Goal: Task Accomplishment & Management: Use online tool/utility

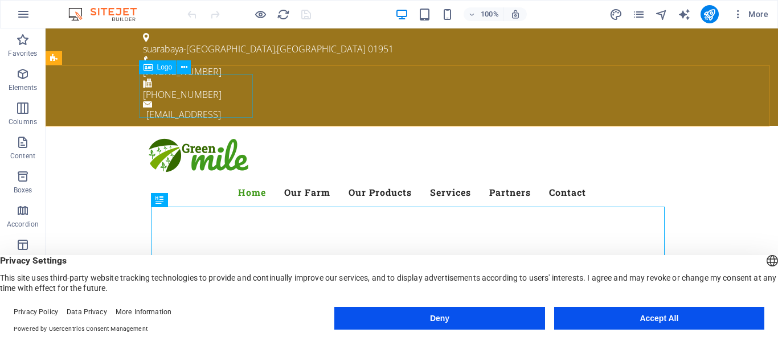
click at [162, 68] on span "Logo" at bounding box center [164, 67] width 15 height 7
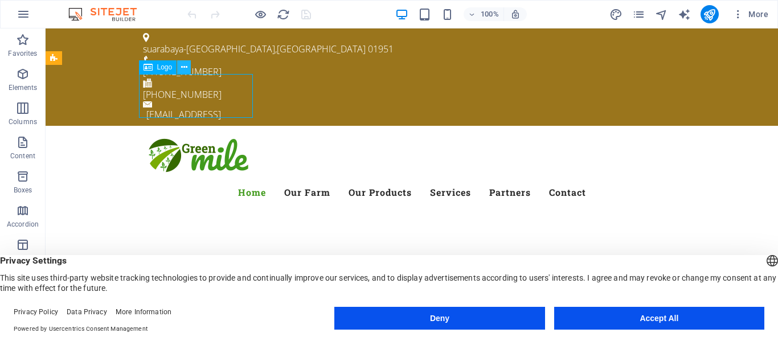
click at [186, 69] on icon at bounding box center [184, 67] width 6 height 12
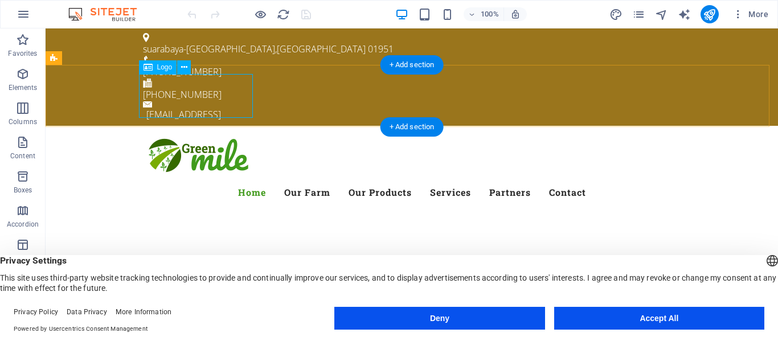
click at [196, 135] on div at bounding box center [411, 157] width 537 height 44
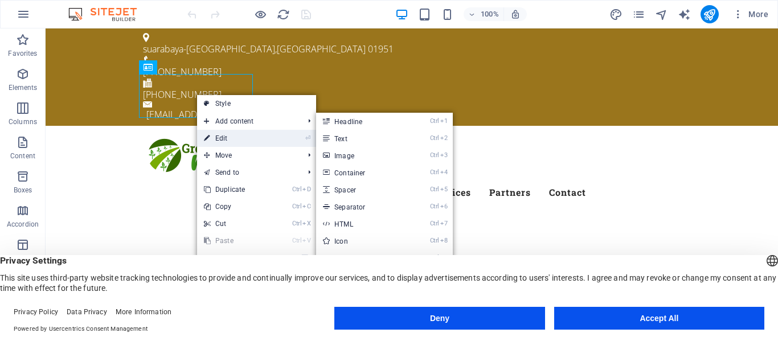
click at [233, 138] on link "⏎ Edit" at bounding box center [235, 138] width 76 height 17
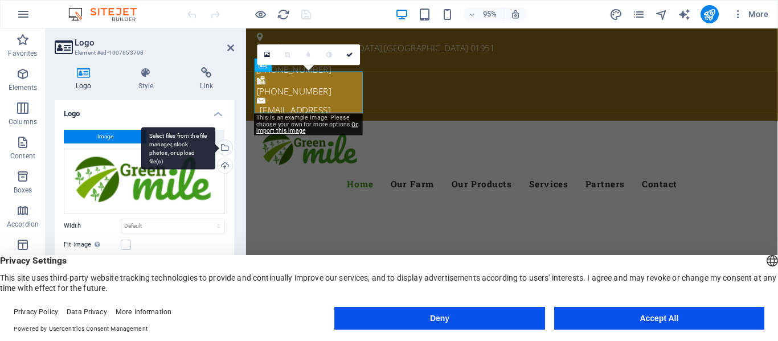
click at [215, 146] on div "Select files from the file manager, stock photos, or upload file(s)" at bounding box center [178, 148] width 74 height 43
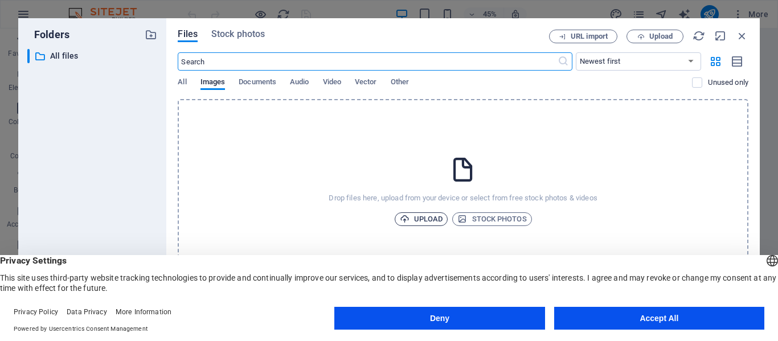
click at [429, 219] on span "Upload" at bounding box center [421, 219] width 43 height 14
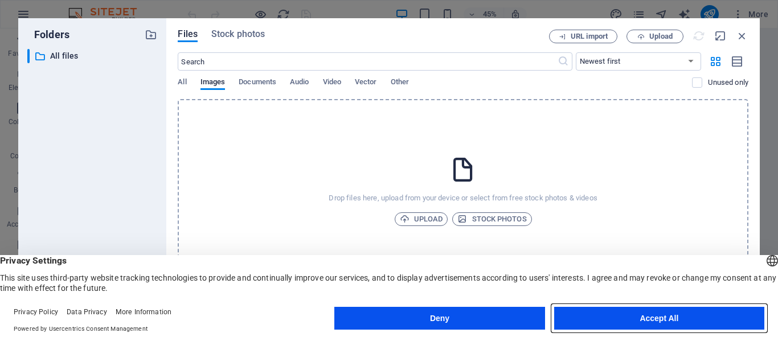
click at [644, 314] on button "Accept All" at bounding box center [659, 318] width 210 height 23
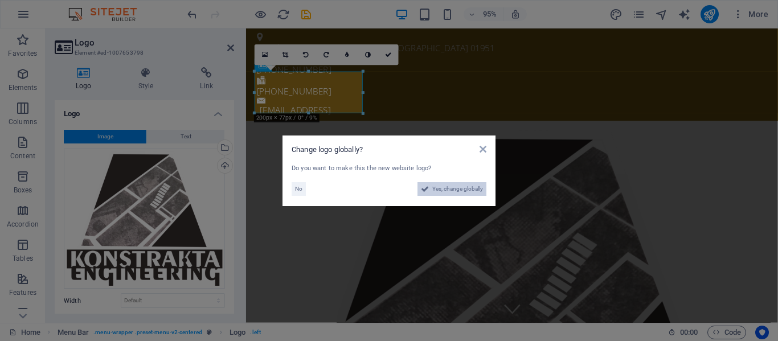
click at [458, 190] on span "Yes, change globally" at bounding box center [457, 189] width 51 height 14
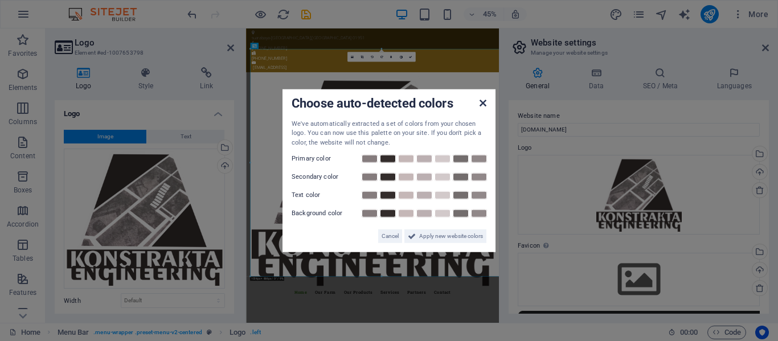
click at [483, 102] on icon at bounding box center [482, 102] width 7 height 9
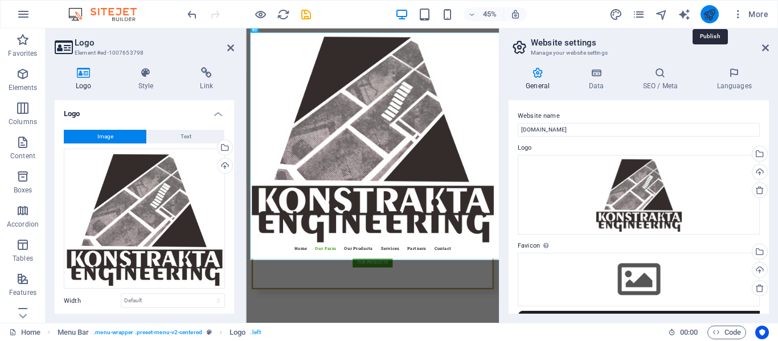
click at [709, 10] on icon "publish" at bounding box center [709, 14] width 13 height 13
checkbox input "false"
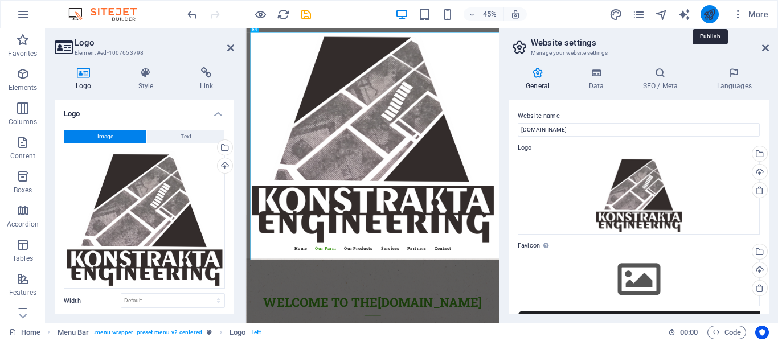
scroll to position [967, 0]
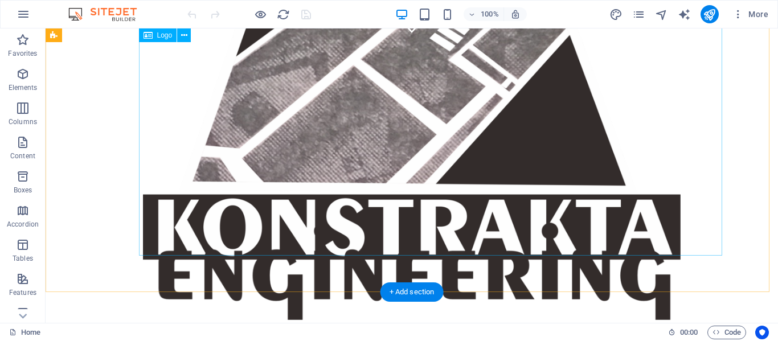
scroll to position [228, 0]
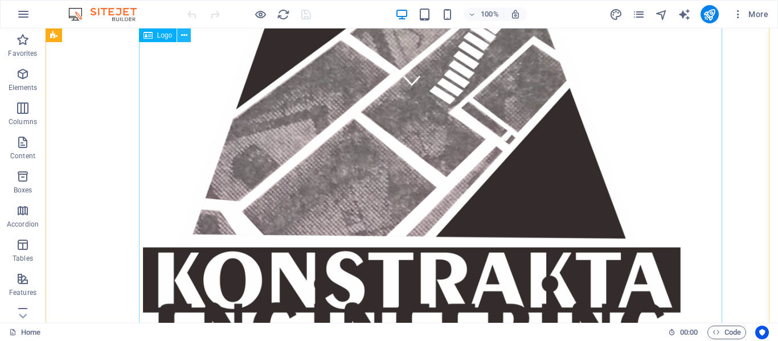
click at [184, 34] on icon at bounding box center [184, 36] width 6 height 12
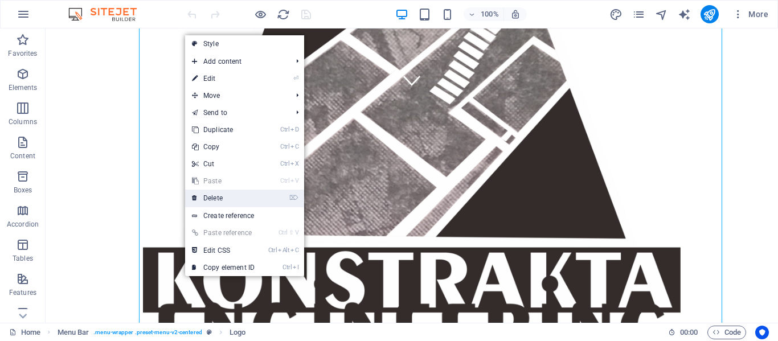
click at [235, 202] on link "⌦ Delete" at bounding box center [223, 198] width 76 height 17
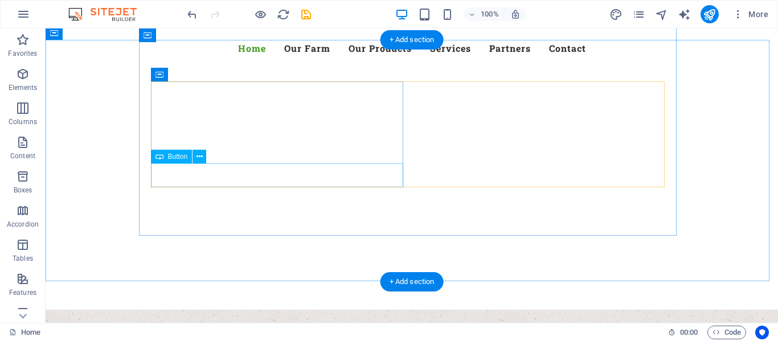
scroll to position [0, 0]
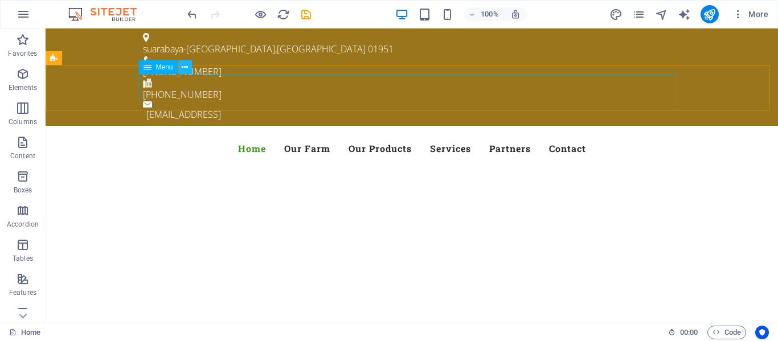
click at [184, 69] on icon at bounding box center [185, 67] width 6 height 12
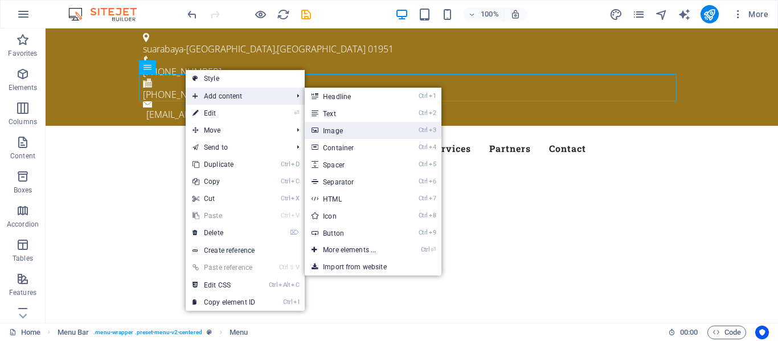
click at [344, 130] on link "Ctrl 3 Image" at bounding box center [352, 130] width 94 height 17
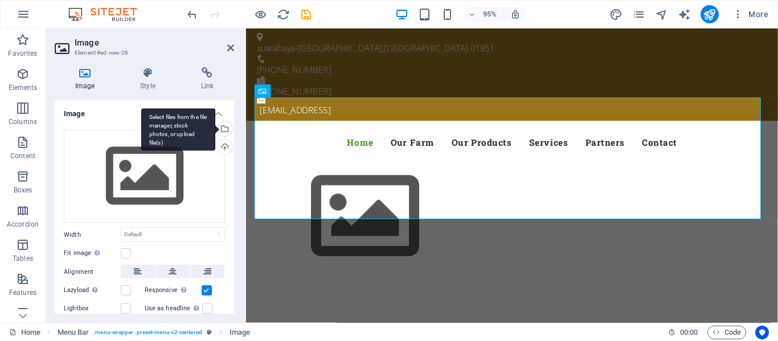
click at [215, 125] on div "Select files from the file manager, stock photos, or upload file(s)" at bounding box center [178, 129] width 74 height 43
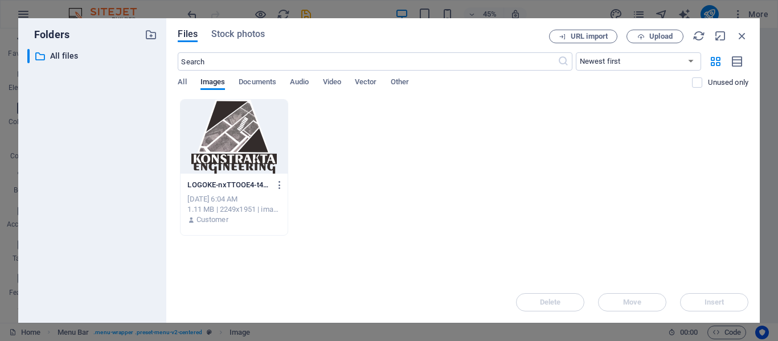
click at [232, 129] on div at bounding box center [233, 137] width 106 height 74
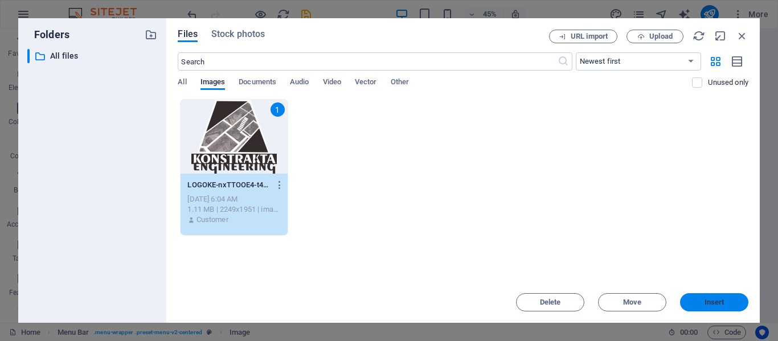
click at [715, 303] on span "Insert" at bounding box center [714, 302] width 20 height 7
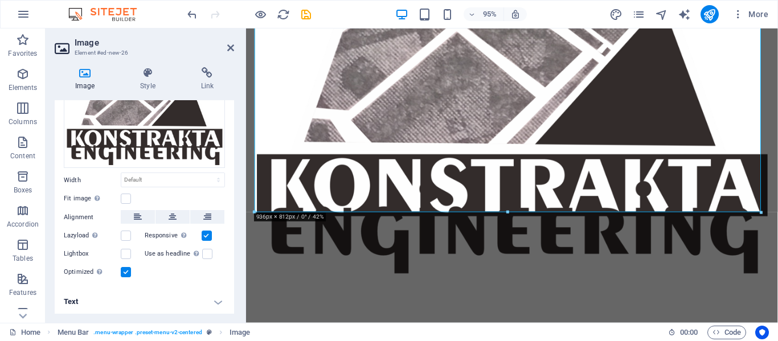
scroll to position [285, 0]
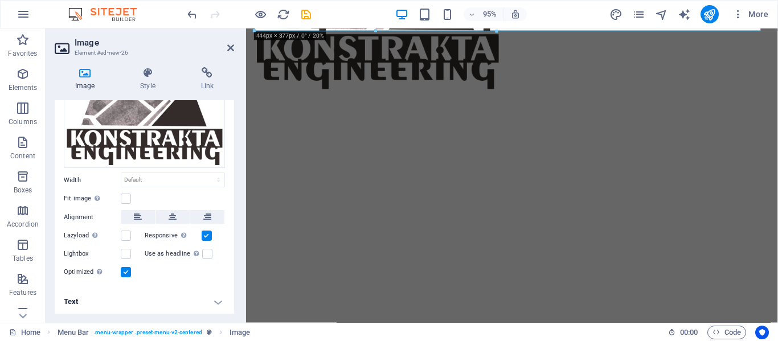
drag, startPoint x: 760, startPoint y: 266, endPoint x: 321, endPoint y: 19, distance: 504.5
type input "447"
select select "px"
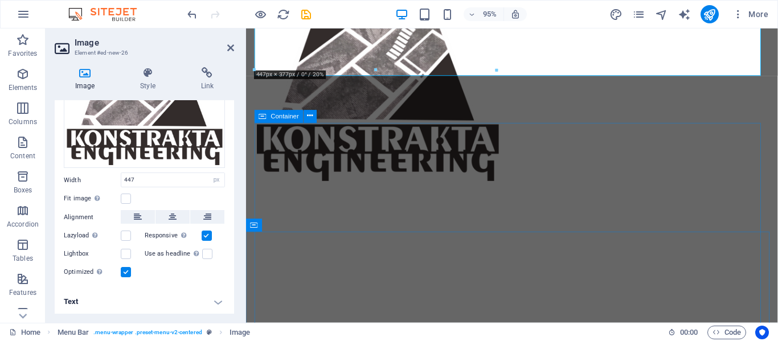
scroll to position [57, 0]
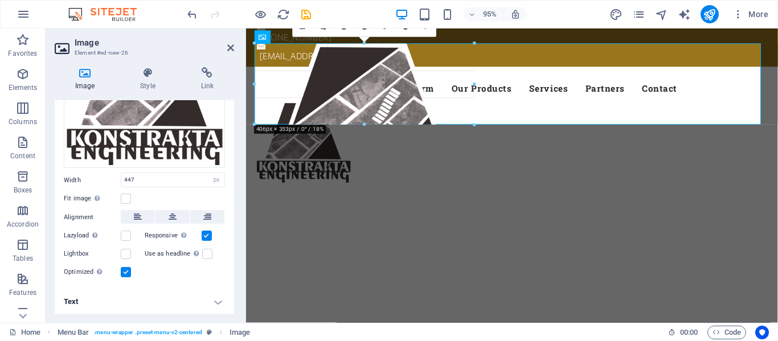
drag, startPoint x: 498, startPoint y: 255, endPoint x: 342, endPoint y: 71, distance: 241.2
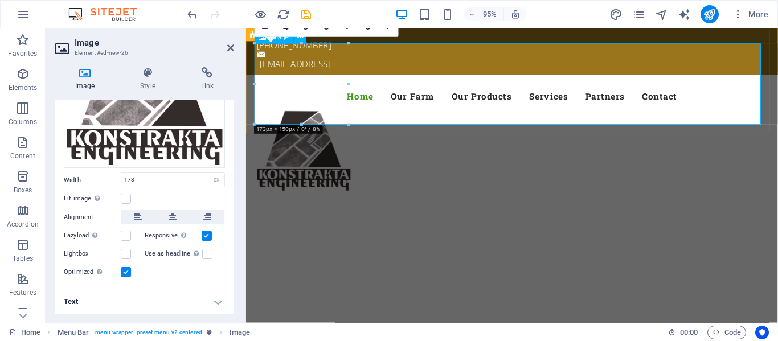
scroll to position [0, 0]
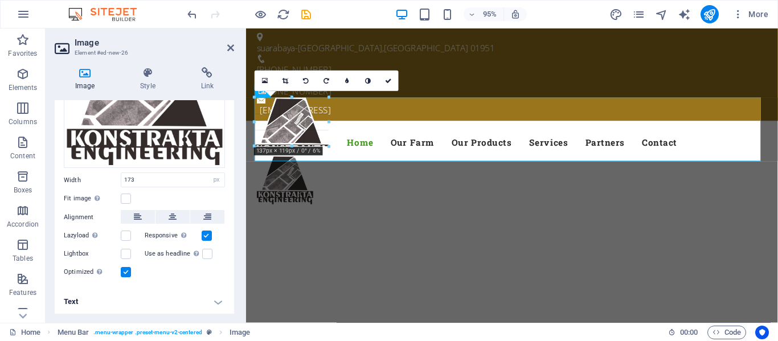
drag, startPoint x: 348, startPoint y: 180, endPoint x: 309, endPoint y: 130, distance: 63.2
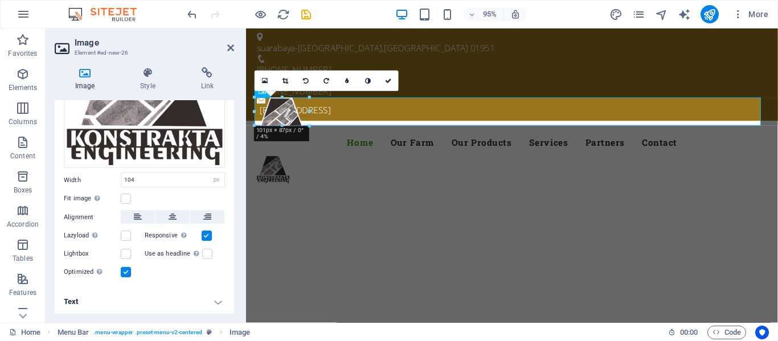
drag, startPoint x: 309, startPoint y: 146, endPoint x: 69, endPoint y: 100, distance: 244.7
type input "60"
click at [699, 13] on div "More" at bounding box center [690, 14] width 163 height 18
click at [710, 13] on icon "publish" at bounding box center [709, 14] width 13 height 13
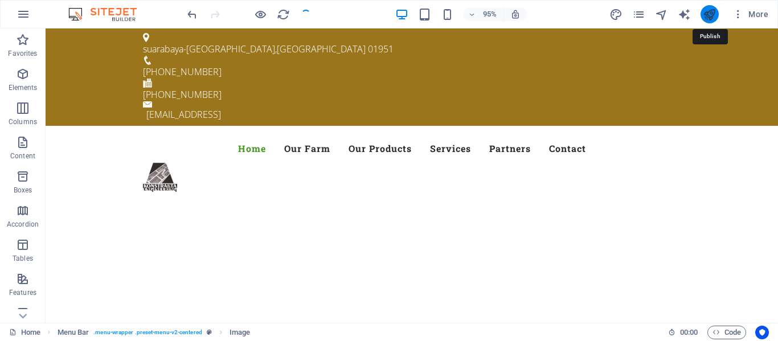
checkbox input "false"
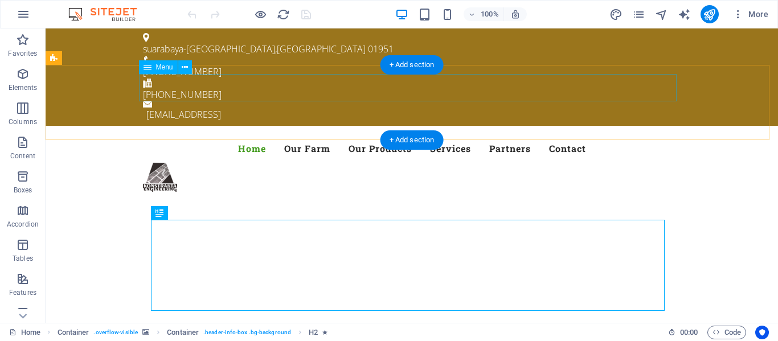
drag, startPoint x: 229, startPoint y: 125, endPoint x: 202, endPoint y: 78, distance: 54.1
click at [394, 64] on div "+ Add section" at bounding box center [411, 64] width 63 height 19
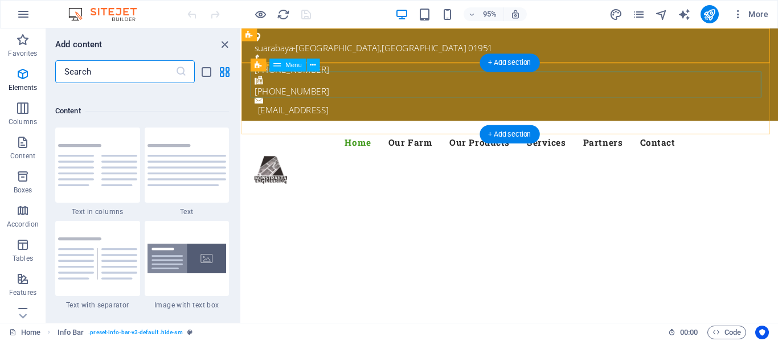
scroll to position [1992, 0]
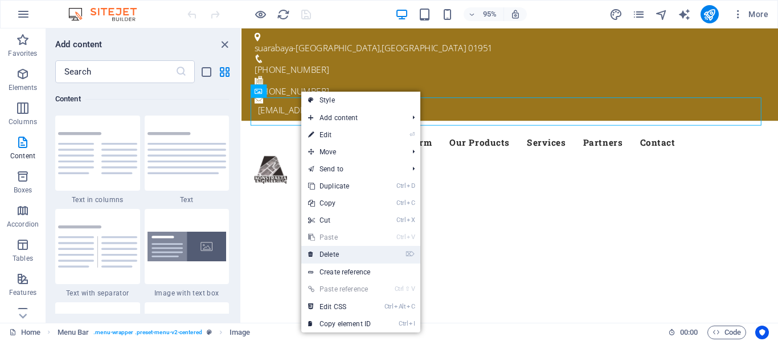
click at [339, 254] on link "⌦ Delete" at bounding box center [339, 254] width 76 height 17
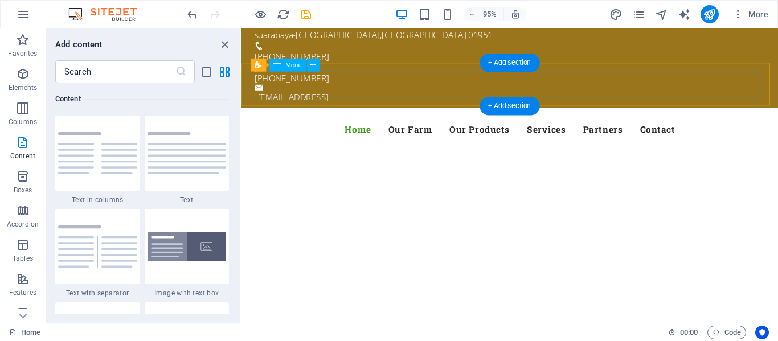
scroll to position [0, 0]
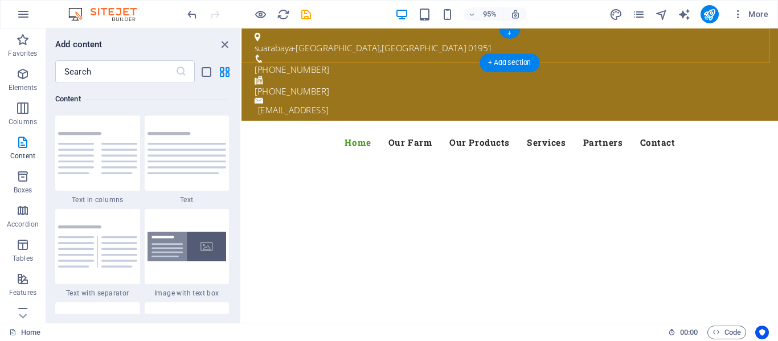
click at [507, 36] on div "+" at bounding box center [509, 34] width 21 height 10
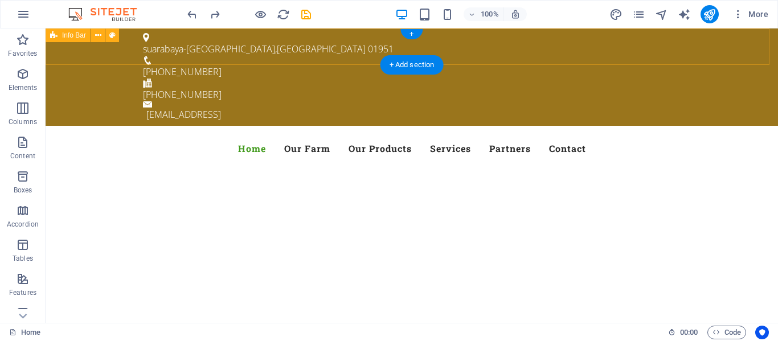
click at [745, 41] on div "suarabaya-malang , indonesia 01951 +62 81357332712 +62 81357332712 fab5d71a68f8…" at bounding box center [412, 76] width 732 height 97
click at [97, 52] on div "suarabaya-malang , indonesia 01951 +62 81357332712 +62 81357332712 fab5d71a68f8…" at bounding box center [412, 76] width 732 height 97
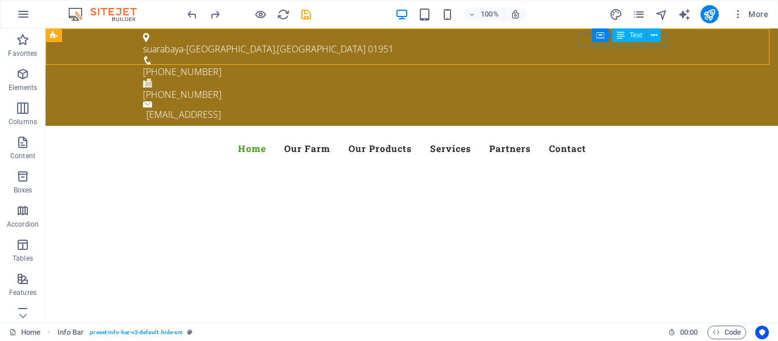
click at [667, 42] on div "Container Text" at bounding box center [630, 35] width 76 height 14
click at [635, 35] on span "Text" at bounding box center [635, 35] width 13 height 7
click at [655, 36] on icon at bounding box center [654, 36] width 6 height 12
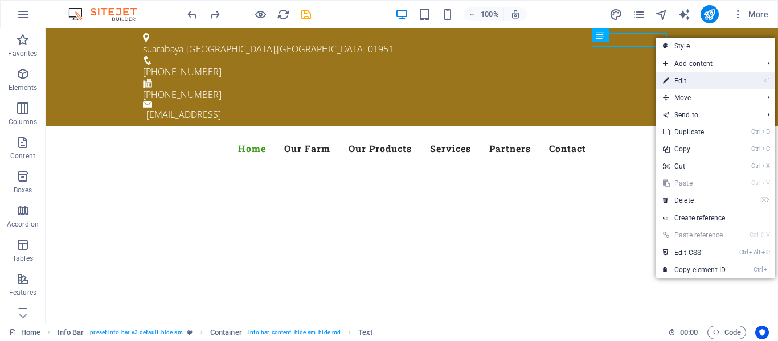
click at [678, 77] on link "⏎ Edit" at bounding box center [694, 80] width 76 height 17
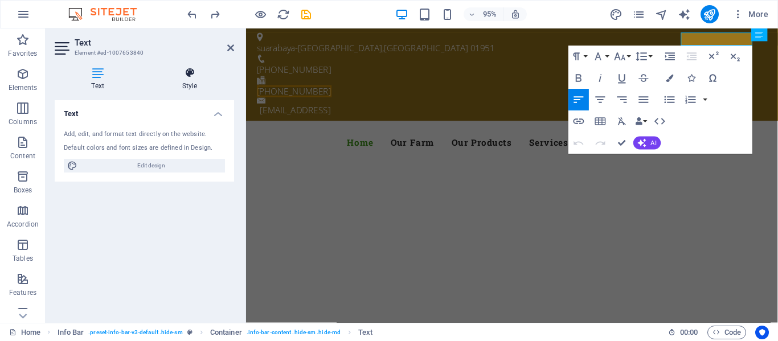
click at [190, 85] on h4 "Style" at bounding box center [189, 79] width 89 height 24
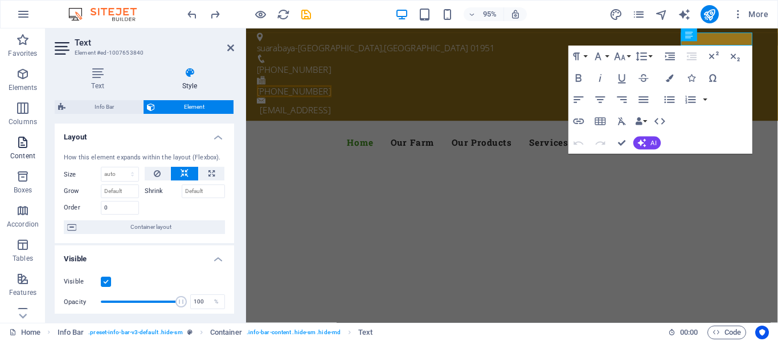
click at [26, 144] on icon "button" at bounding box center [23, 143] width 14 height 14
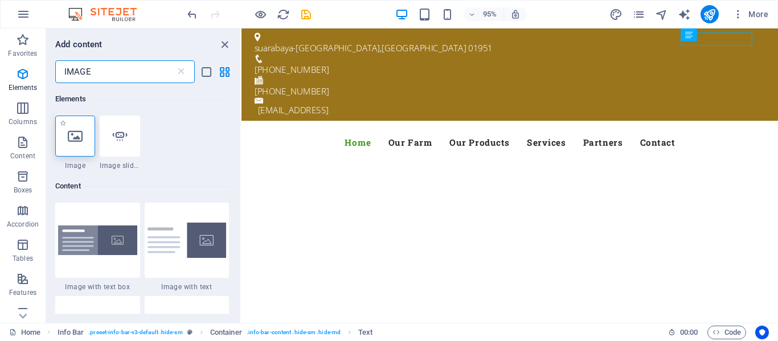
type input "IMAGE"
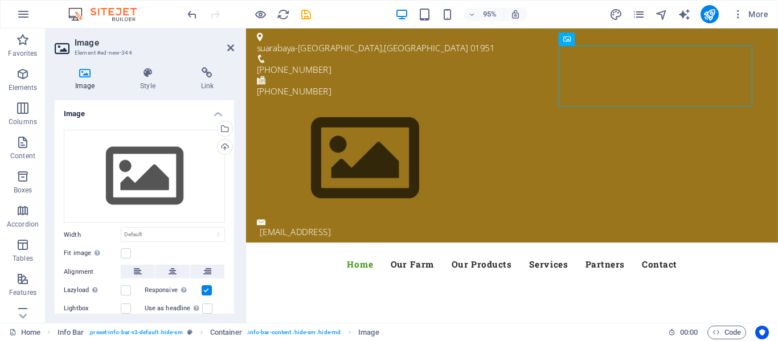
scroll to position [55, 0]
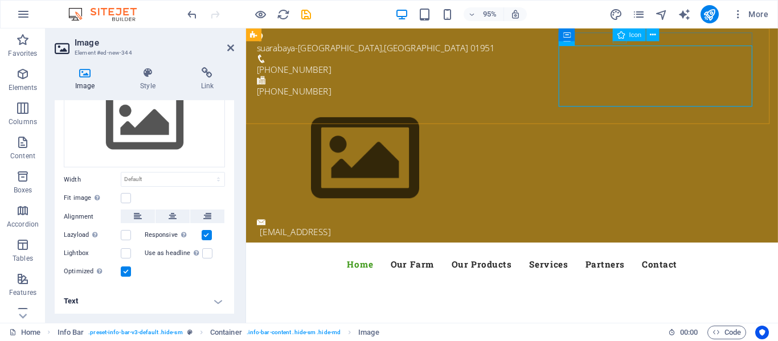
click at [633, 35] on span "Icon" at bounding box center [635, 35] width 13 height 6
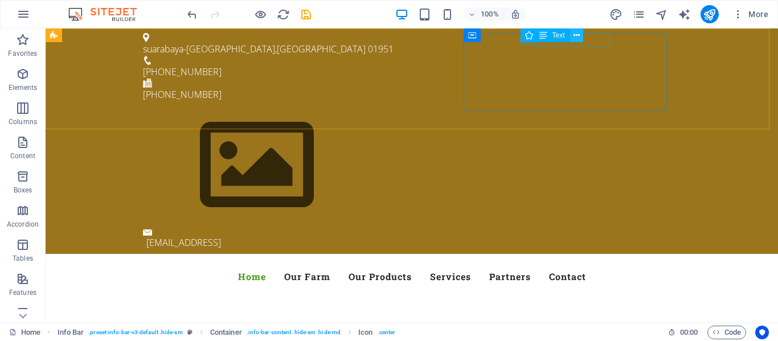
click at [580, 36] on icon at bounding box center [576, 36] width 6 height 12
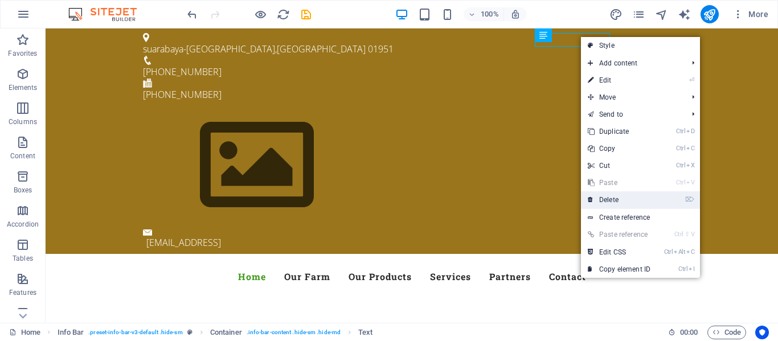
click at [626, 199] on link "⌦ Delete" at bounding box center [619, 199] width 76 height 17
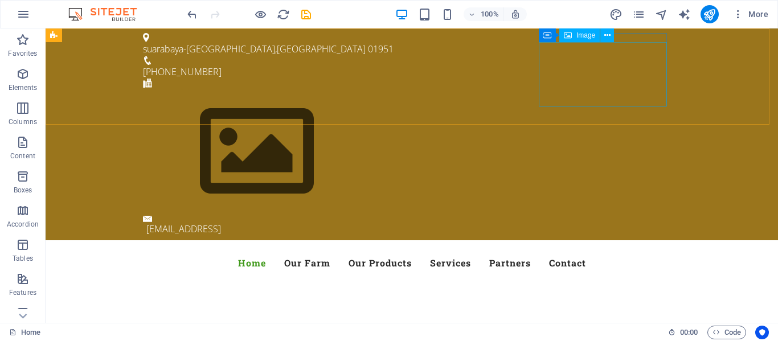
click at [584, 37] on span "Image" at bounding box center [585, 35] width 19 height 7
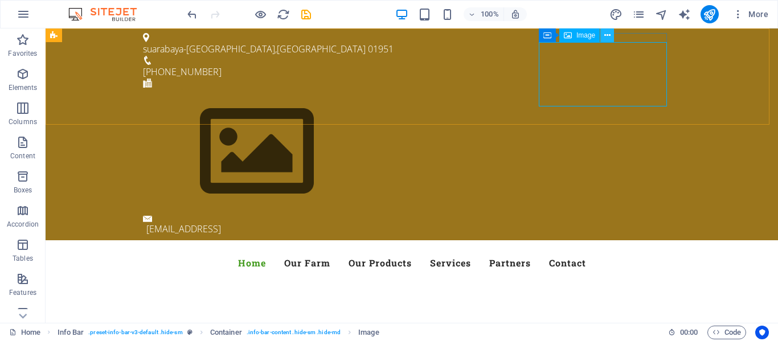
click at [607, 36] on icon at bounding box center [607, 36] width 6 height 12
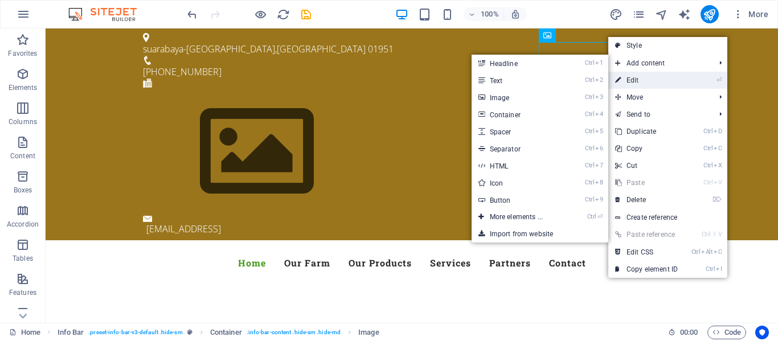
click at [633, 78] on link "⏎ Edit" at bounding box center [646, 80] width 76 height 17
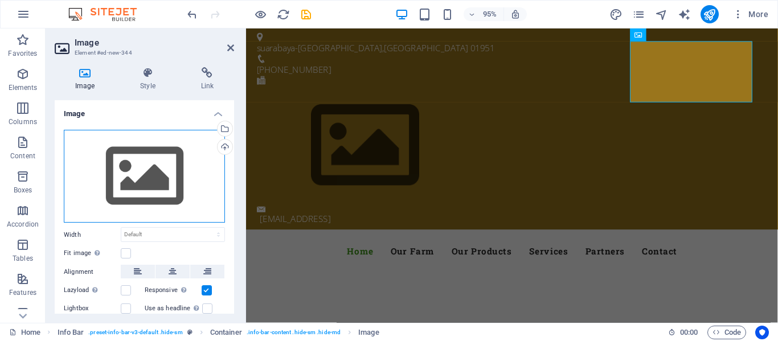
click at [173, 174] on div "Drag files here, click to choose files or select files from Files or our free s…" at bounding box center [144, 176] width 161 height 93
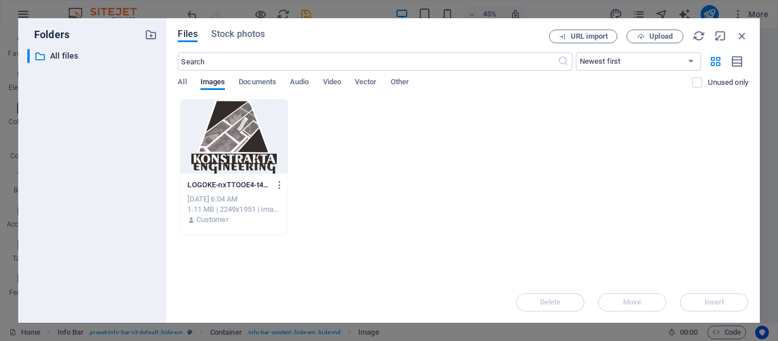
click at [241, 134] on div at bounding box center [233, 137] width 106 height 74
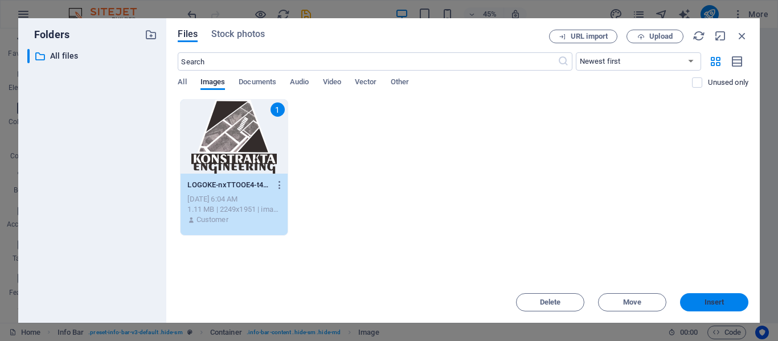
click at [696, 305] on span "Insert" at bounding box center [713, 302] width 59 height 7
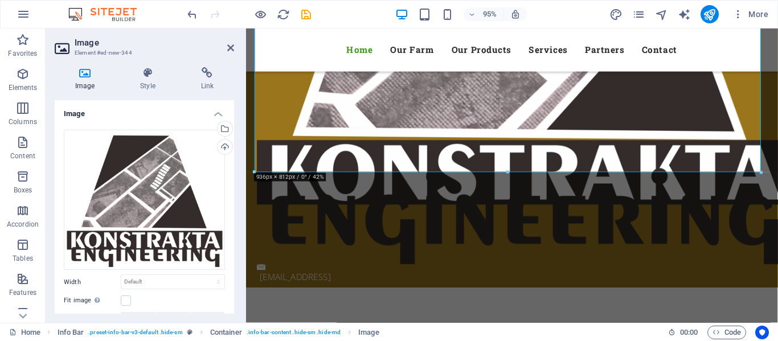
scroll to position [228, 0]
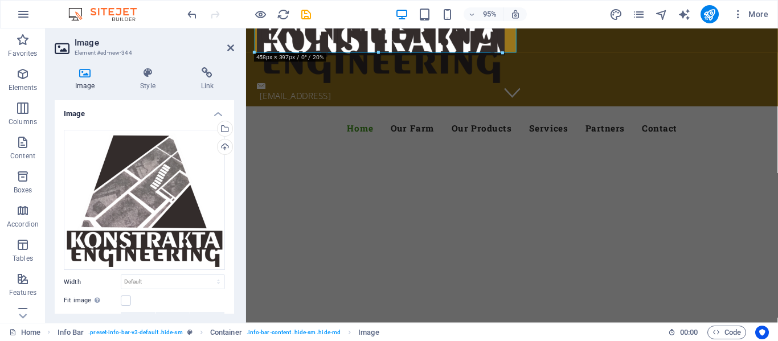
drag, startPoint x: 761, startPoint y: 275, endPoint x: 129, endPoint y: 14, distance: 684.4
type input "458"
select select "px"
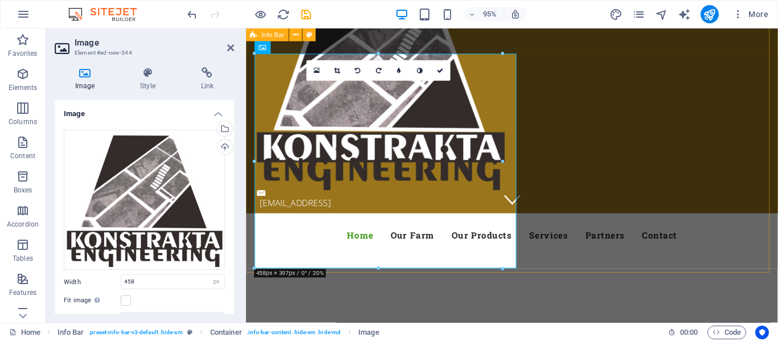
scroll to position [0, 0]
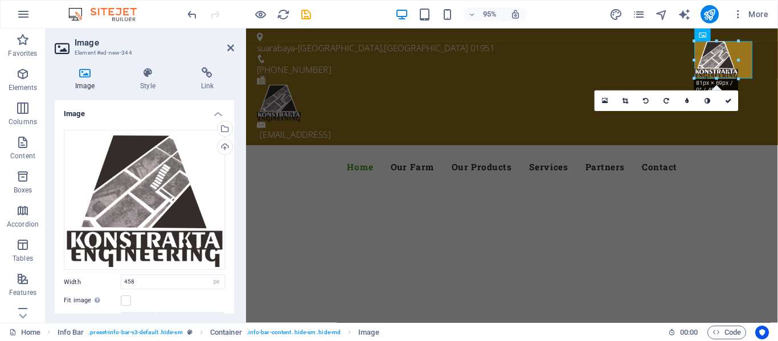
drag, startPoint x: 504, startPoint y: 269, endPoint x: 109, endPoint y: 58, distance: 447.3
type input "82"
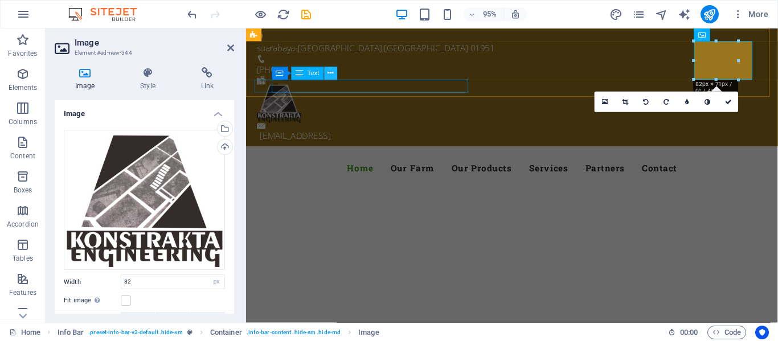
click at [333, 73] on icon at bounding box center [331, 73] width 6 height 11
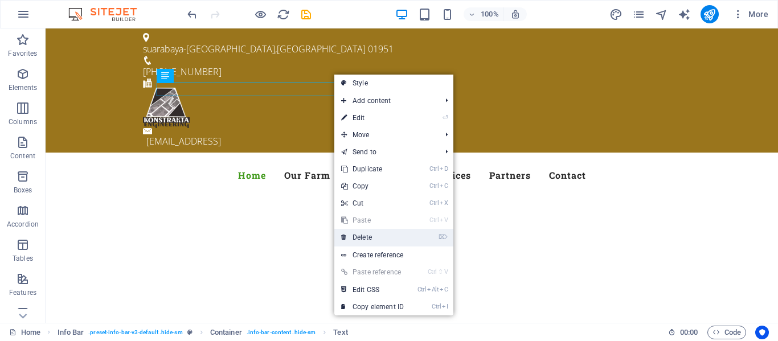
click at [368, 236] on link "⌦ Delete" at bounding box center [372, 237] width 76 height 17
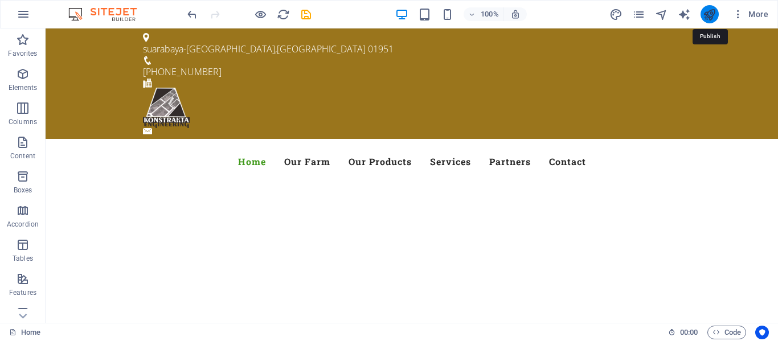
click at [703, 14] on icon "publish" at bounding box center [709, 14] width 13 height 13
checkbox input "false"
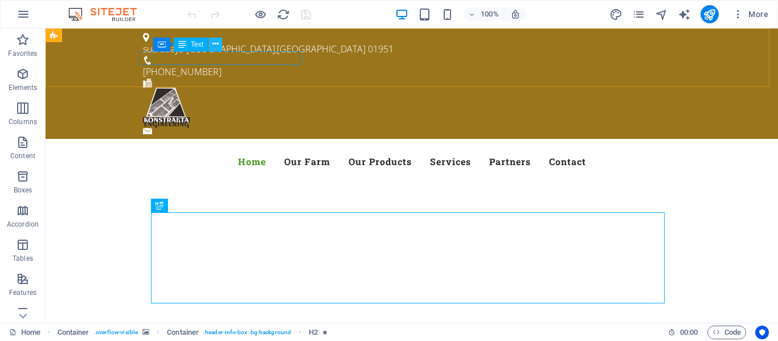
click at [214, 43] on icon at bounding box center [215, 44] width 6 height 12
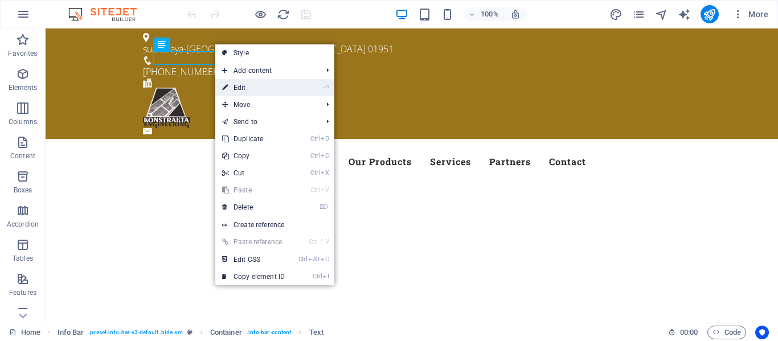
click at [231, 89] on link "⏎ Edit" at bounding box center [253, 87] width 76 height 17
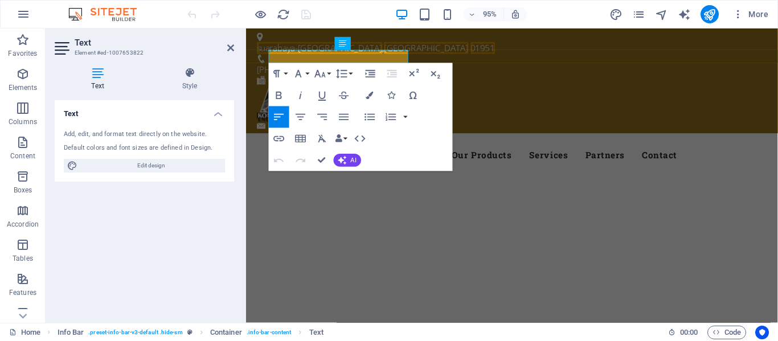
click at [93, 86] on h4 "Text" at bounding box center [100, 79] width 91 height 24
click at [482, 54] on span "01951" at bounding box center [495, 49] width 26 height 13
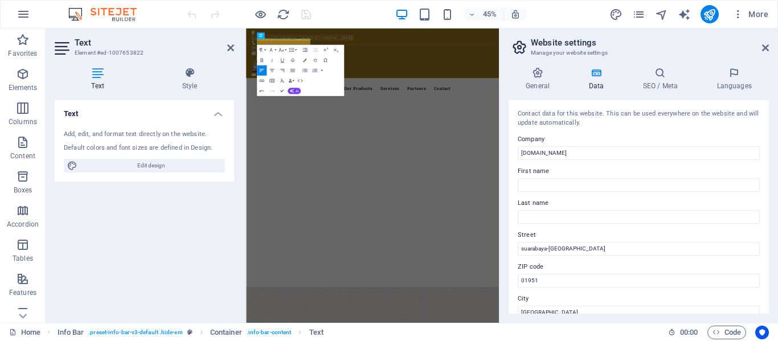
click at [221, 207] on div "Text Add, edit, and format text directly on the website. Default colors and fon…" at bounding box center [144, 207] width 179 height 214
click at [768, 48] on icon at bounding box center [765, 47] width 7 height 9
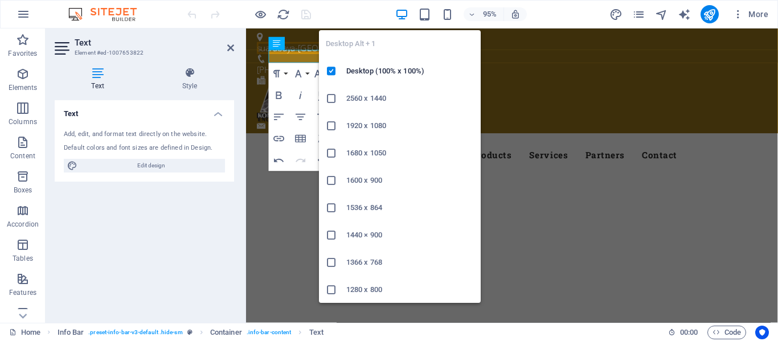
click at [399, 15] on icon "button" at bounding box center [401, 14] width 13 height 13
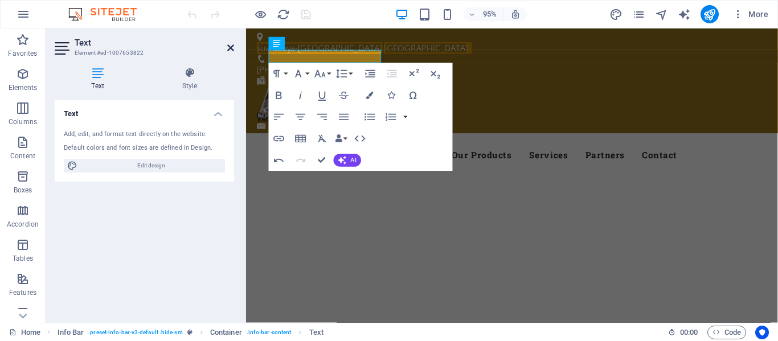
click at [229, 47] on icon at bounding box center [230, 47] width 7 height 9
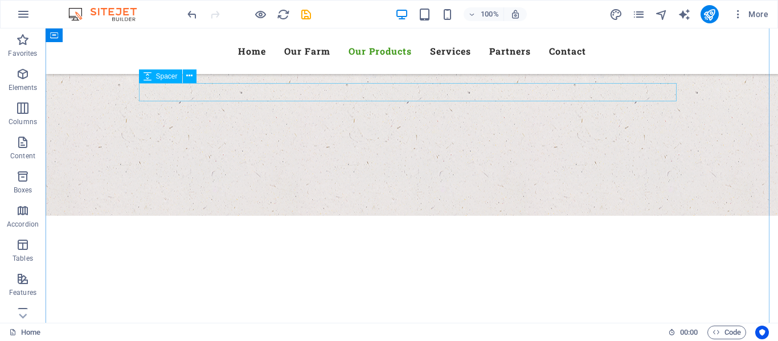
scroll to position [1651, 0]
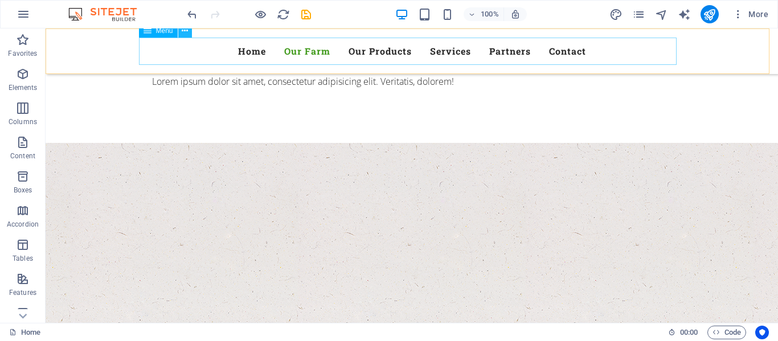
click at [183, 31] on icon at bounding box center [185, 31] width 6 height 12
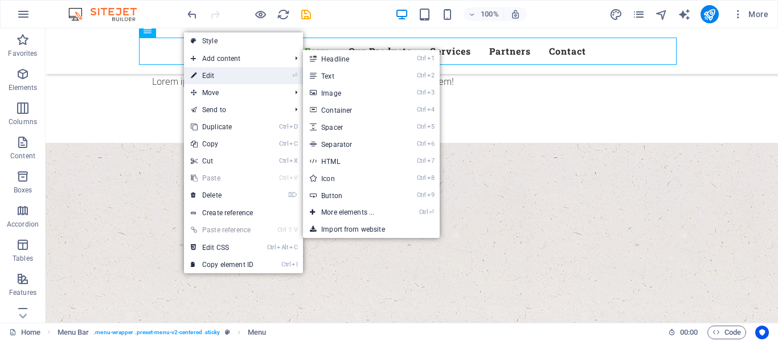
click at [216, 74] on link "⏎ Edit" at bounding box center [222, 75] width 76 height 17
select select
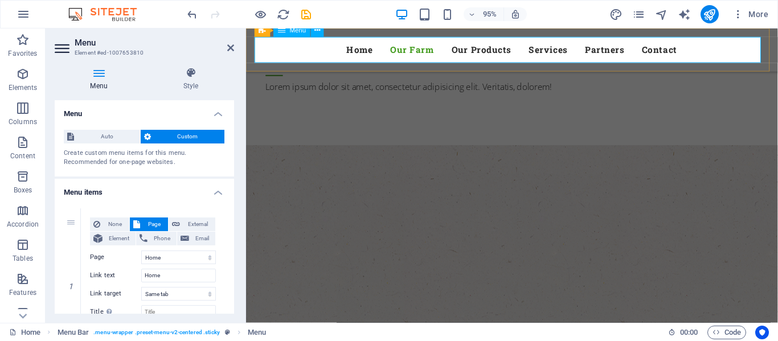
click at [433, 50] on nav "Home Our Farm Our Products Services Partners Contact" at bounding box center [525, 51] width 537 height 27
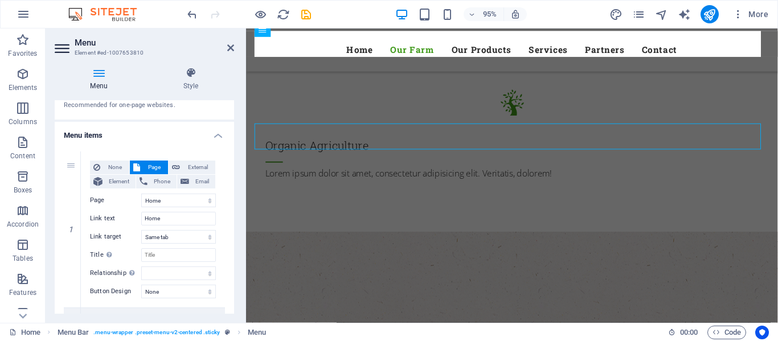
scroll to position [171, 0]
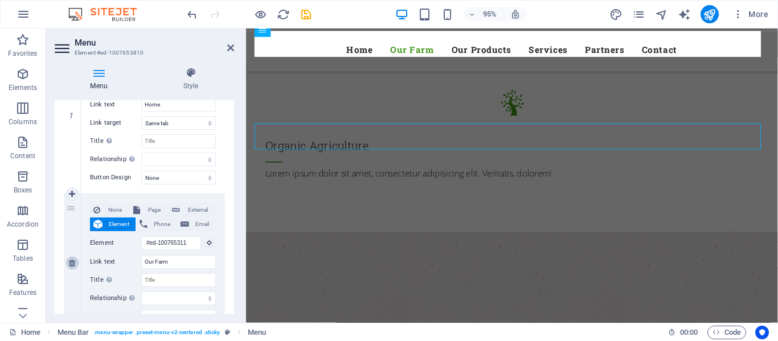
click at [74, 261] on icon at bounding box center [72, 263] width 6 height 8
select select
type input "#ed-1007653261"
type input "Our Products"
select select
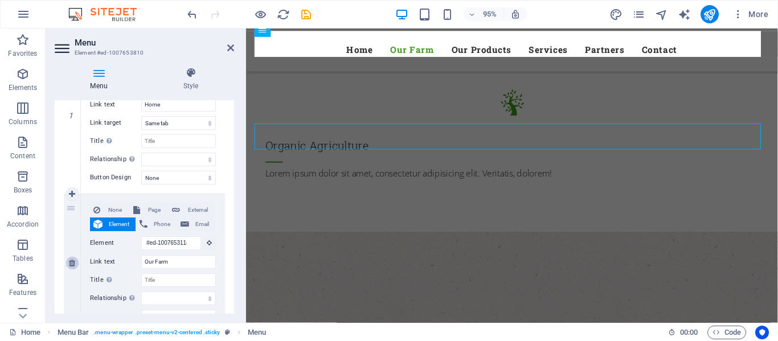
type input "#ed-1007653483"
type input "Services"
select select
type input "#ed-1007653597"
type input "Partners"
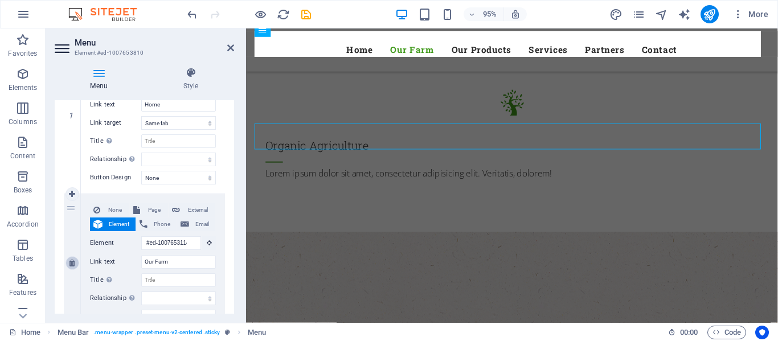
select select
type input "#ed-1007653717"
type input "Contact"
select select
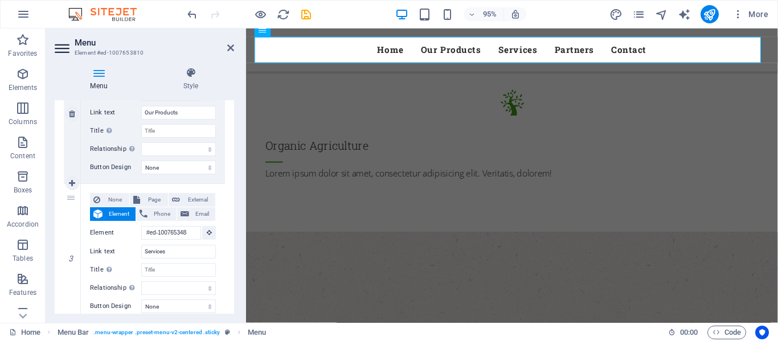
scroll to position [342, 0]
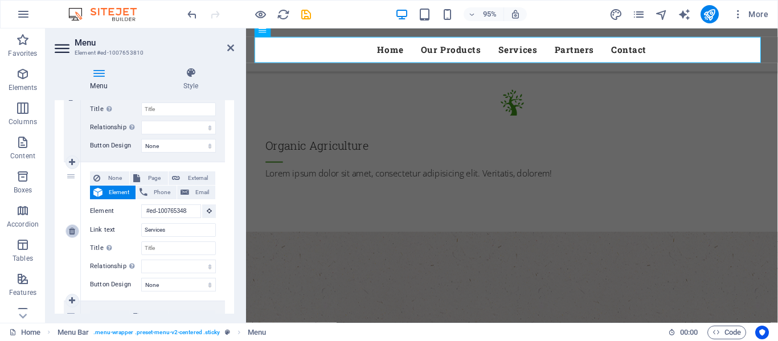
click at [71, 233] on icon at bounding box center [72, 231] width 6 height 8
select select
type input "#ed-1007653597"
type input "Partners"
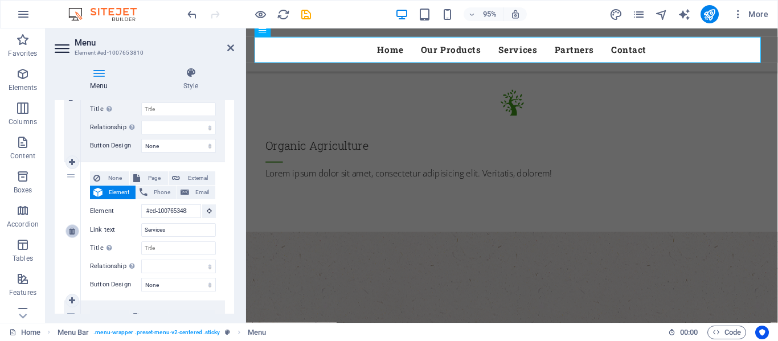
select select
type input "#ed-1007653717"
type input "Contact"
select select
click at [71, 233] on icon at bounding box center [72, 231] width 6 height 8
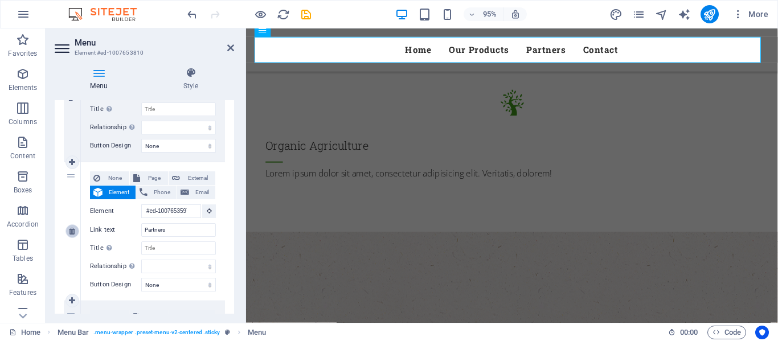
select select
type input "#ed-1007653717"
type input "Contact"
select select
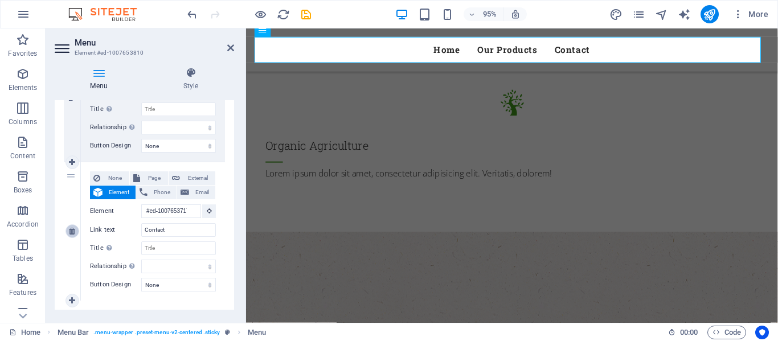
click at [71, 233] on icon at bounding box center [72, 231] width 6 height 8
select select
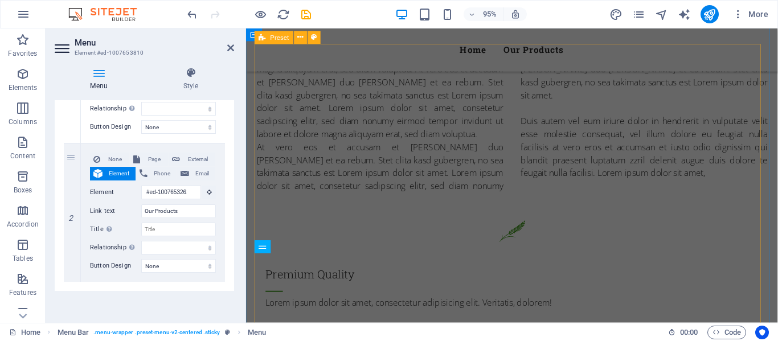
scroll to position [1059, 0]
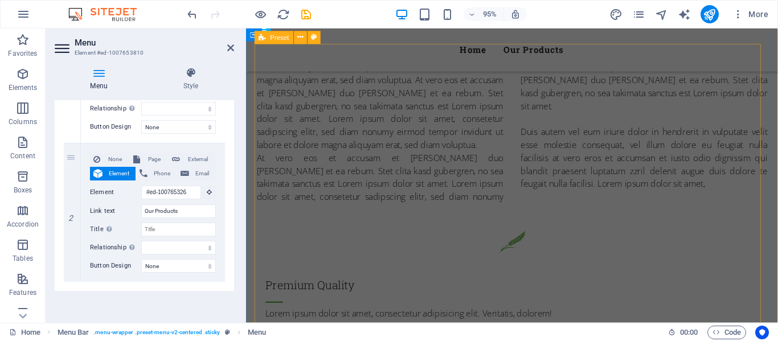
select select
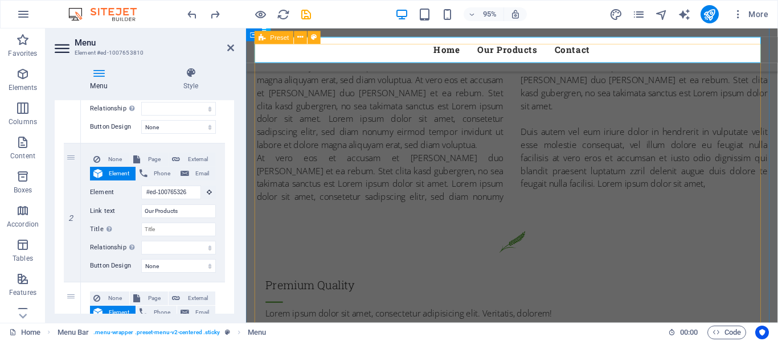
select select
type input "#ed-1007653597"
type input "Partners"
select select
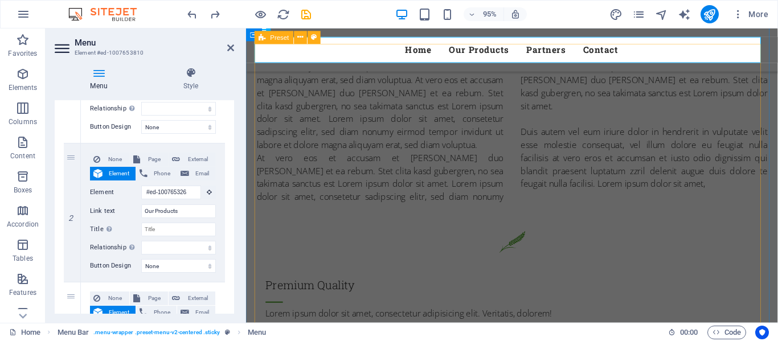
select select
type input "#ed-1007653483"
type input "Services"
select select
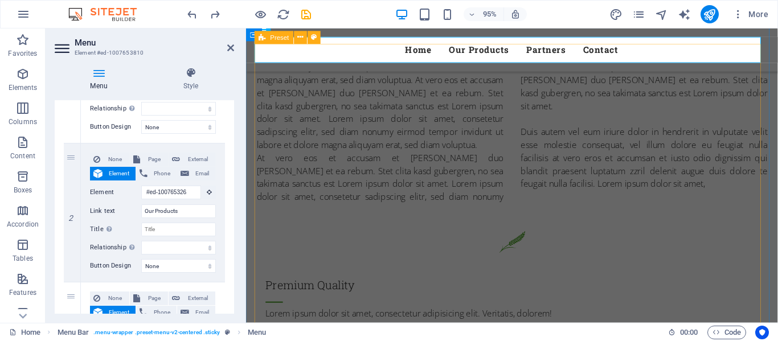
type input "#ed-1007653597"
type input "Partners"
select select
type input "#ed-1007653114"
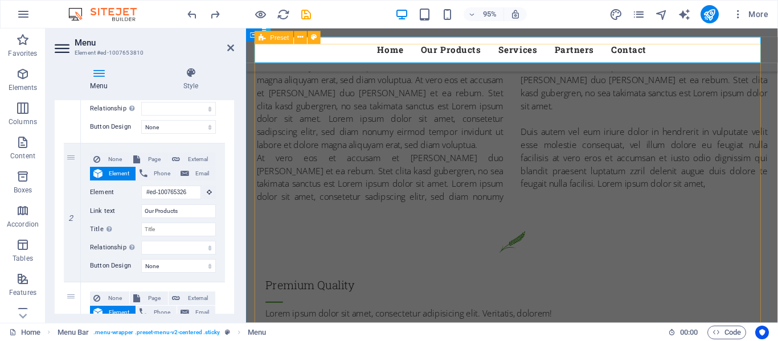
type input "Our Farm"
select select
type input "#ed-1007653261"
type input "Our Products"
select select
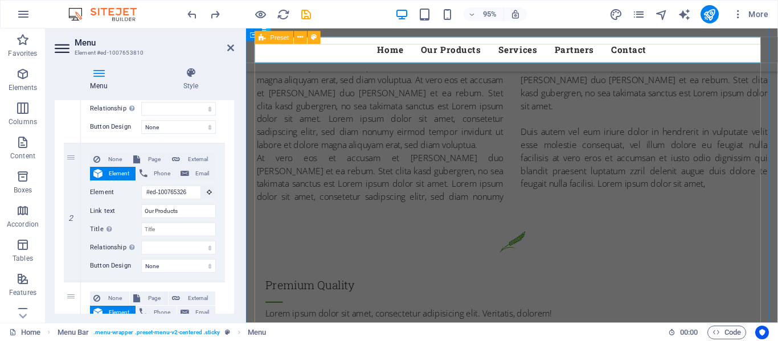
type input "#ed-1007653483"
type input "Services"
select select
type input "#ed-1007653597"
type input "Partners"
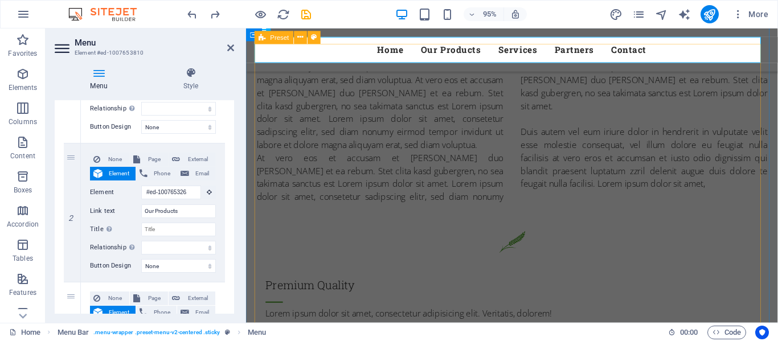
select select
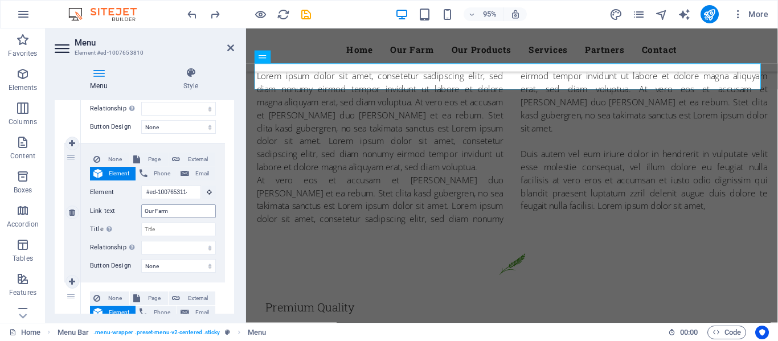
scroll to position [1013, 0]
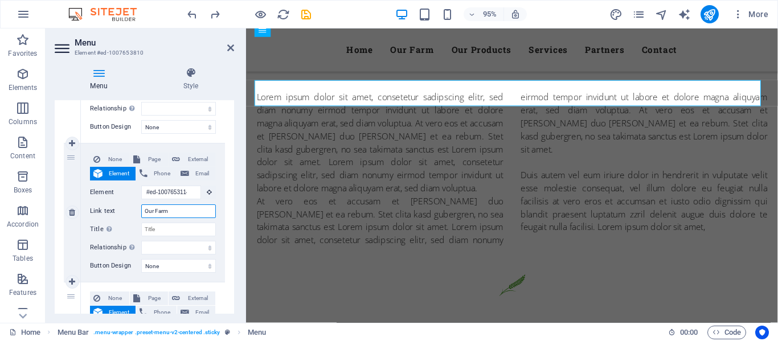
drag, startPoint x: 171, startPoint y: 211, endPoint x: 145, endPoint y: 210, distance: 26.8
click at [145, 210] on input "Our Farm" at bounding box center [178, 211] width 75 height 14
type input "KONS"
select select
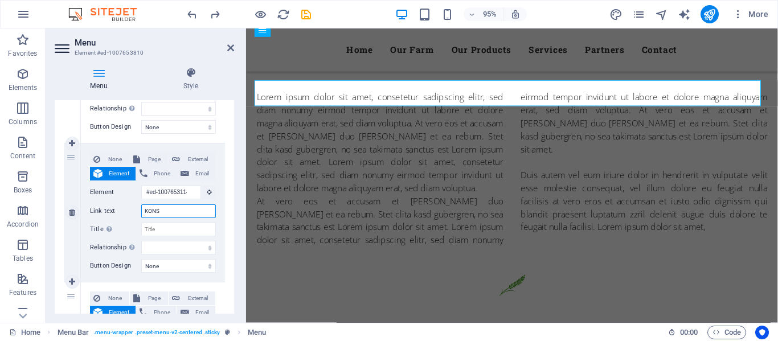
select select
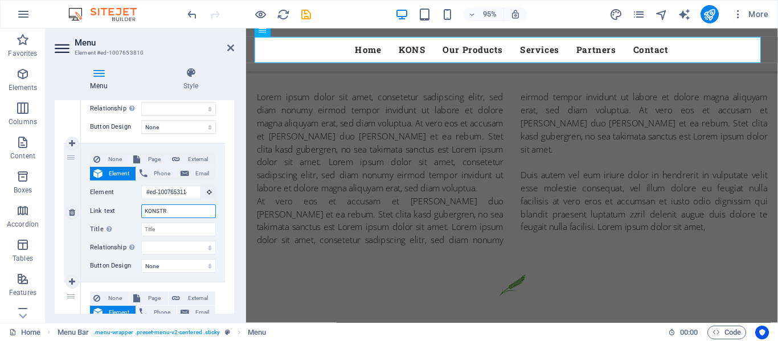
type input "KONSTRA"
select select
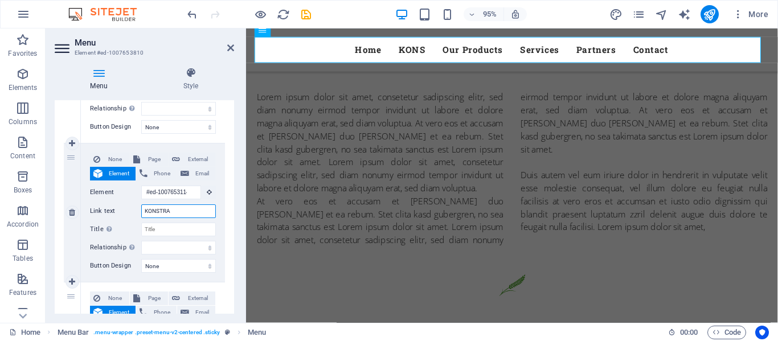
select select
type input "KONSTRAKTA"
select select
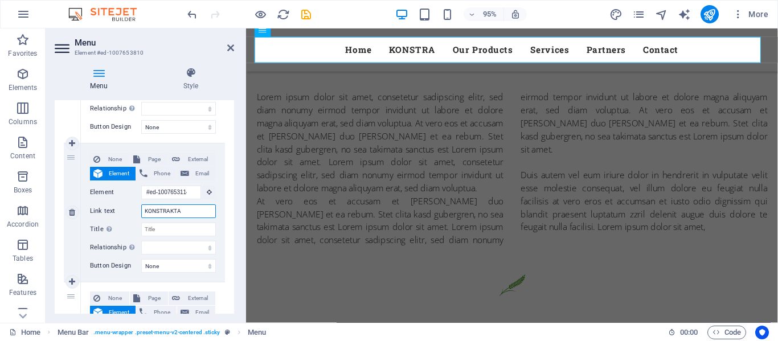
select select
type input "KONSTRAKTA MULTITRASE"
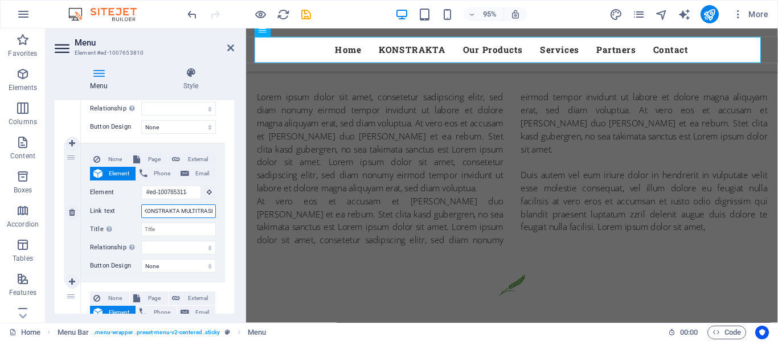
scroll to position [0, 5]
select select
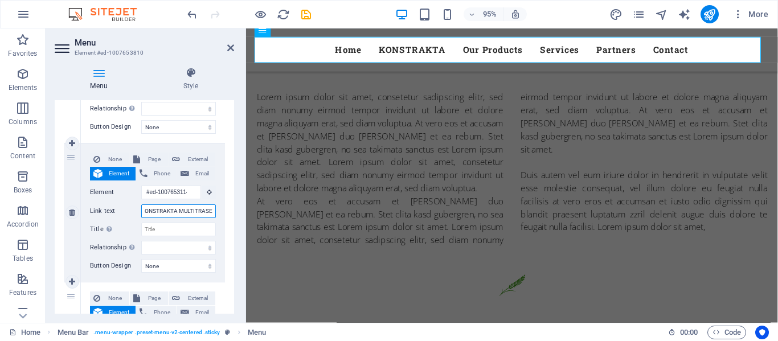
select select
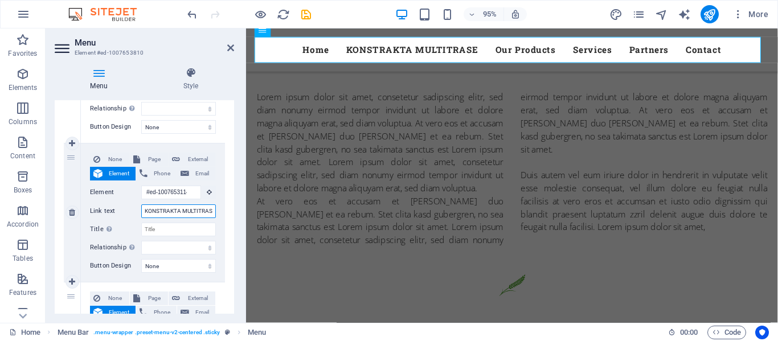
scroll to position [0, 0]
type input "KONSTRAKTA MULTITRADE"
select select
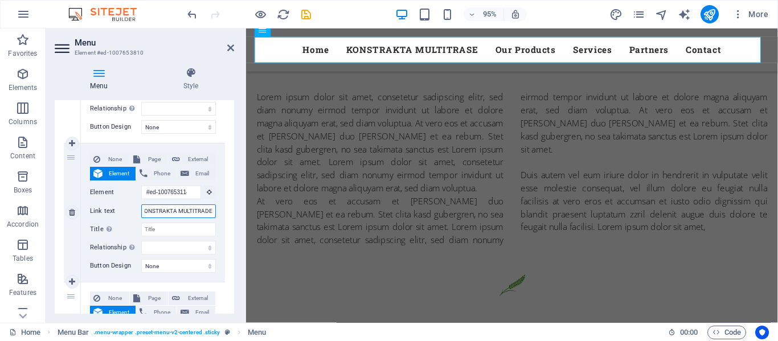
select select
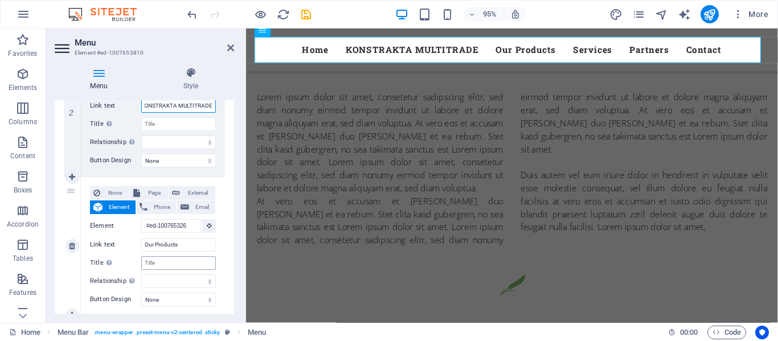
scroll to position [335, 0]
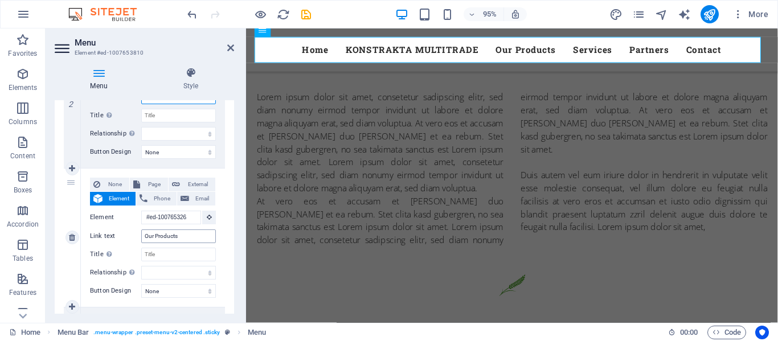
type input "KONSTRAKTA MULTITRADE"
drag, startPoint x: 180, startPoint y: 238, endPoint x: 134, endPoint y: 237, distance: 46.1
click at [134, 237] on div "Link text Our Products" at bounding box center [153, 236] width 126 height 14
type input "KONST"
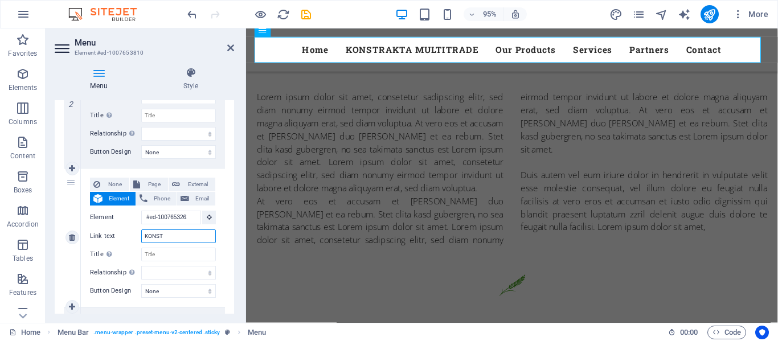
select select
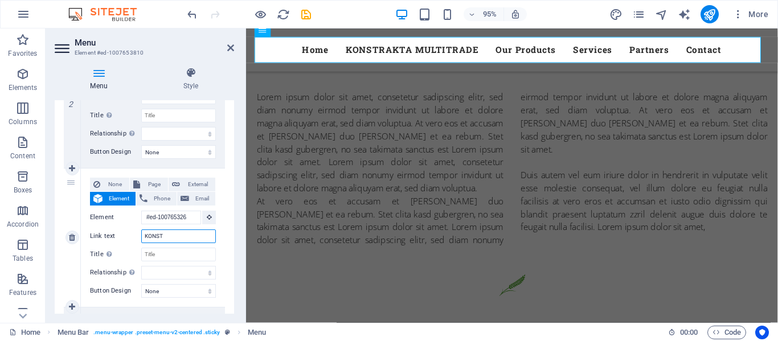
select select
type input "KONSTR"
select select
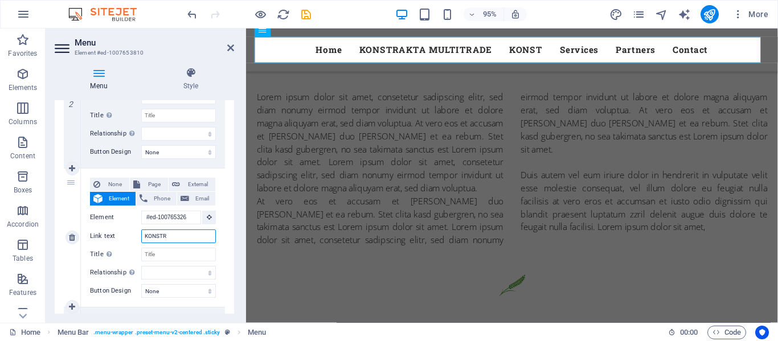
select select
type input "KONSTRAKTA"
select select
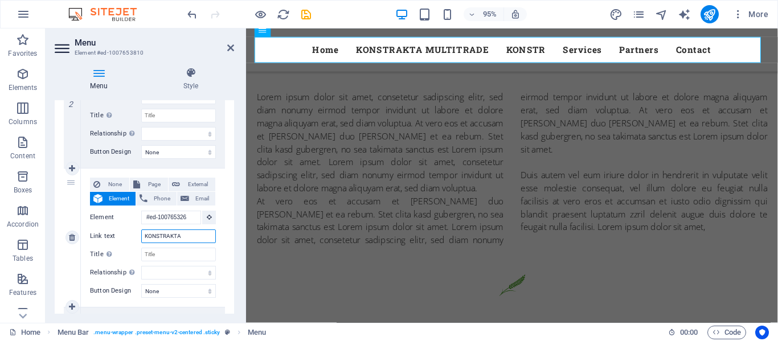
select select
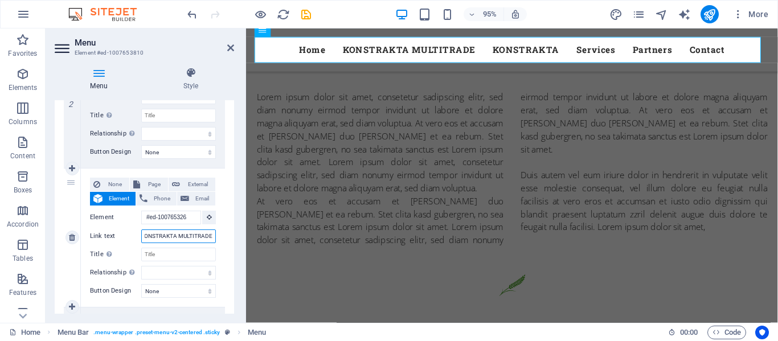
type input "KONSTRAKTA MULTITRADES"
select select
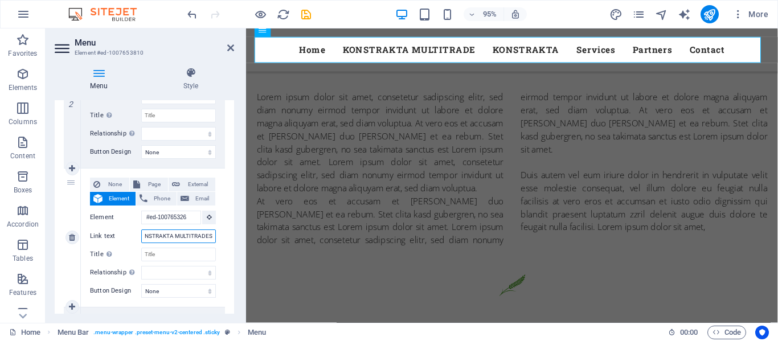
select select
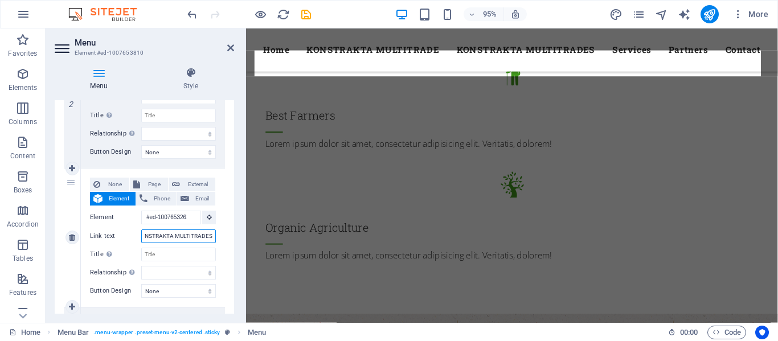
scroll to position [968, 0]
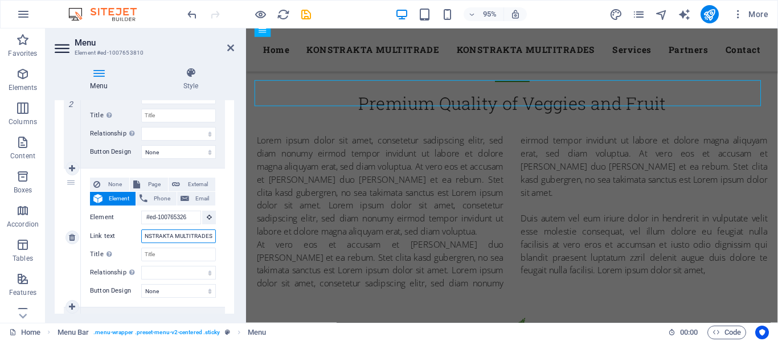
type input "KONSTRAKTA MULTITRADE"
select select
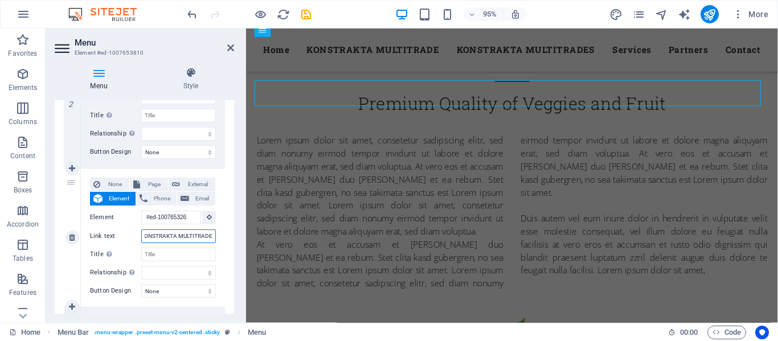
select select
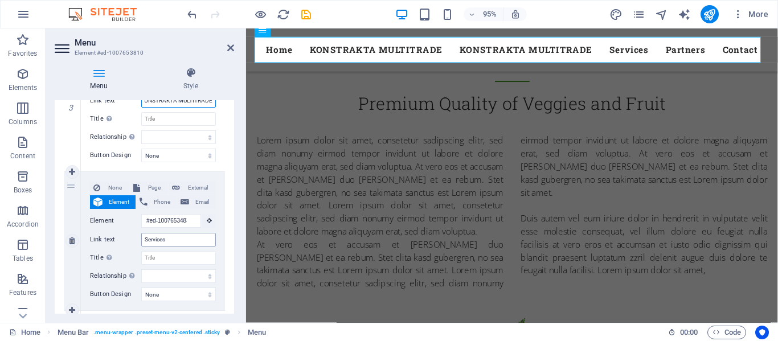
scroll to position [506, 0]
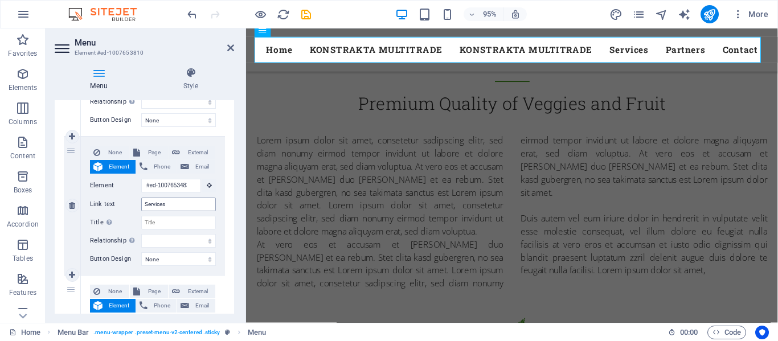
type input "KONSTRAKTA MULTITRADE"
drag, startPoint x: 166, startPoint y: 203, endPoint x: 134, endPoint y: 200, distance: 32.0
click at [134, 200] on div "Link text Services" at bounding box center [153, 205] width 126 height 14
type input "KONSTRAK"
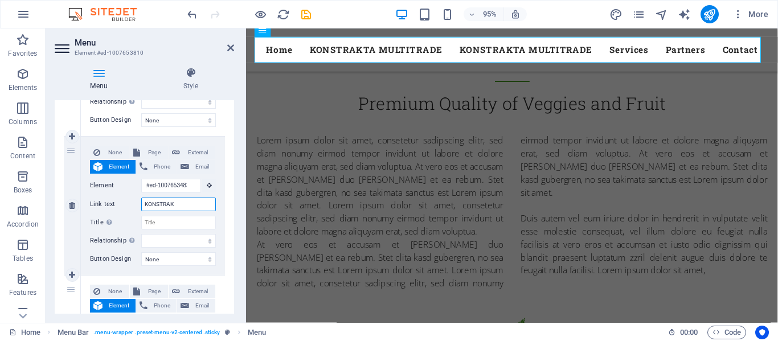
select select
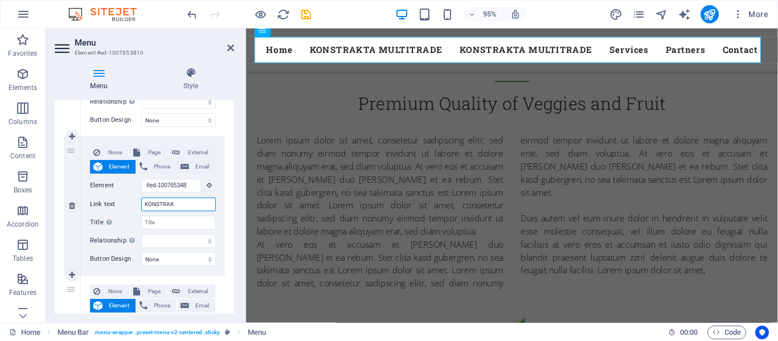
select select
type input "KONSTRAKTA"
select select
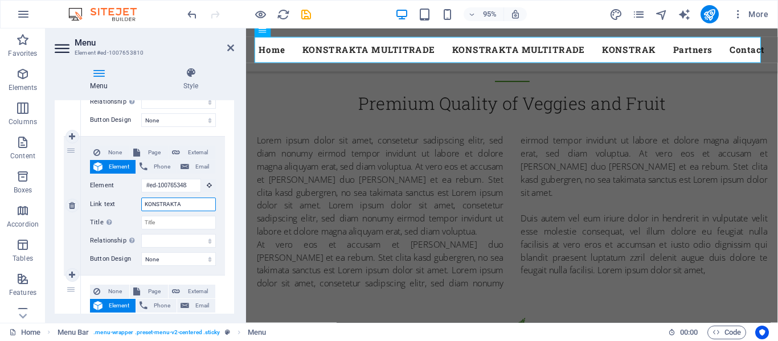
select select
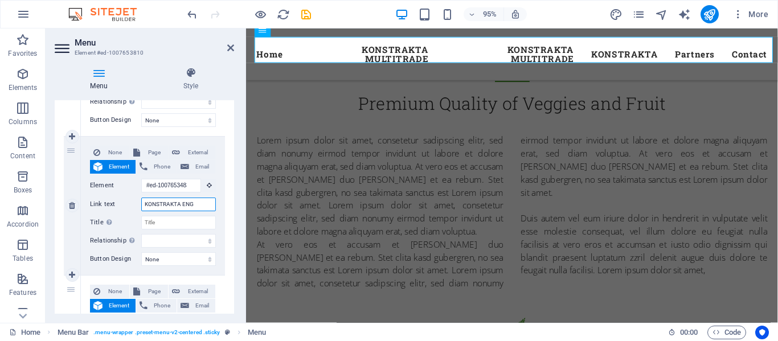
type input "KONSTRAKTA ENGI"
select select
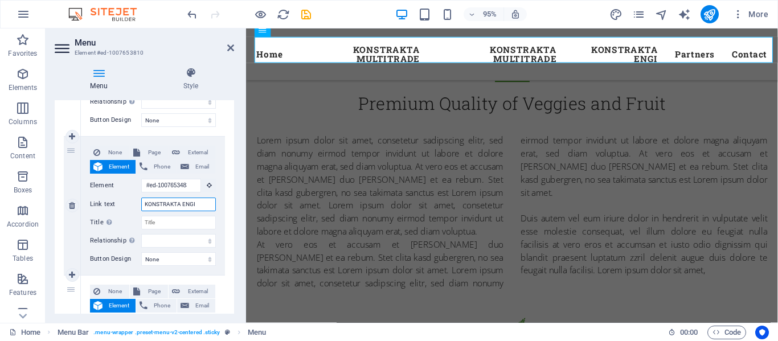
select select
type input "KONSTRAKTA"
select select
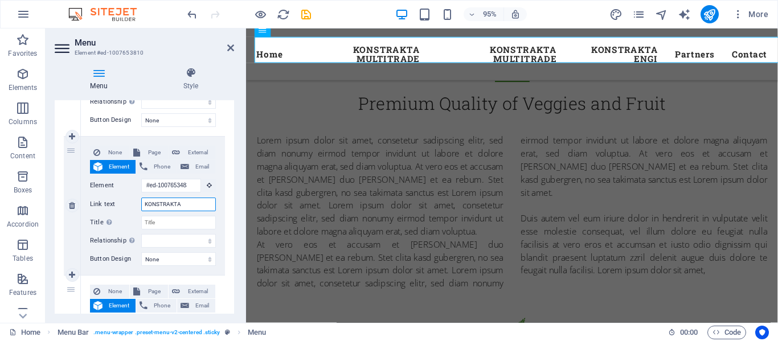
select select
type input "KONSTRAKTA IT"
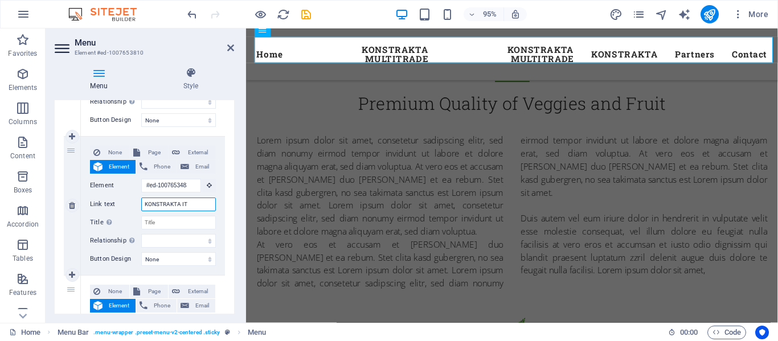
select select
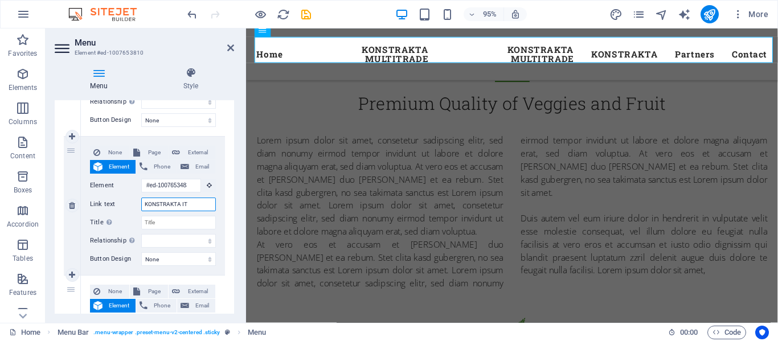
select select
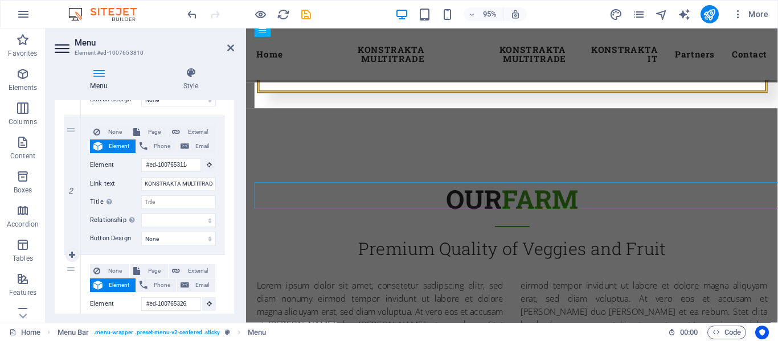
scroll to position [221, 0]
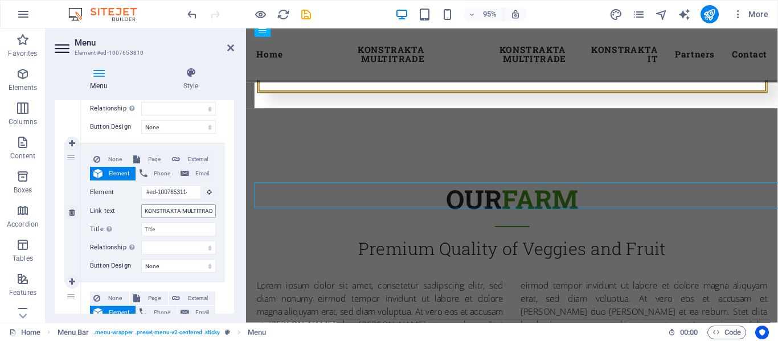
type input "KONSTRAKTA IT"
click at [174, 210] on input "KONSTRAKTA MULTITRADE" at bounding box center [178, 211] width 75 height 14
type input "PR"
select select
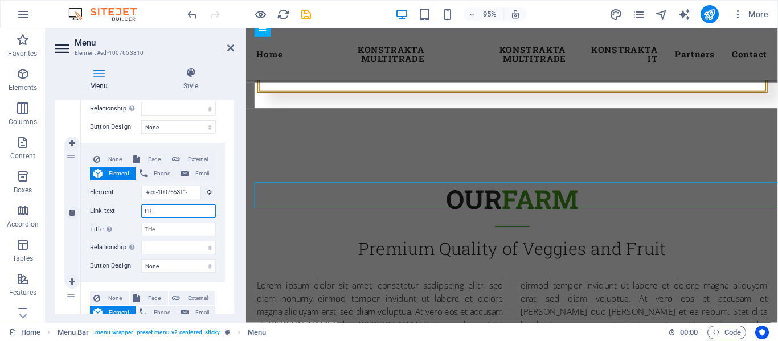
select select
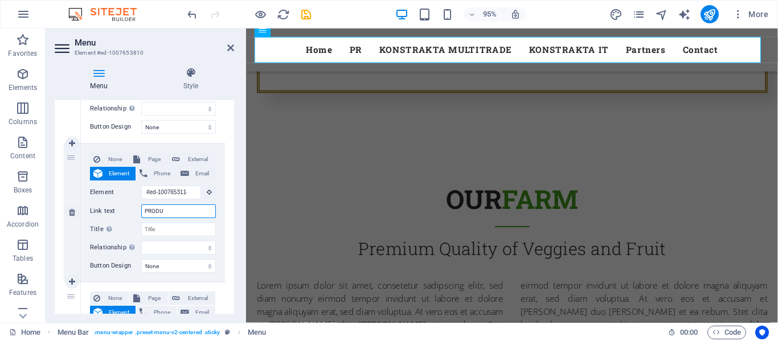
type input "PRODUC"
select select
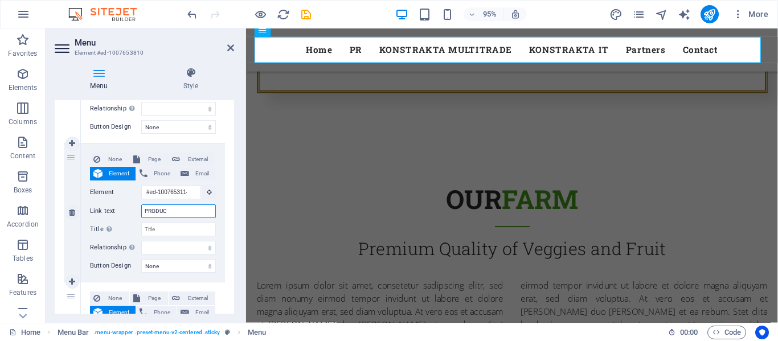
select select
type input "PRODUCTS"
select select
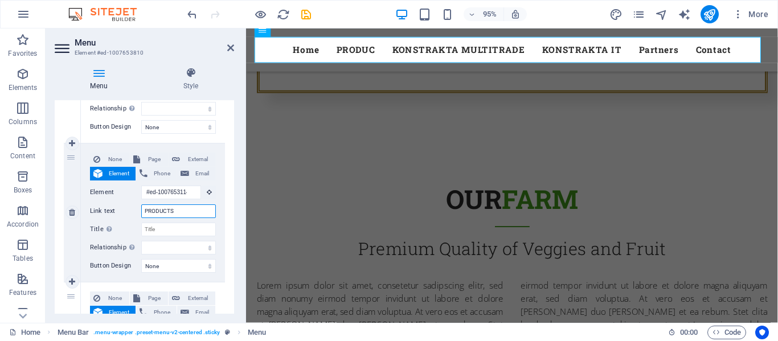
select select
type input "PRODUCTS"
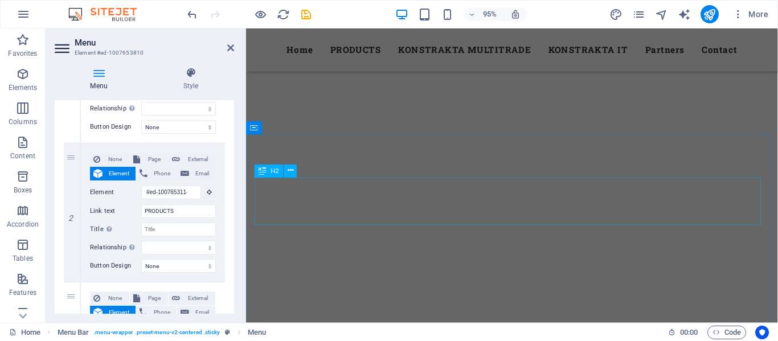
scroll to position [4231, 0]
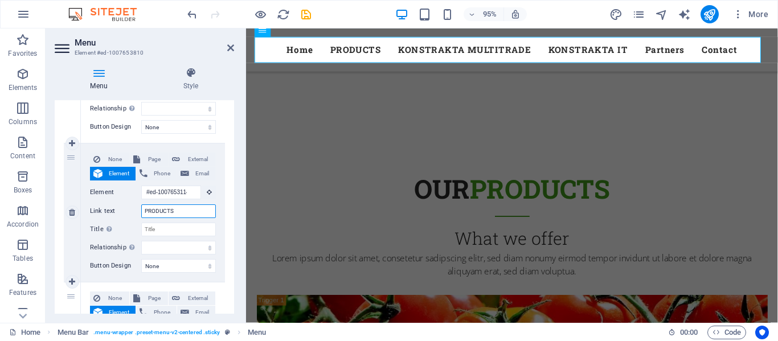
drag, startPoint x: 178, startPoint y: 212, endPoint x: 145, endPoint y: 214, distance: 33.1
click at [143, 211] on input "PRODUCTS" at bounding box center [178, 211] width 75 height 14
click at [158, 226] on input "Title Additional link description, should not be the same as the link text. The…" at bounding box center [178, 230] width 75 height 14
select select
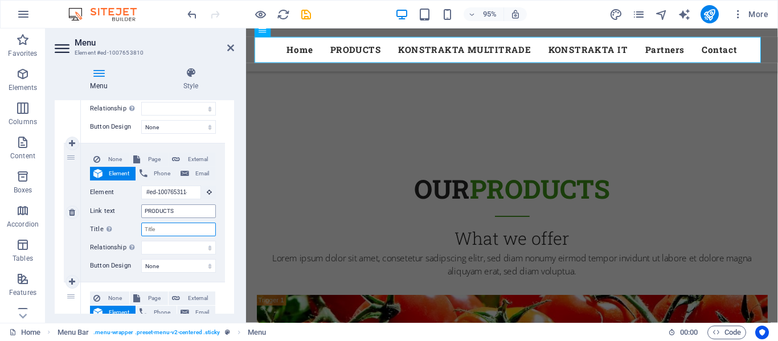
select select
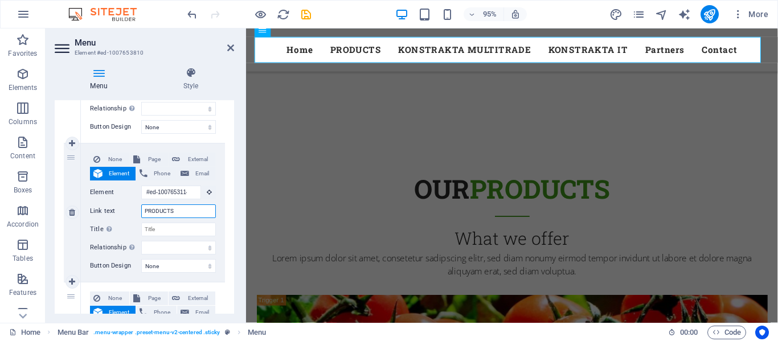
drag, startPoint x: 178, startPoint y: 212, endPoint x: 138, endPoint y: 210, distance: 39.9
click at [138, 210] on div "Link text PRODUCTS" at bounding box center [153, 211] width 126 height 14
click at [162, 230] on input "Title Additional link description, should not be the same as the link text. The…" at bounding box center [178, 230] width 75 height 14
paste input "PRODUCTS"
type input "PRODUCTS"
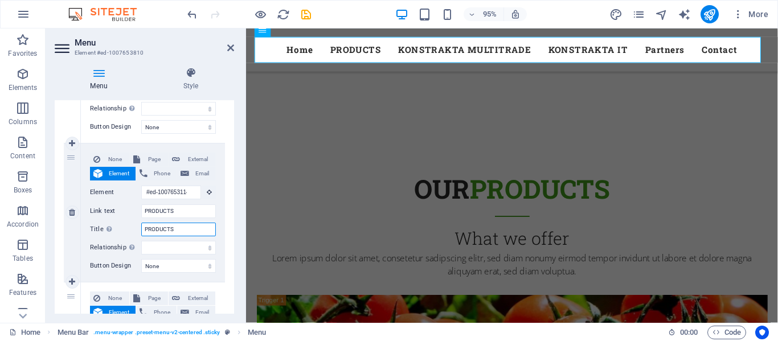
select select
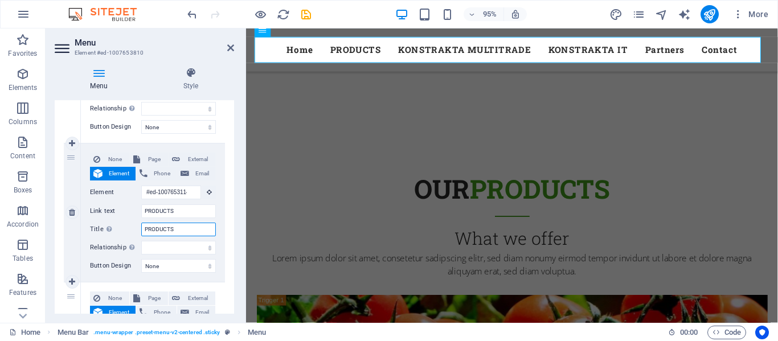
select select
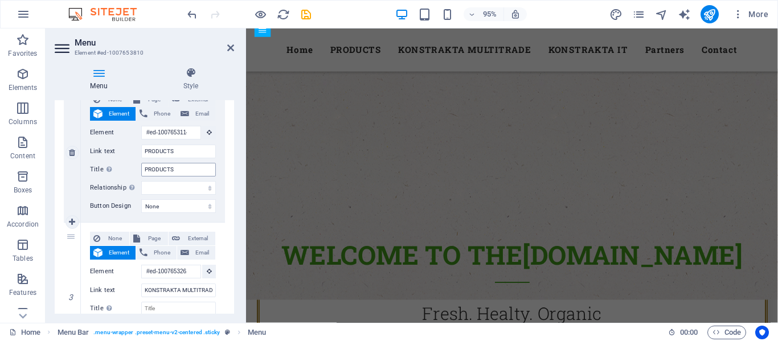
scroll to position [392, 0]
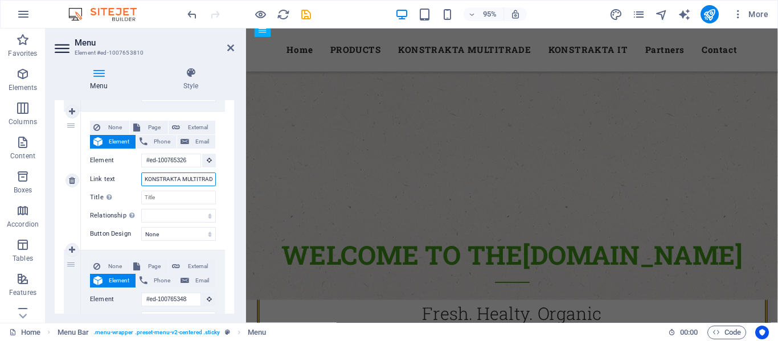
click at [158, 179] on input "KONSTRAKTA MULTITRADE" at bounding box center [178, 180] width 75 height 14
click at [162, 198] on input "Title Additional link description, should not be the same as the link text. The…" at bounding box center [178, 198] width 75 height 14
paste input "KONSTRAKTA MULTITRADE"
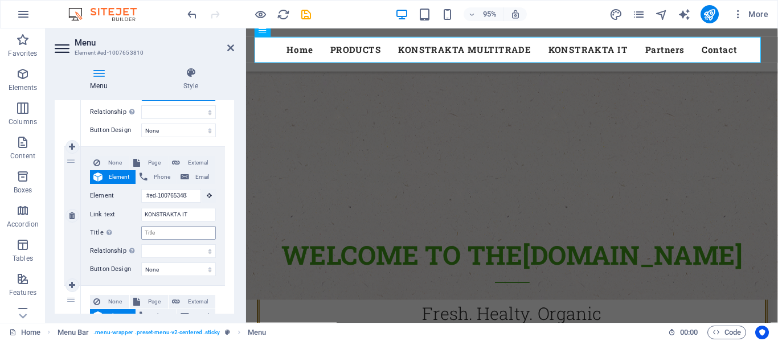
scroll to position [506, 0]
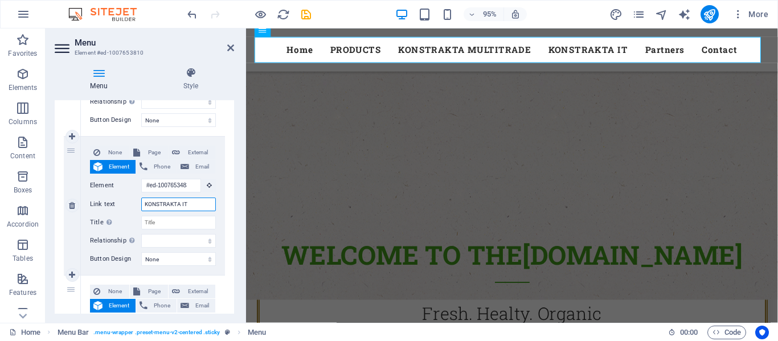
click at [190, 206] on input "KONSTRAKTA IT" at bounding box center [178, 205] width 75 height 14
click at [171, 225] on input "Title Additional link description, should not be the same as the link text. The…" at bounding box center [178, 223] width 75 height 14
paste input "KONSTRAKTA IT"
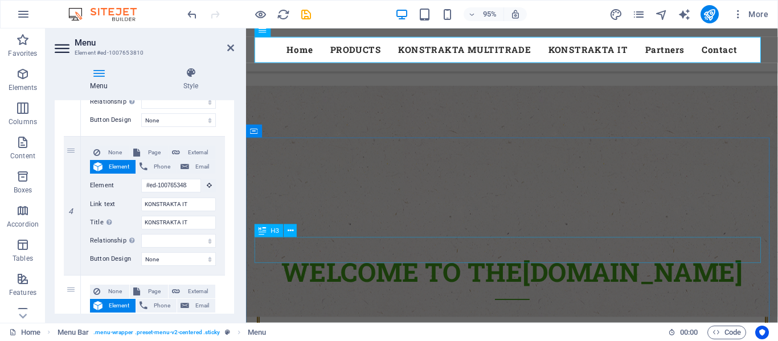
scroll to position [399, 0]
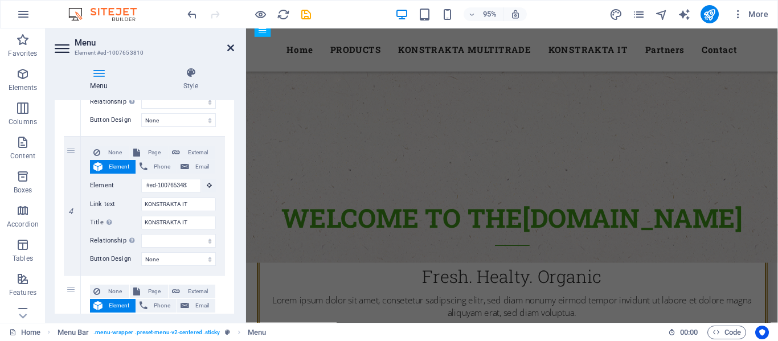
click at [229, 47] on icon at bounding box center [230, 47] width 7 height 9
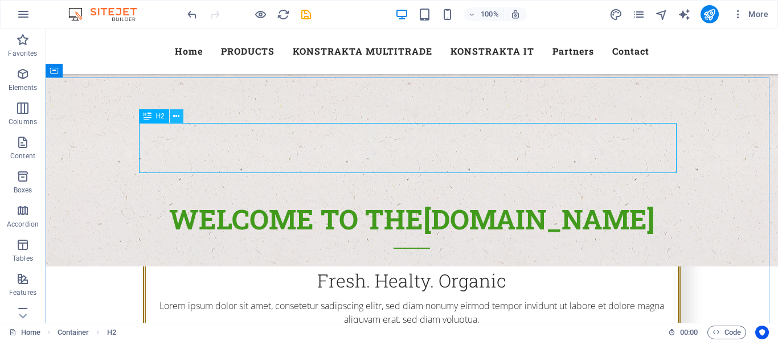
click at [178, 117] on icon at bounding box center [176, 116] width 6 height 12
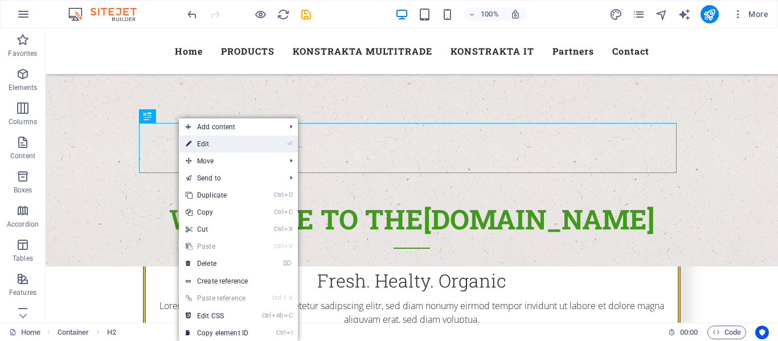
click at [204, 148] on link "⏎ Edit" at bounding box center [217, 144] width 76 height 17
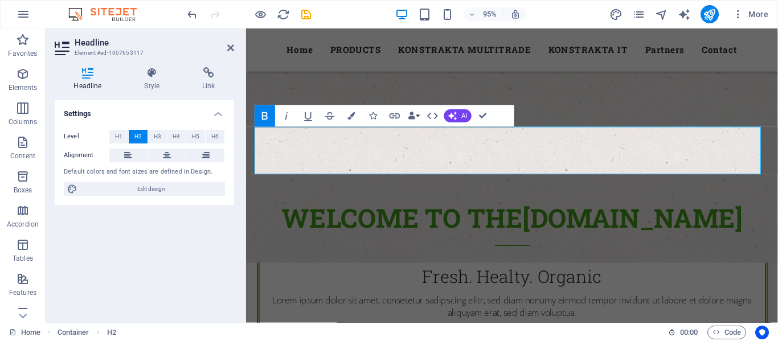
click at [89, 85] on h4 "Headline" at bounding box center [90, 79] width 71 height 24
drag, startPoint x: 597, startPoint y: 148, endPoint x: 518, endPoint y: 149, distance: 78.6
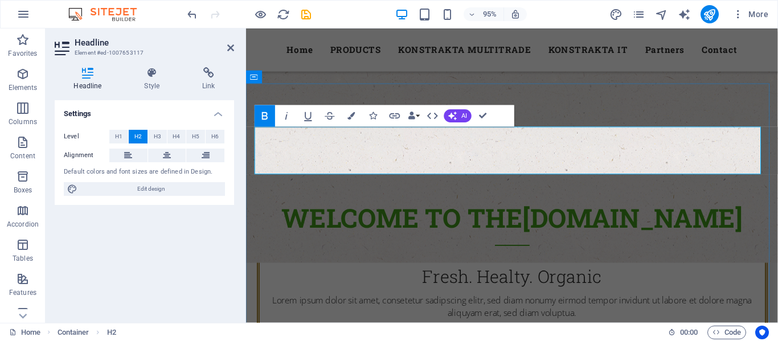
click at [232, 47] on icon at bounding box center [230, 47] width 7 height 9
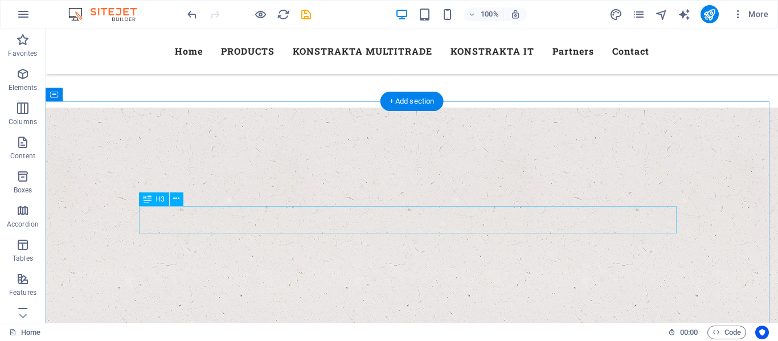
scroll to position [1708, 0]
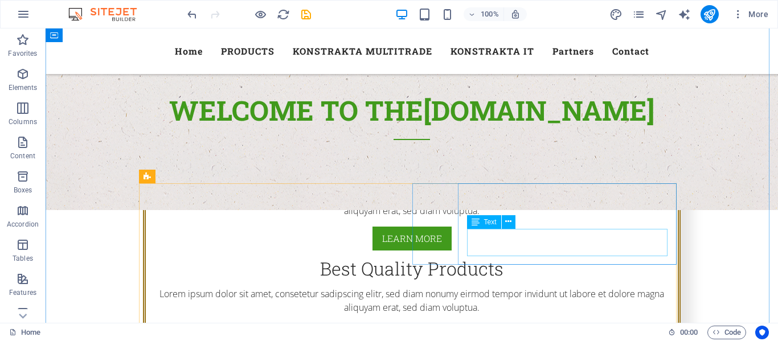
scroll to position [342, 0]
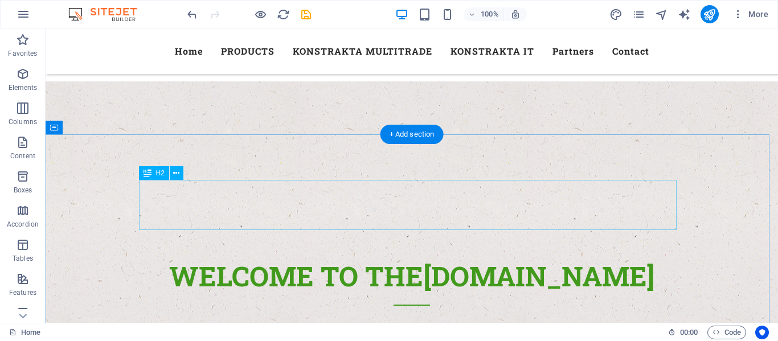
click at [177, 175] on icon at bounding box center [176, 173] width 6 height 12
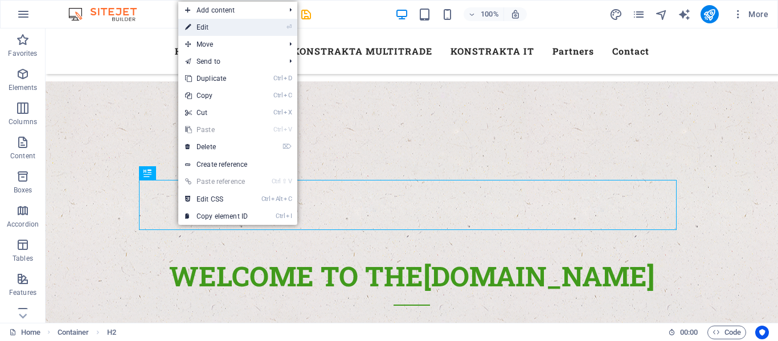
click at [213, 31] on link "⏎ Edit" at bounding box center [216, 27] width 76 height 17
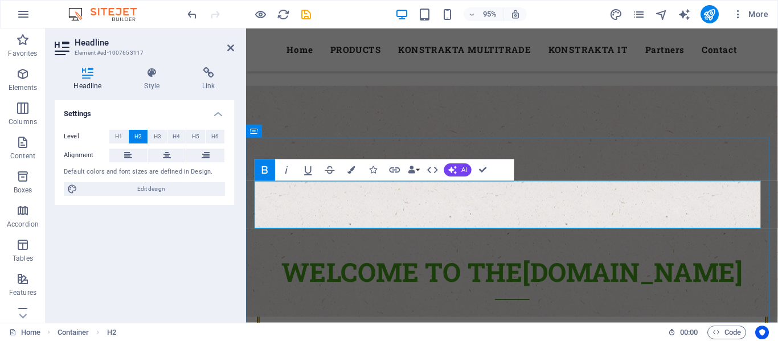
drag, startPoint x: 469, startPoint y: 205, endPoint x: 416, endPoint y: 207, distance: 53.5
click at [230, 47] on icon at bounding box center [230, 47] width 7 height 9
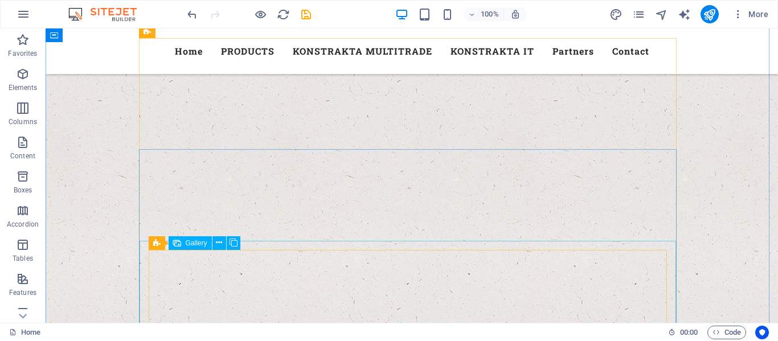
scroll to position [1708, 0]
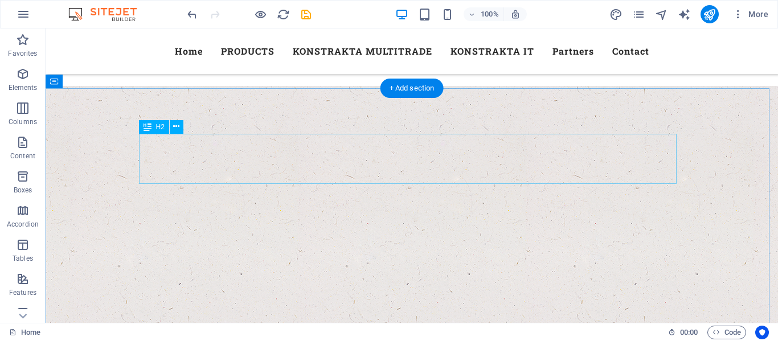
click at [177, 130] on icon at bounding box center [176, 127] width 6 height 12
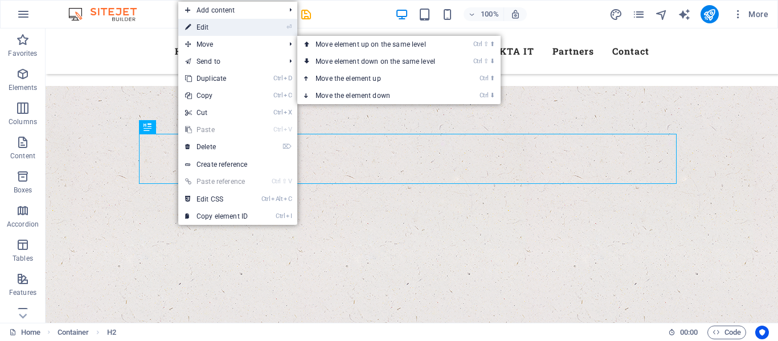
click at [206, 30] on link "⏎ Edit" at bounding box center [216, 27] width 76 height 17
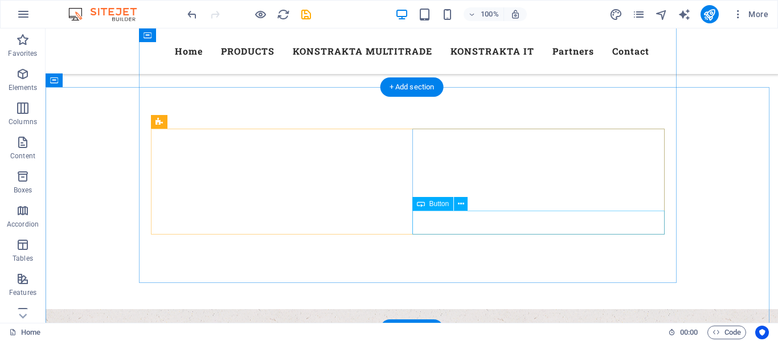
scroll to position [456, 0]
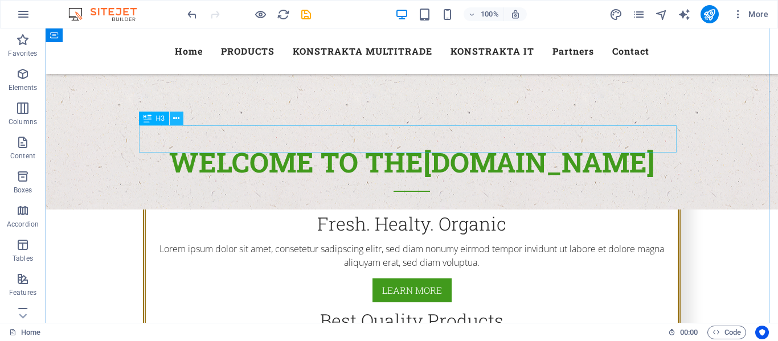
click at [181, 120] on button at bounding box center [177, 119] width 14 height 14
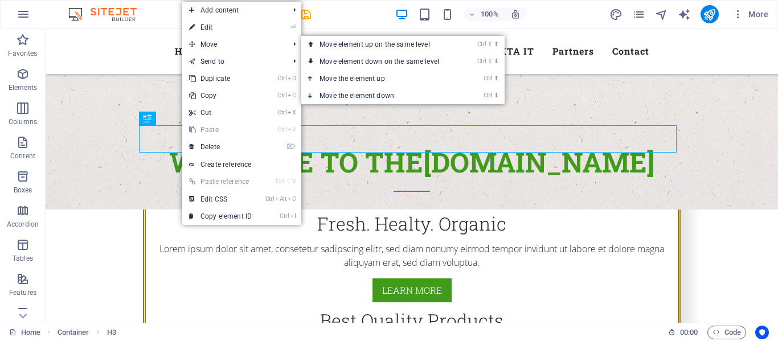
drag, startPoint x: 218, startPoint y: 28, endPoint x: 225, endPoint y: 35, distance: 10.1
click at [218, 28] on link "⏎ Edit" at bounding box center [220, 27] width 76 height 17
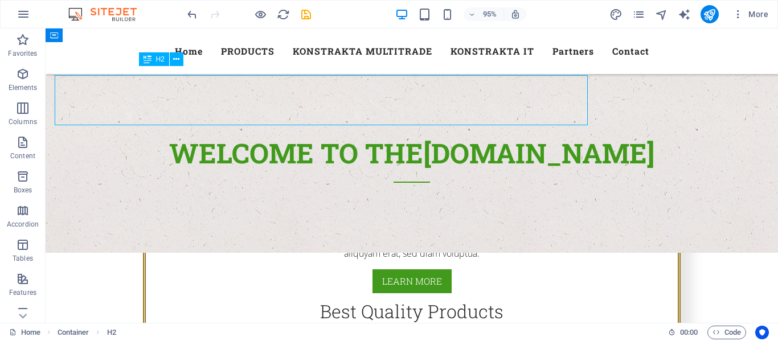
scroll to position [456, 0]
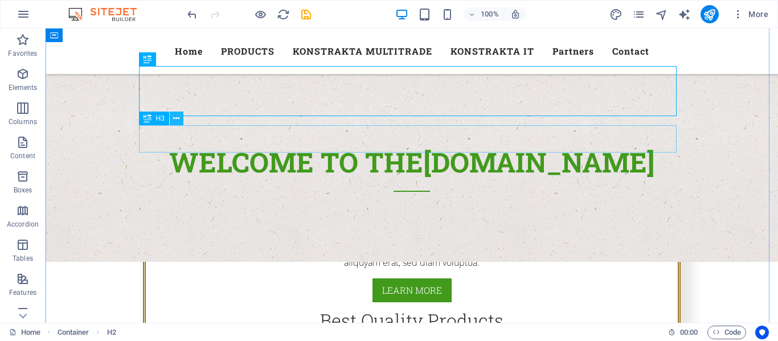
click at [179, 122] on icon at bounding box center [176, 119] width 6 height 12
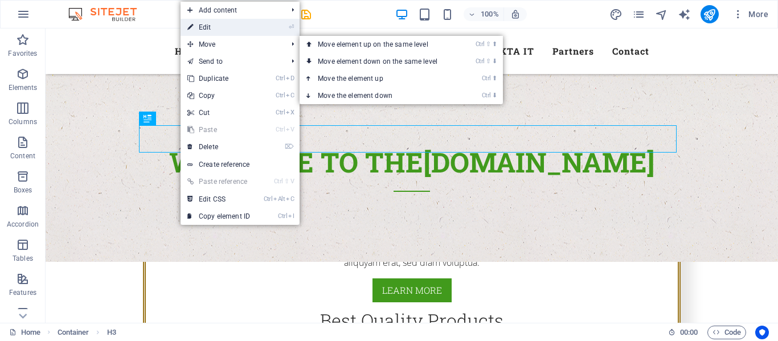
click at [214, 29] on link "⏎ Edit" at bounding box center [218, 27] width 76 height 17
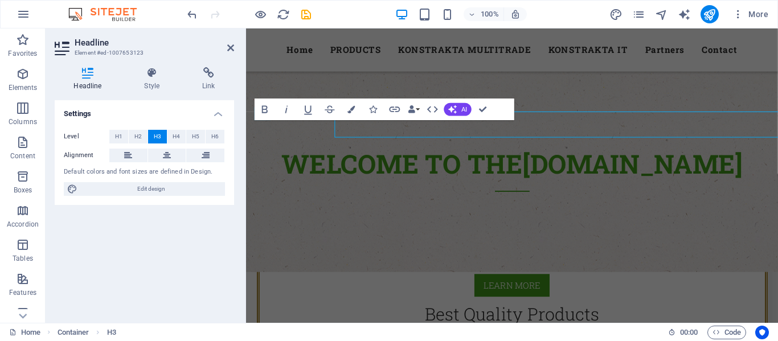
scroll to position [465, 0]
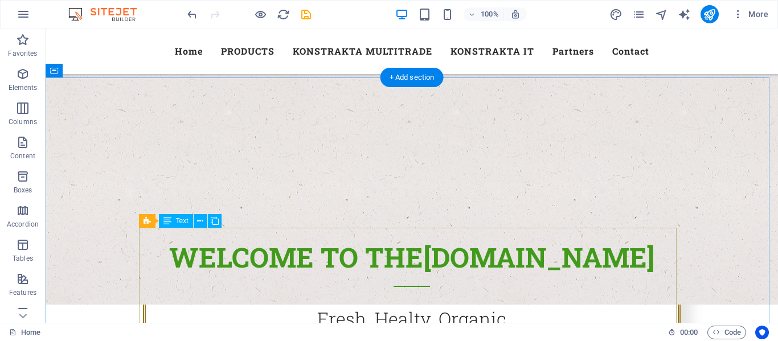
scroll to position [399, 0]
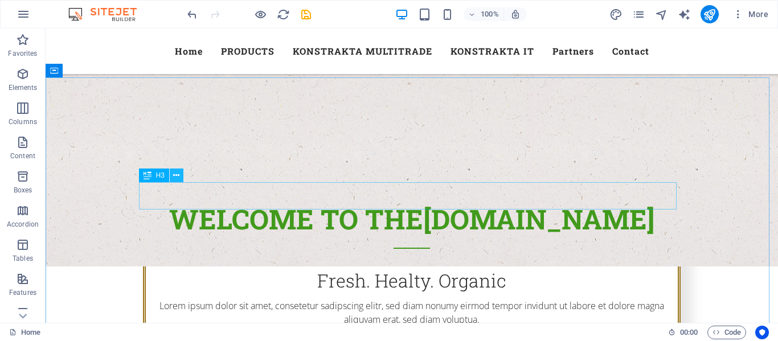
click at [179, 178] on icon at bounding box center [176, 176] width 6 height 12
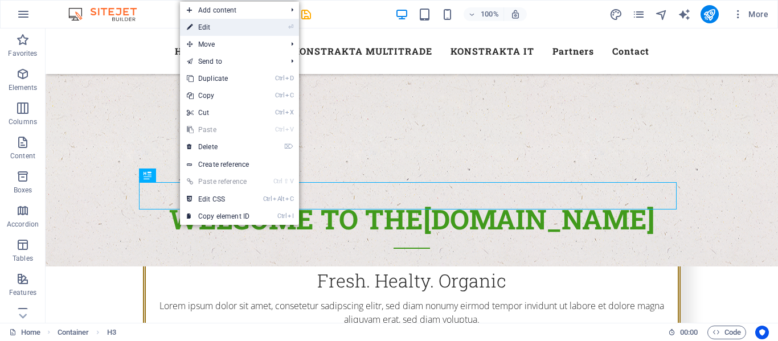
click at [221, 29] on link "⏎ Edit" at bounding box center [218, 27] width 76 height 17
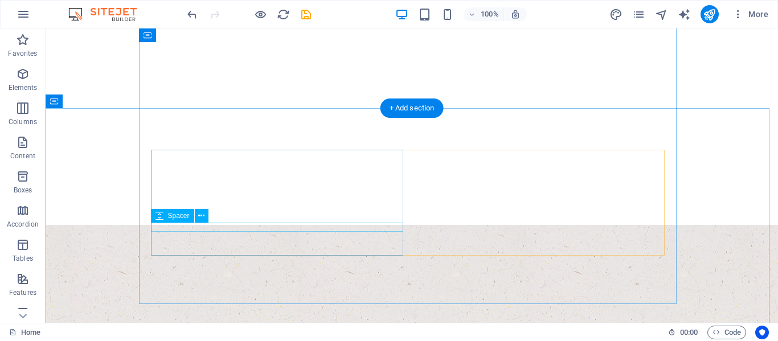
scroll to position [171, 0]
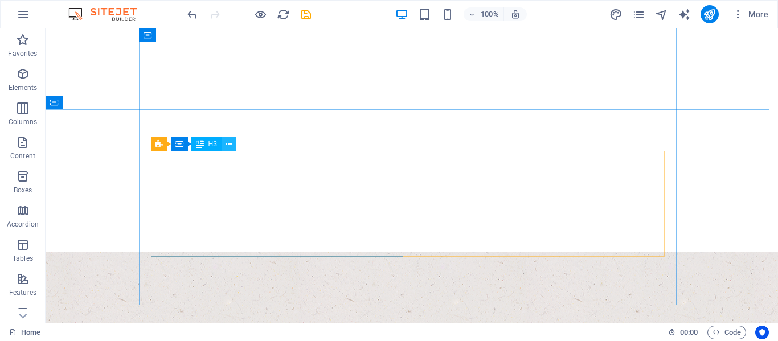
click at [232, 144] on icon at bounding box center [228, 144] width 6 height 12
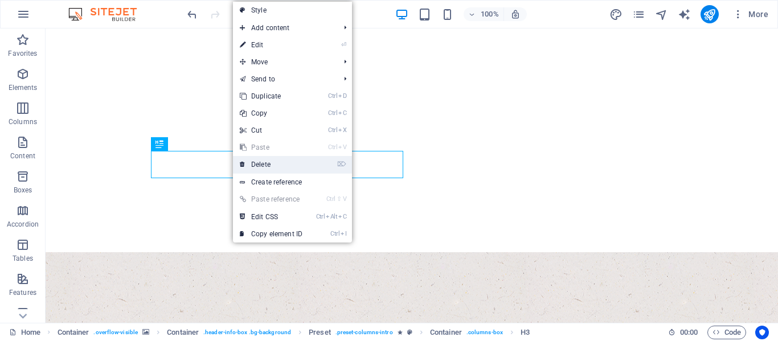
click at [273, 167] on link "⌦ Delete" at bounding box center [271, 164] width 76 height 17
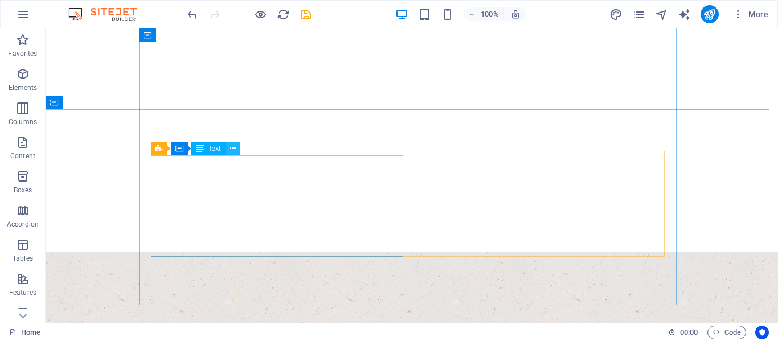
click at [232, 148] on icon at bounding box center [232, 149] width 6 height 12
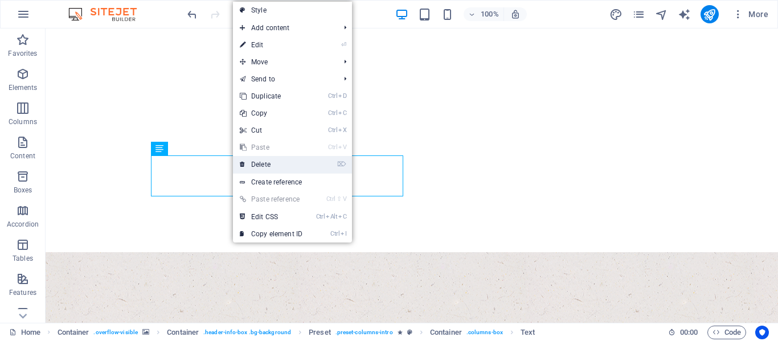
click at [269, 167] on link "⌦ Delete" at bounding box center [271, 164] width 76 height 17
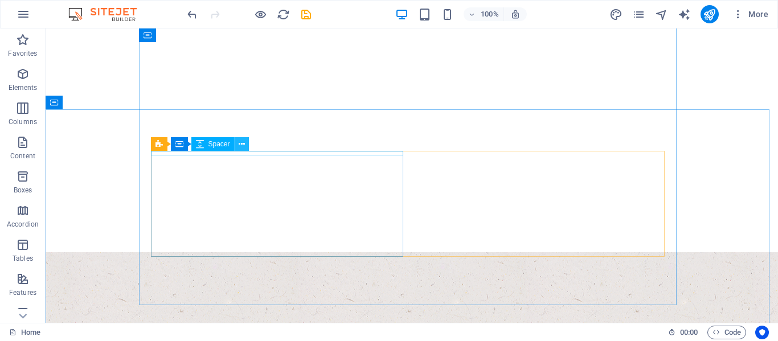
click at [243, 140] on icon at bounding box center [242, 144] width 6 height 12
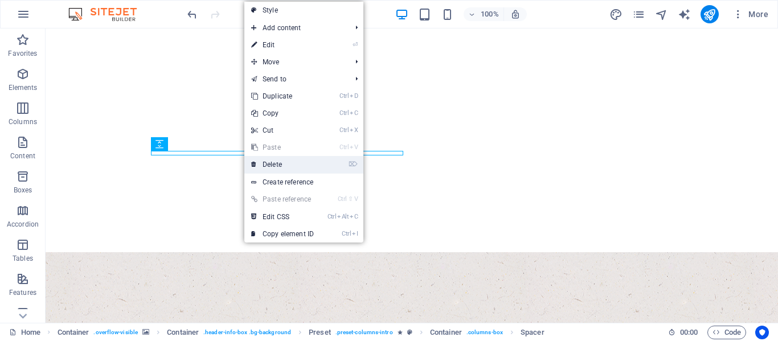
click at [288, 161] on link "⌦ Delete" at bounding box center [282, 164] width 76 height 17
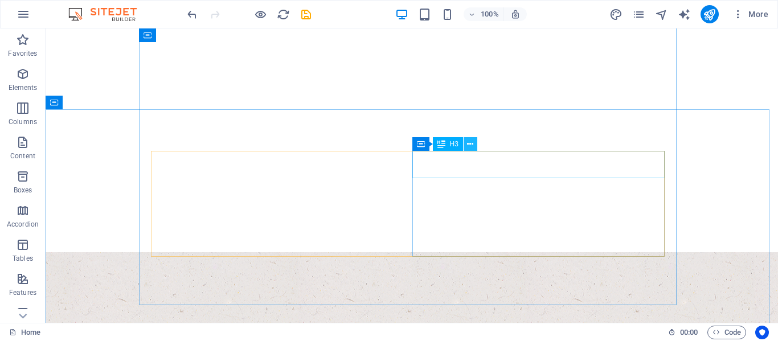
click at [470, 146] on icon at bounding box center [470, 144] width 6 height 12
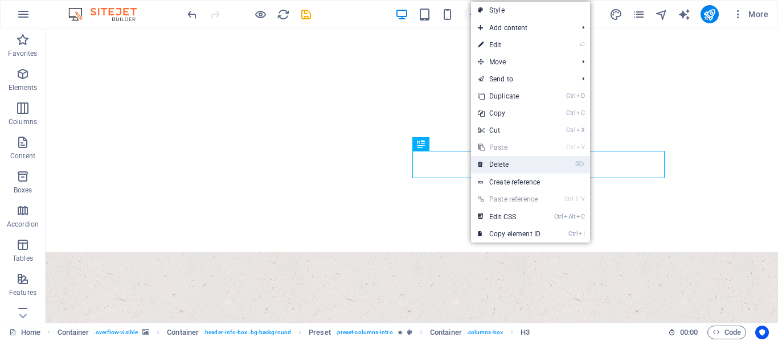
click at [509, 159] on link "⌦ Delete" at bounding box center [509, 164] width 76 height 17
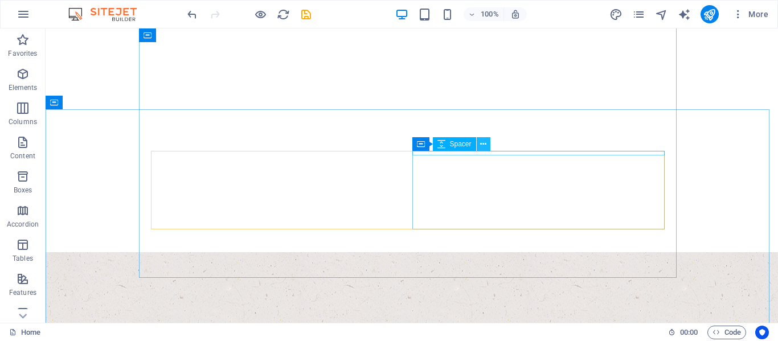
click at [483, 144] on icon at bounding box center [483, 144] width 6 height 12
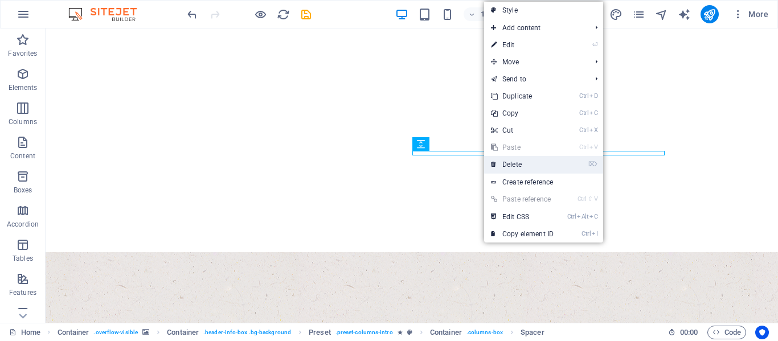
click at [527, 165] on link "⌦ Delete" at bounding box center [522, 164] width 76 height 17
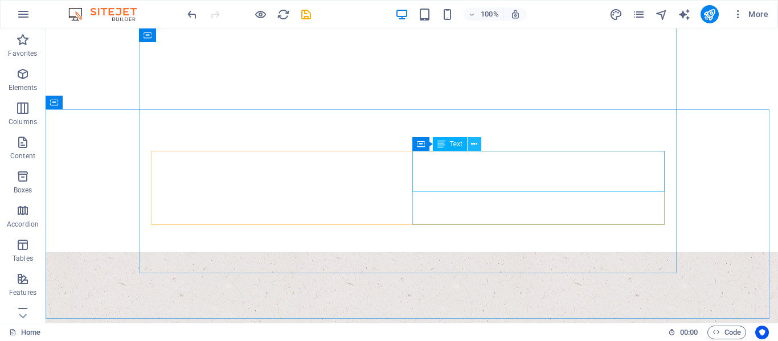
click at [478, 144] on button at bounding box center [474, 144] width 14 height 14
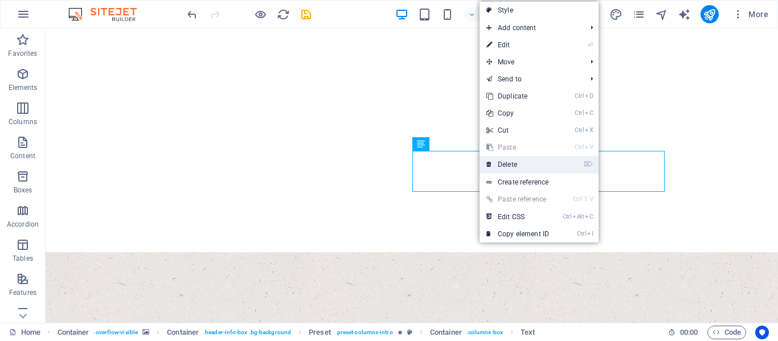
click at [518, 165] on link "⌦ Delete" at bounding box center [517, 164] width 76 height 17
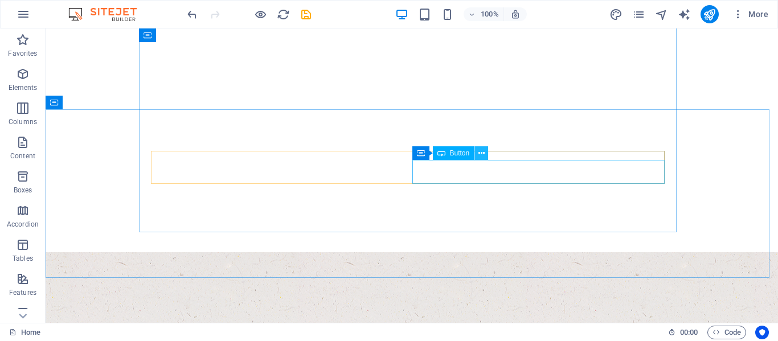
click at [482, 154] on icon at bounding box center [481, 153] width 6 height 12
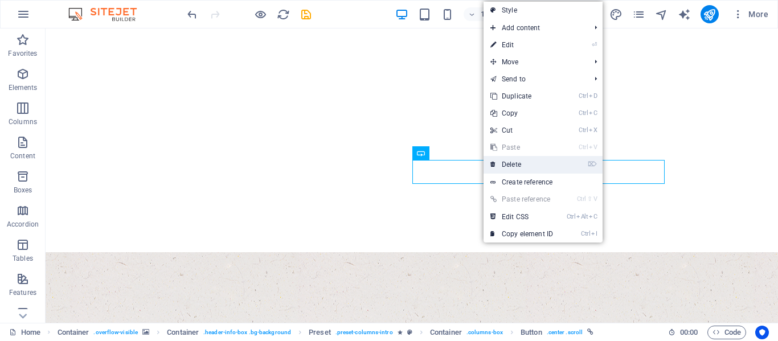
click at [513, 165] on link "⌦ Delete" at bounding box center [521, 164] width 76 height 17
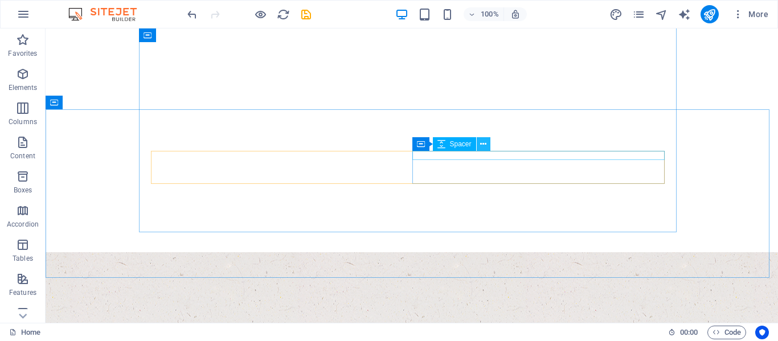
click at [484, 142] on icon at bounding box center [483, 144] width 6 height 12
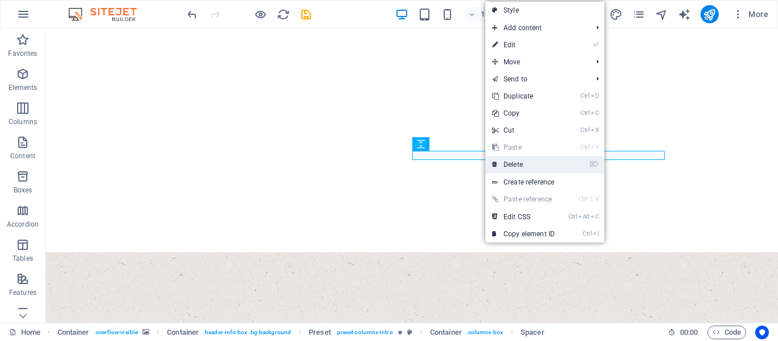
click at [521, 165] on link "⌦ Delete" at bounding box center [523, 164] width 76 height 17
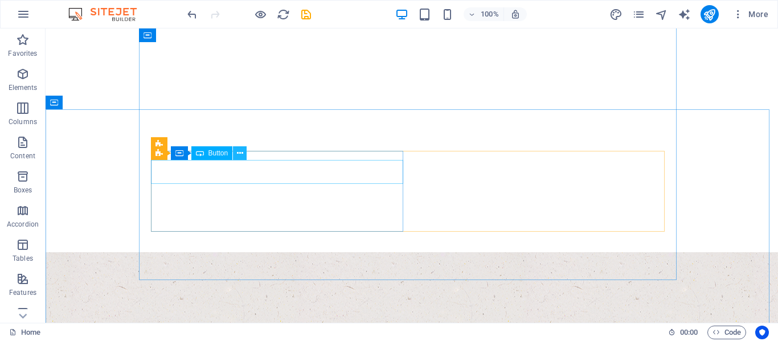
click at [241, 154] on icon at bounding box center [240, 153] width 6 height 12
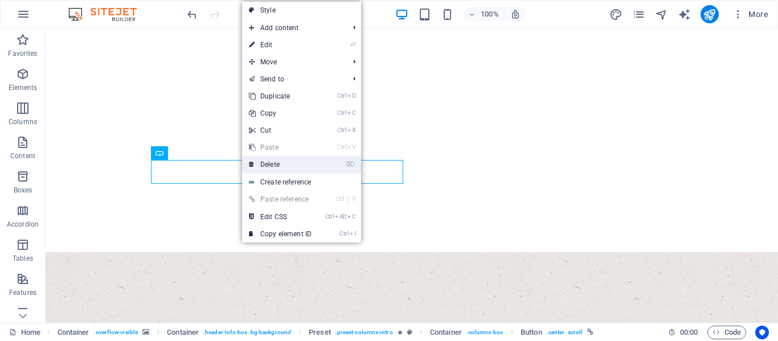
click at [272, 161] on link "⌦ Delete" at bounding box center [280, 164] width 76 height 17
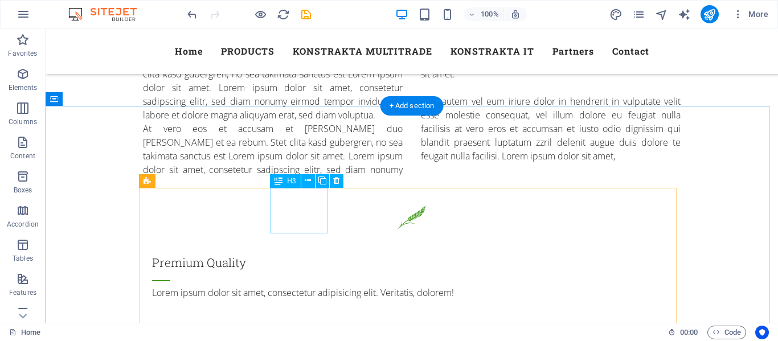
scroll to position [968, 0]
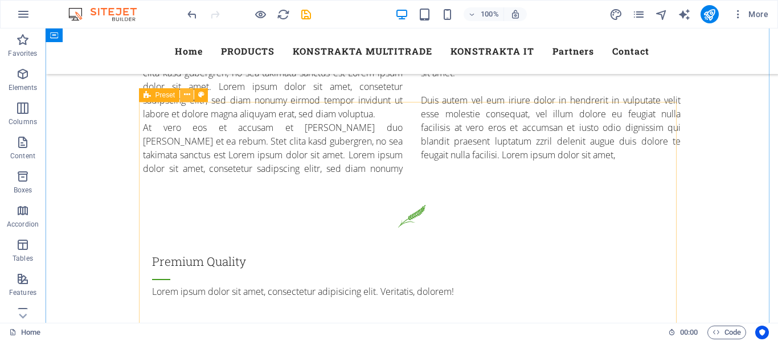
click at [187, 96] on icon at bounding box center [187, 95] width 6 height 12
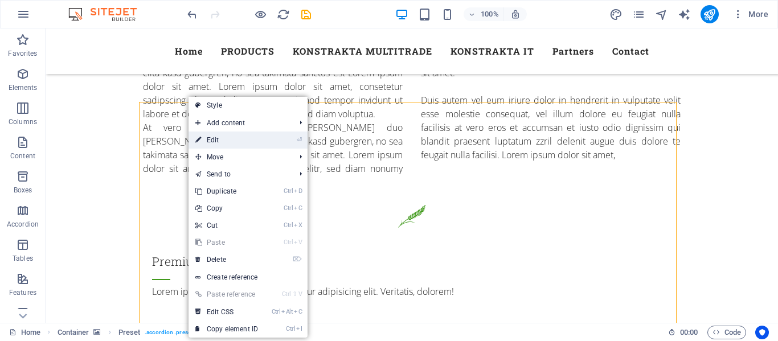
click at [223, 139] on link "⏎ Edit" at bounding box center [226, 140] width 76 height 17
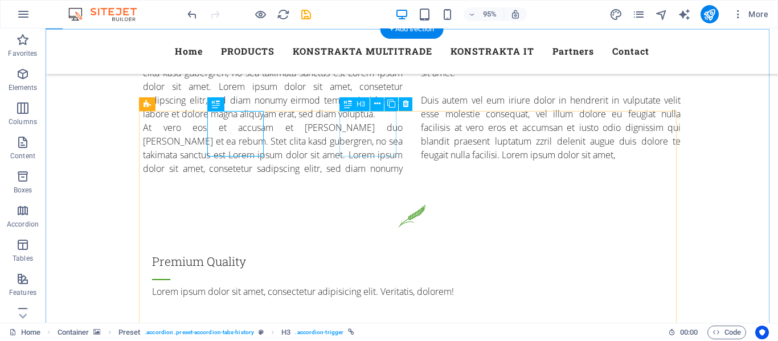
scroll to position [959, 0]
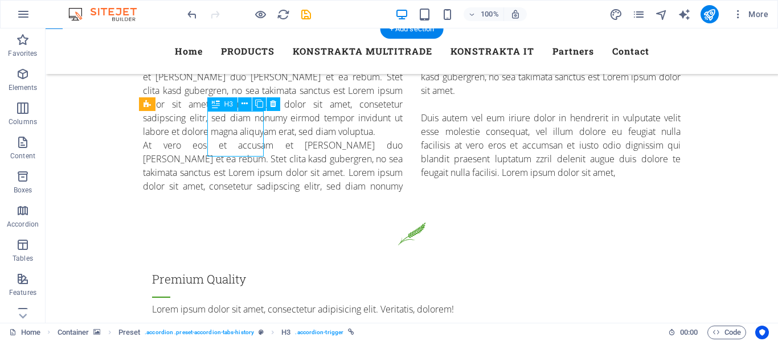
scroll to position [968, 0]
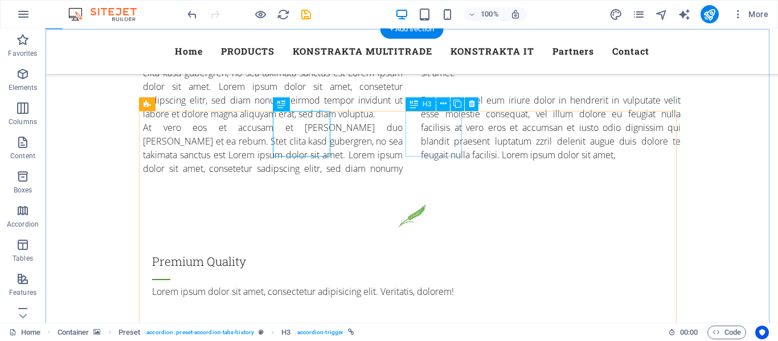
scroll to position [959, 0]
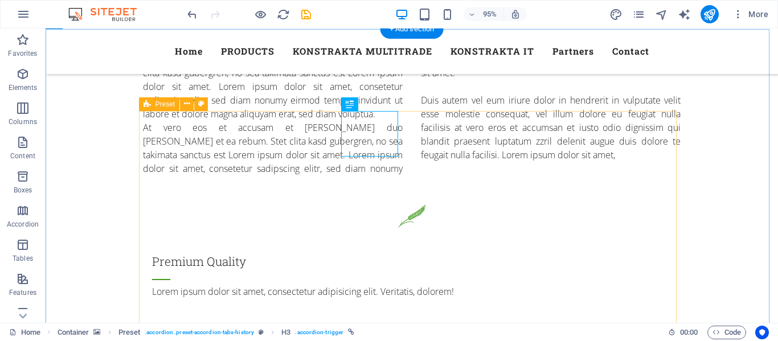
scroll to position [959, 0]
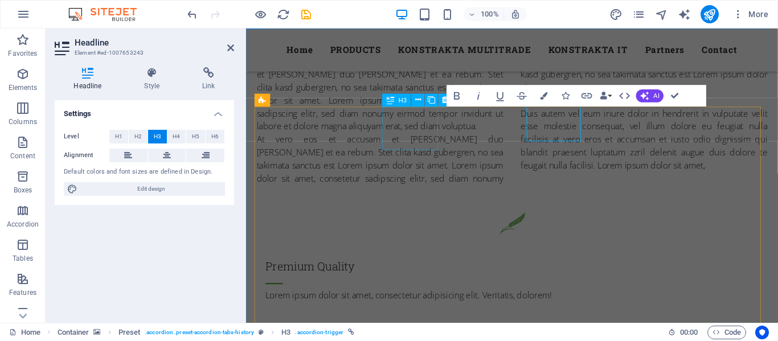
scroll to position [968, 0]
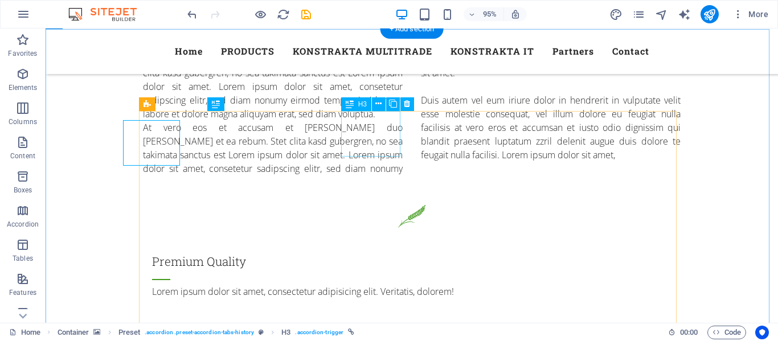
scroll to position [959, 0]
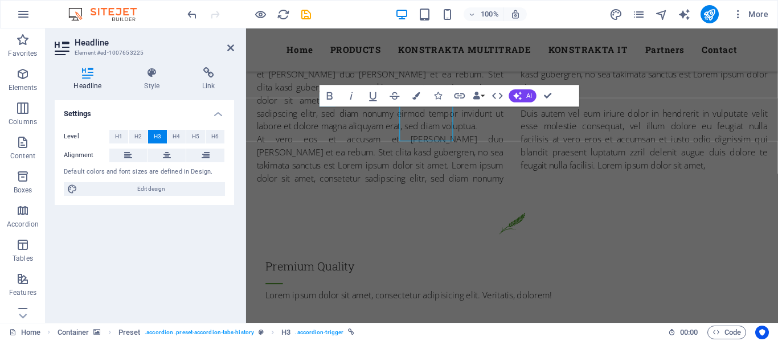
scroll to position [968, 0]
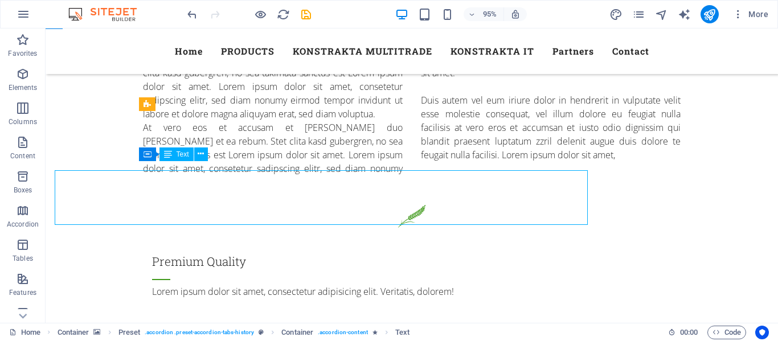
scroll to position [959, 0]
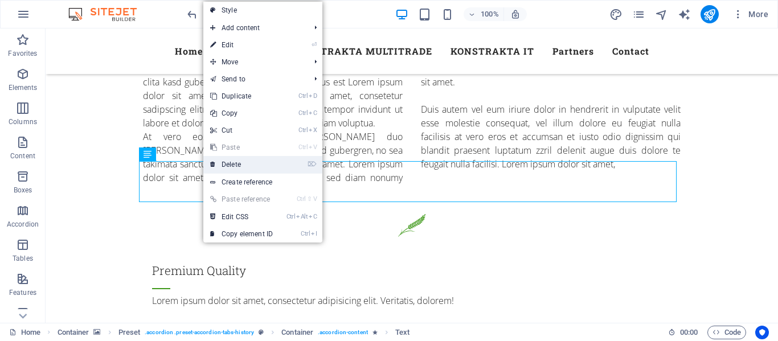
click at [237, 162] on link "⌦ Delete" at bounding box center [241, 164] width 76 height 17
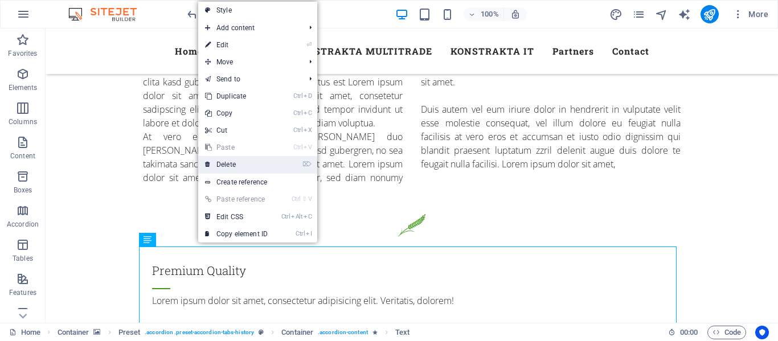
click at [243, 170] on link "⌦ Delete" at bounding box center [236, 164] width 76 height 17
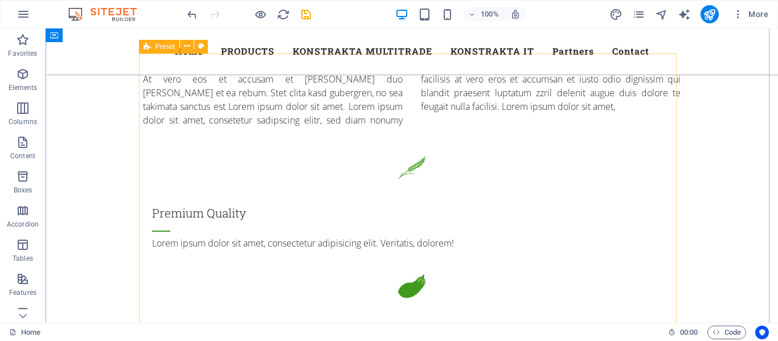
scroll to position [1130, 0]
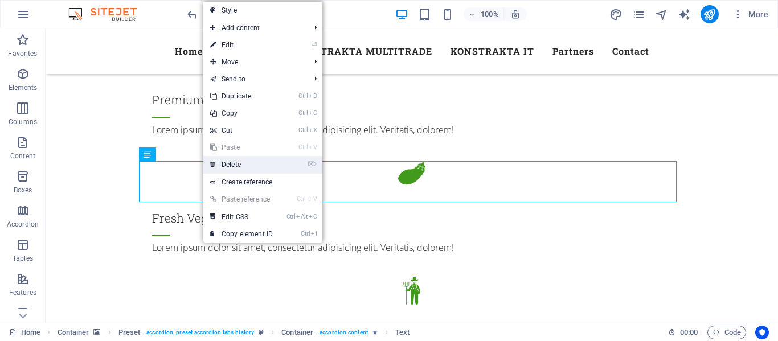
click at [235, 165] on link "⌦ Delete" at bounding box center [241, 164] width 76 height 17
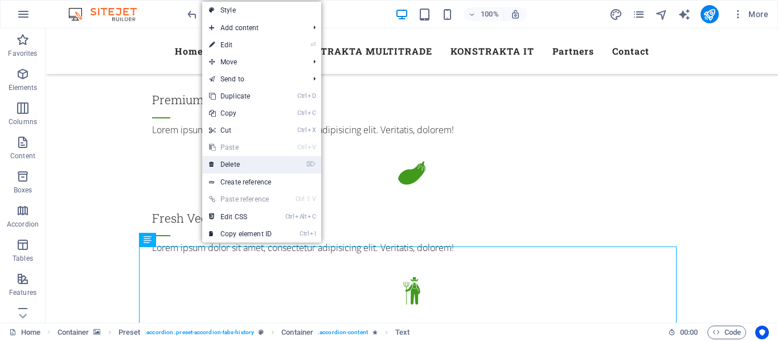
click at [251, 165] on link "⌦ Delete" at bounding box center [240, 164] width 76 height 17
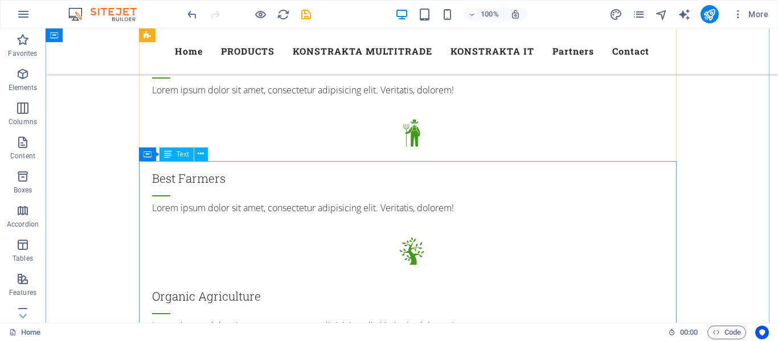
scroll to position [1300, 0]
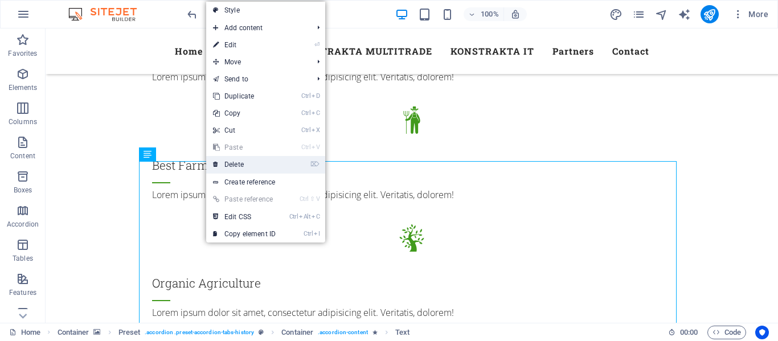
click at [234, 167] on link "⌦ Delete" at bounding box center [244, 164] width 76 height 17
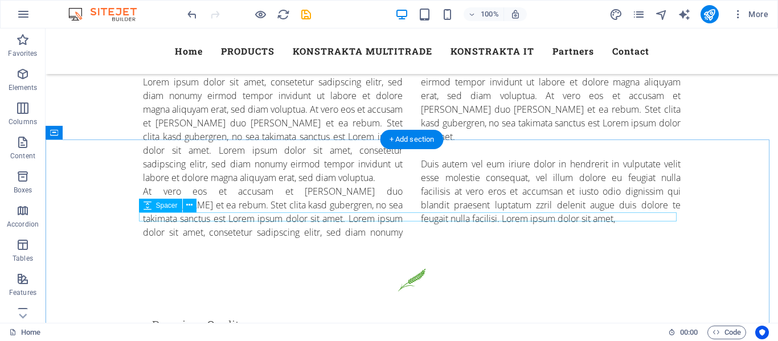
scroll to position [959, 0]
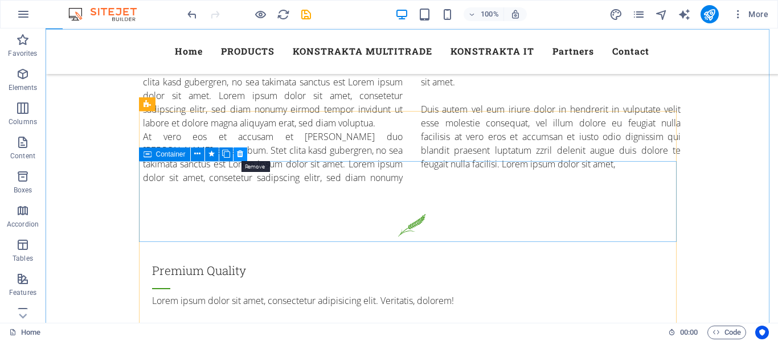
click at [243, 156] on icon at bounding box center [240, 154] width 6 height 12
click at [239, 153] on icon at bounding box center [240, 154] width 6 height 12
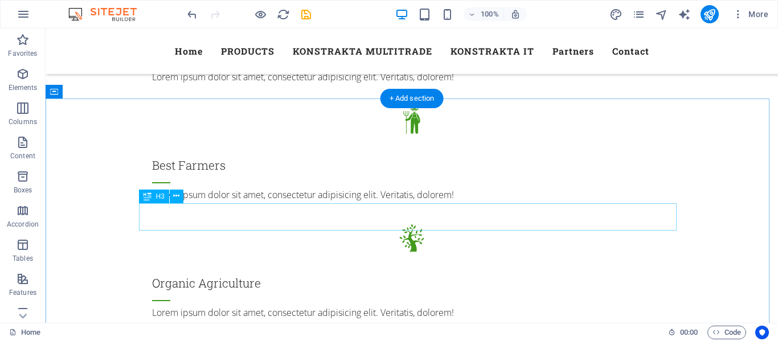
scroll to position [1357, 0]
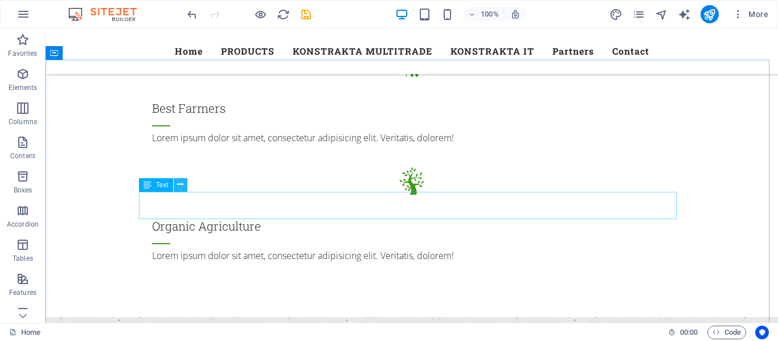
click at [181, 186] on icon at bounding box center [180, 185] width 6 height 12
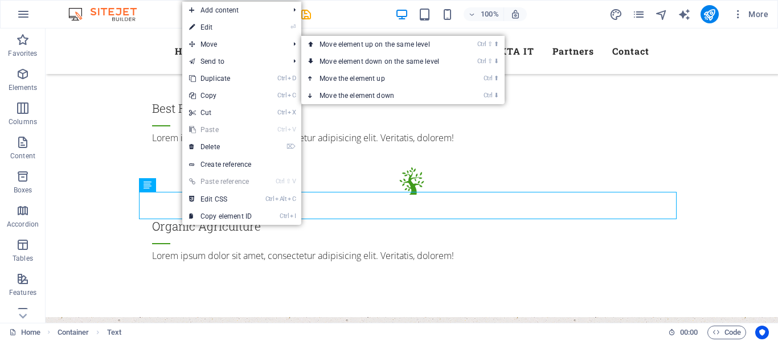
click at [223, 28] on link "⏎ Edit" at bounding box center [220, 27] width 76 height 17
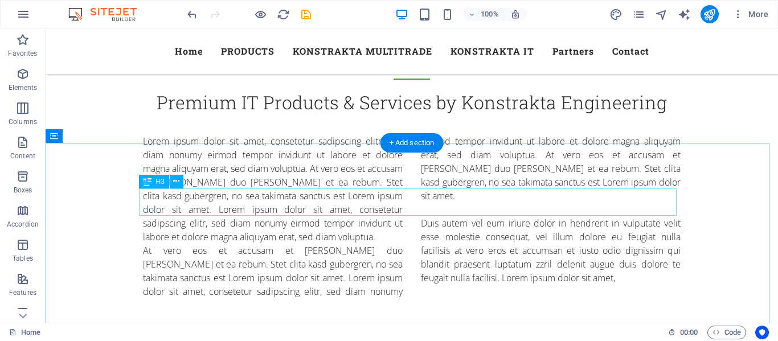
scroll to position [674, 0]
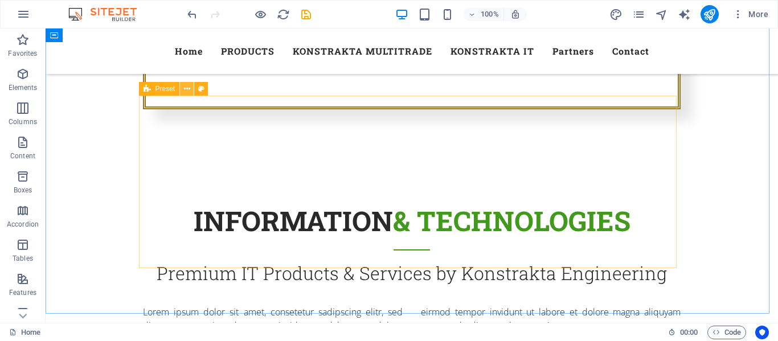
click at [186, 88] on icon at bounding box center [187, 89] width 6 height 12
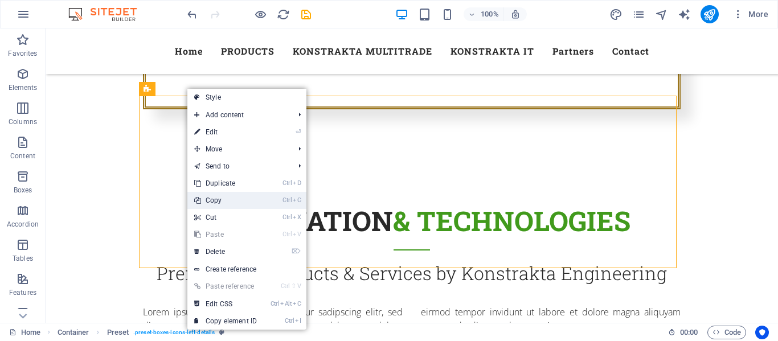
click at [221, 199] on link "Ctrl C Copy" at bounding box center [225, 200] width 76 height 17
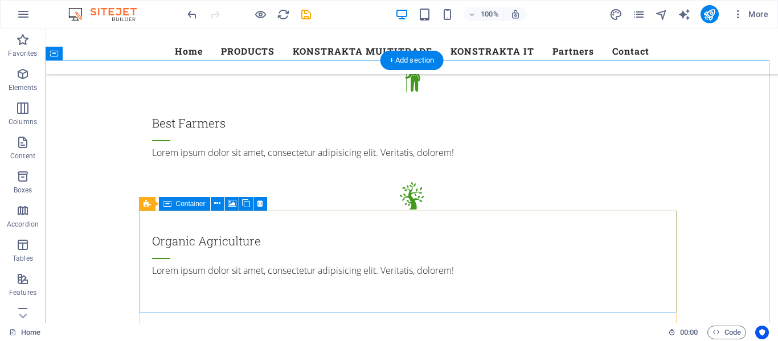
scroll to position [1357, 0]
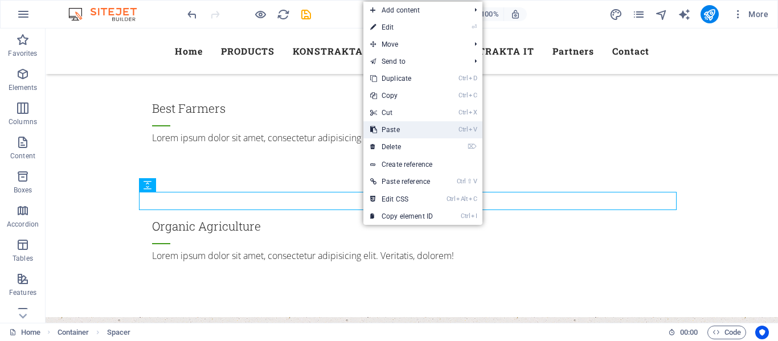
click at [400, 127] on link "Ctrl V Paste" at bounding box center [401, 129] width 76 height 17
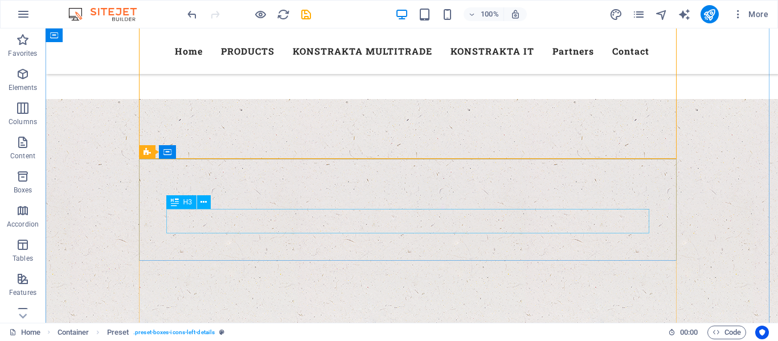
scroll to position [1585, 0]
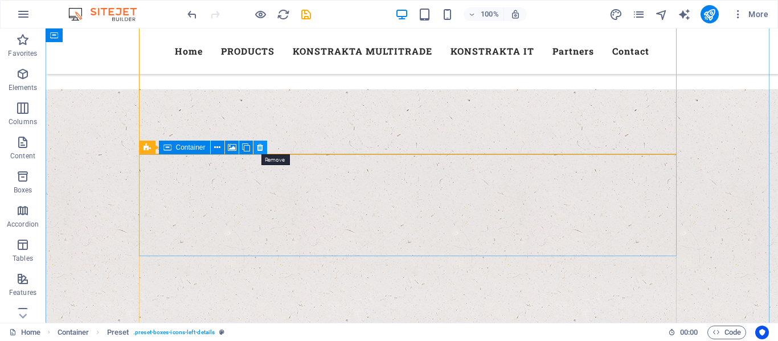
click at [258, 148] on icon at bounding box center [260, 148] width 6 height 12
drag, startPoint x: 262, startPoint y: 146, endPoint x: 216, endPoint y: 117, distance: 54.2
click at [262, 146] on icon at bounding box center [260, 148] width 6 height 12
click at [257, 144] on icon at bounding box center [260, 148] width 6 height 12
click at [260, 149] on icon at bounding box center [260, 148] width 6 height 12
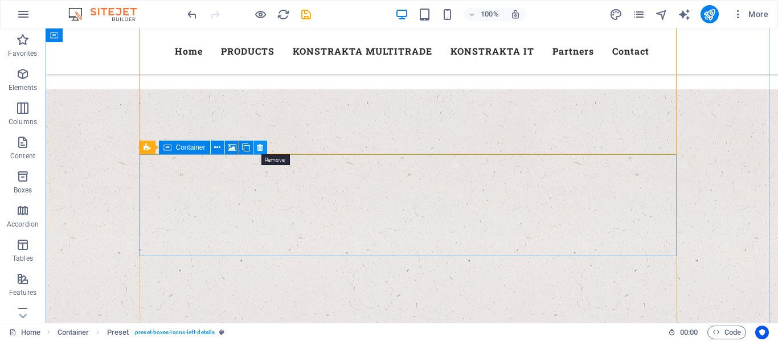
click at [262, 150] on icon at bounding box center [260, 148] width 6 height 12
click at [262, 149] on icon at bounding box center [260, 148] width 6 height 12
click at [262, 147] on icon at bounding box center [260, 148] width 6 height 12
click at [260, 147] on icon at bounding box center [260, 148] width 6 height 12
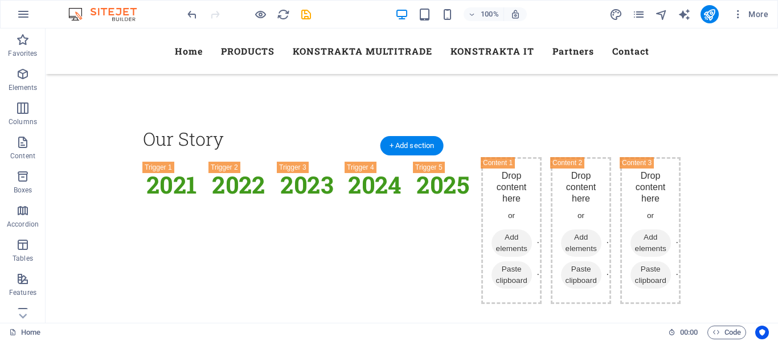
scroll to position [1927, 0]
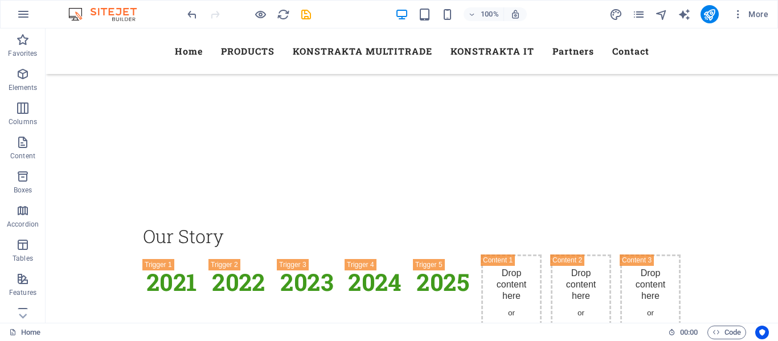
drag, startPoint x: 461, startPoint y: 225, endPoint x: 445, endPoint y: 233, distance: 17.8
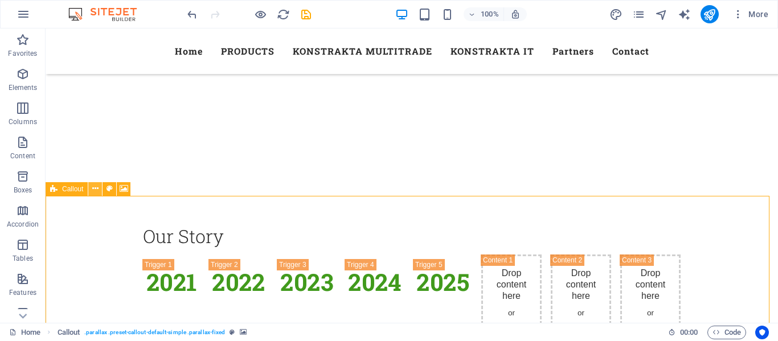
click at [96, 190] on icon at bounding box center [95, 189] width 6 height 12
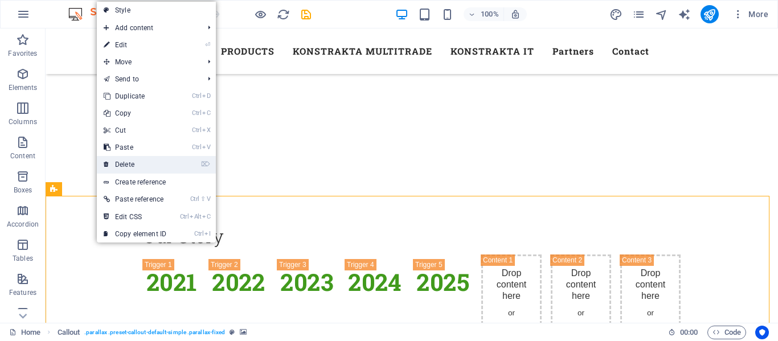
click at [125, 166] on link "⌦ Delete" at bounding box center [135, 164] width 76 height 17
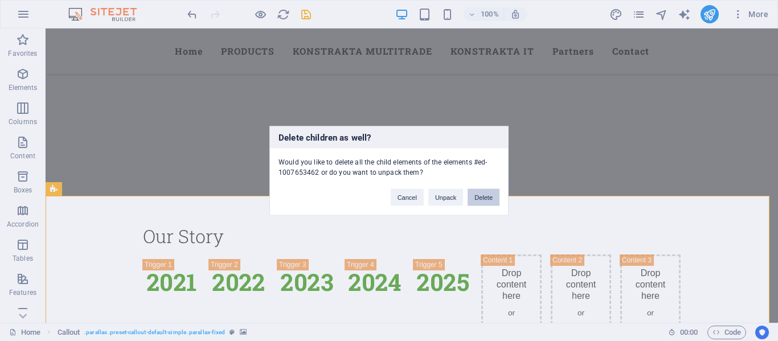
click at [482, 198] on button "Delete" at bounding box center [483, 196] width 32 height 17
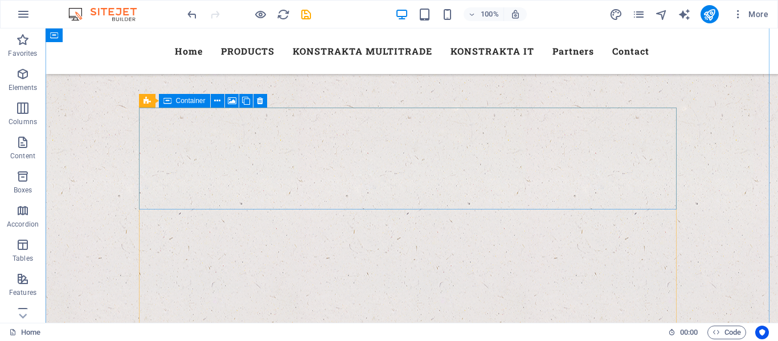
scroll to position [1585, 0]
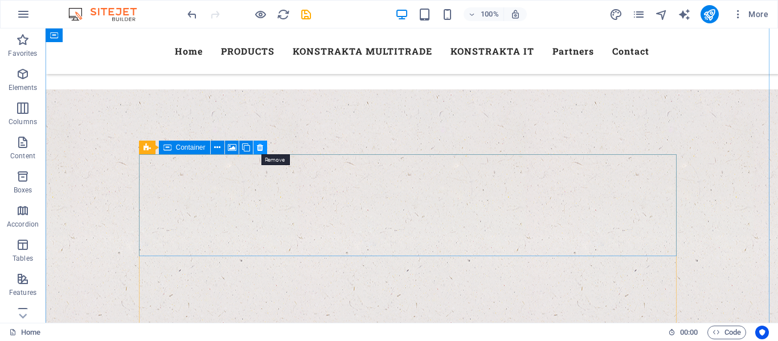
click at [262, 147] on icon at bounding box center [260, 148] width 6 height 12
click at [219, 146] on icon at bounding box center [217, 148] width 6 height 12
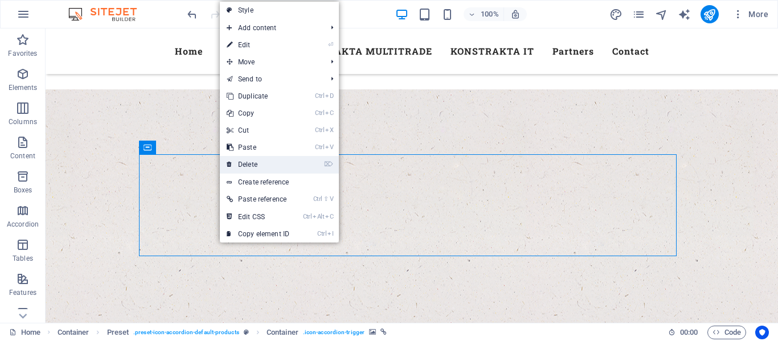
click at [243, 163] on link "⌦ Delete" at bounding box center [258, 164] width 76 height 17
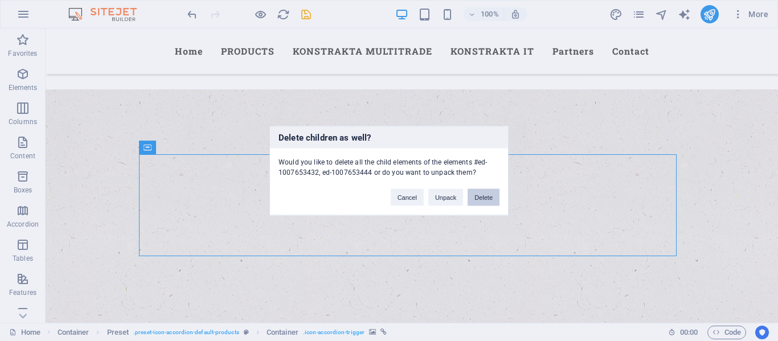
click at [480, 197] on button "Delete" at bounding box center [483, 196] width 32 height 17
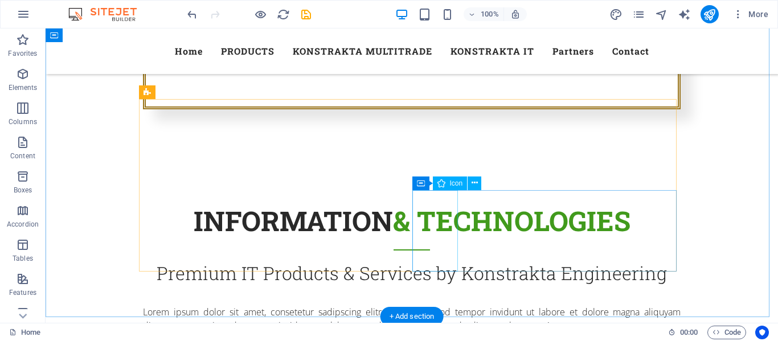
scroll to position [560, 0]
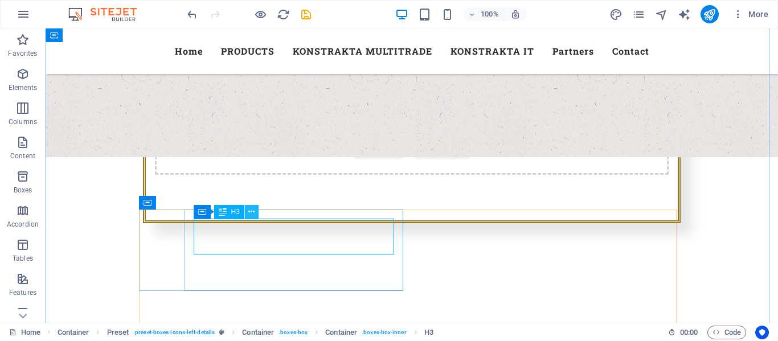
click at [254, 213] on icon at bounding box center [251, 212] width 6 height 12
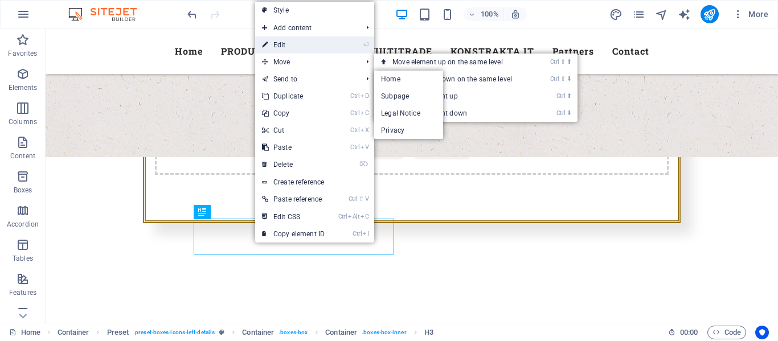
click at [299, 45] on link "⏎ Edit" at bounding box center [293, 44] width 76 height 17
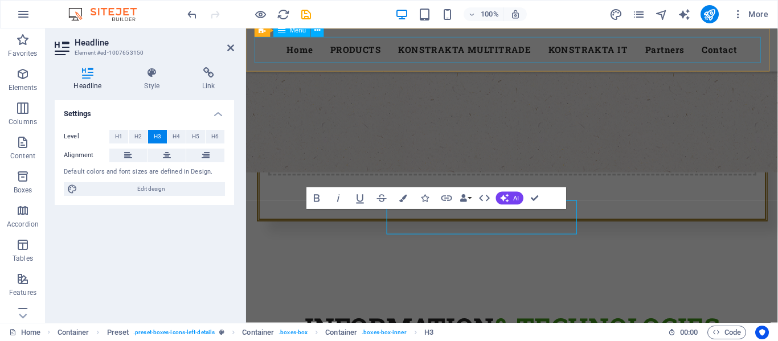
scroll to position [569, 0]
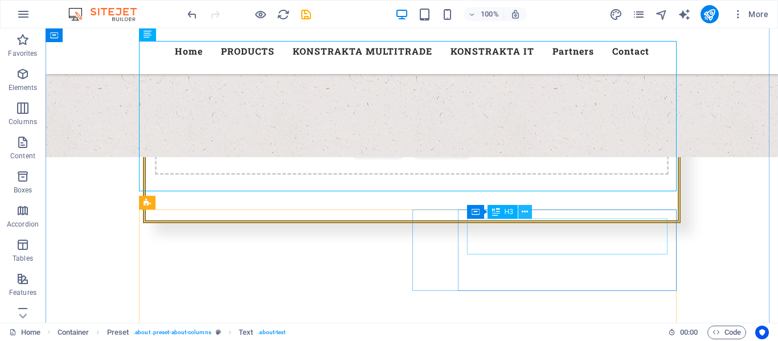
click at [528, 211] on icon at bounding box center [525, 212] width 6 height 12
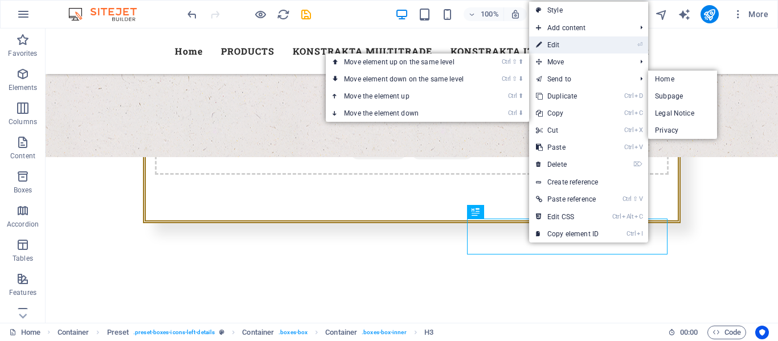
click at [561, 46] on link "⏎ Edit" at bounding box center [567, 44] width 76 height 17
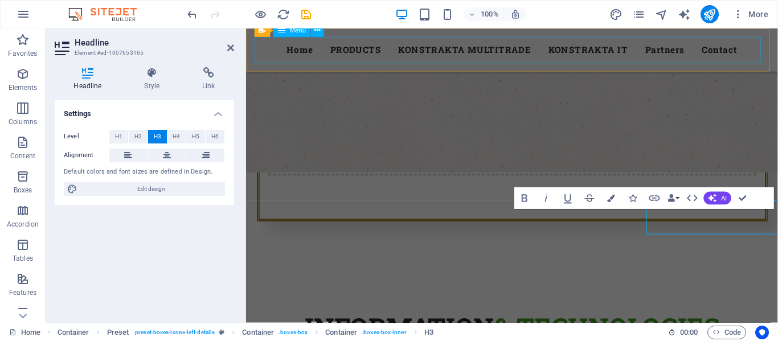
scroll to position [569, 0]
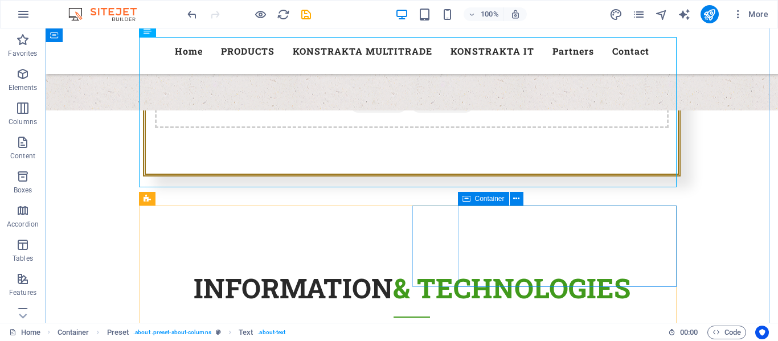
scroll to position [674, 0]
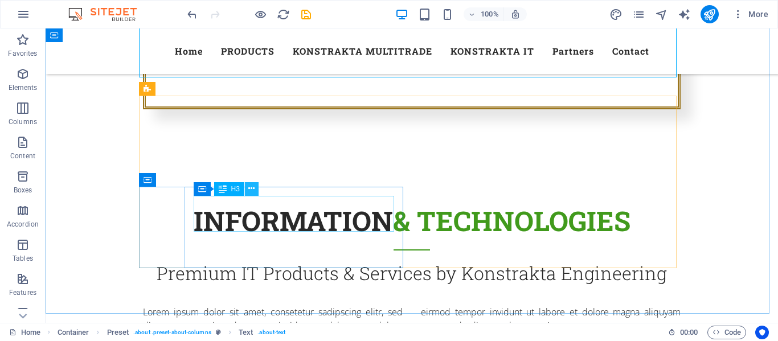
click at [252, 188] on icon at bounding box center [251, 189] width 6 height 12
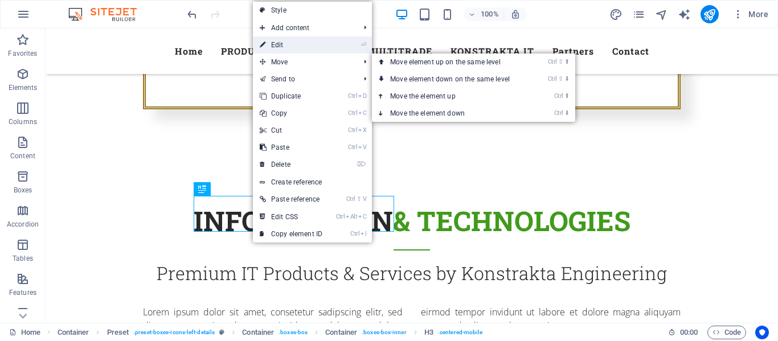
click at [287, 44] on link "⏎ Edit" at bounding box center [291, 44] width 76 height 17
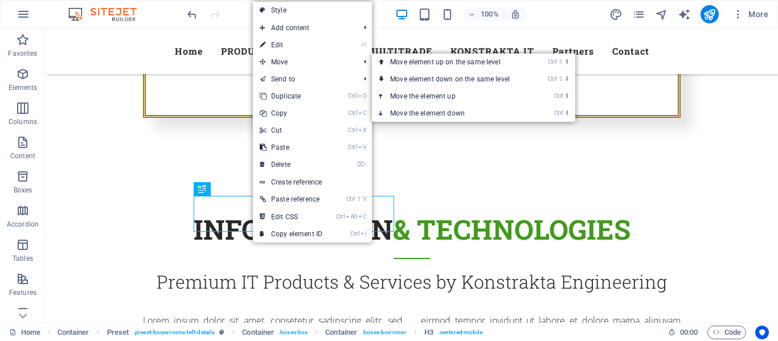
scroll to position [683, 0]
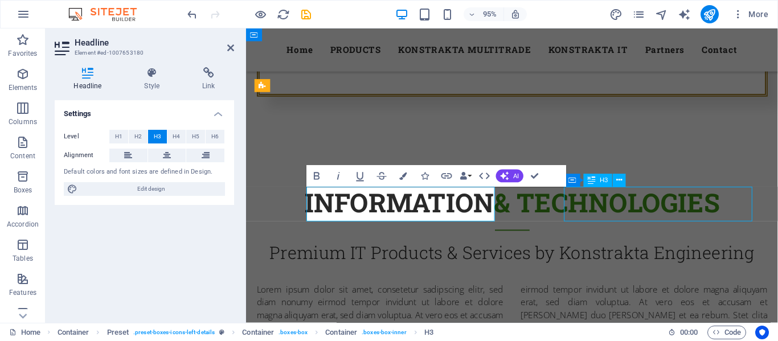
scroll to position [674, 0]
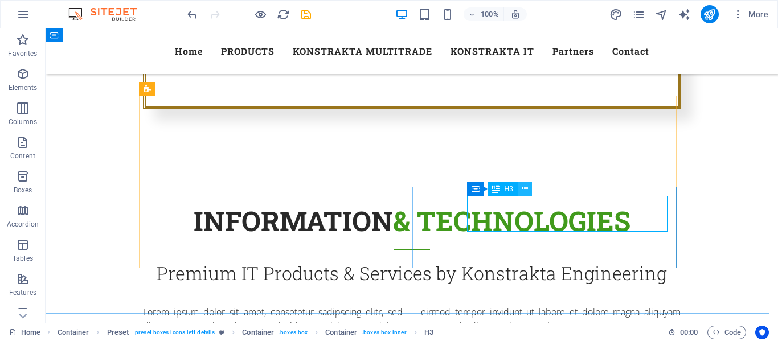
click at [526, 190] on icon at bounding box center [525, 189] width 6 height 12
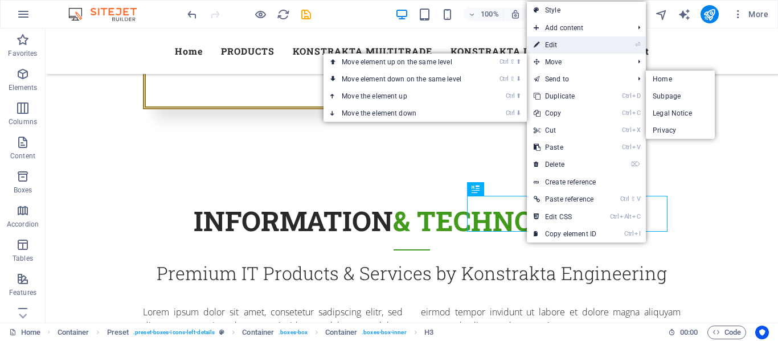
click at [563, 47] on link "⏎ Edit" at bounding box center [565, 44] width 76 height 17
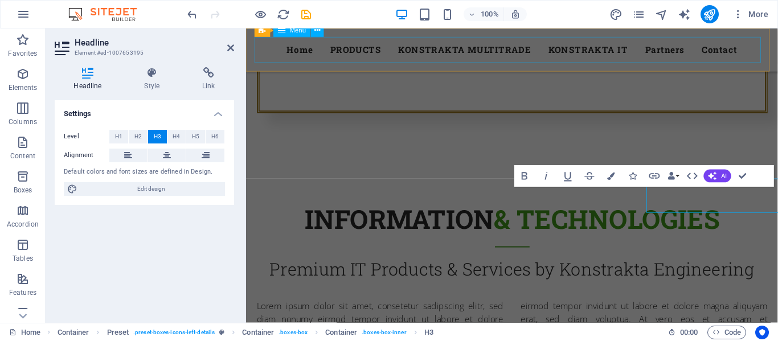
scroll to position [683, 0]
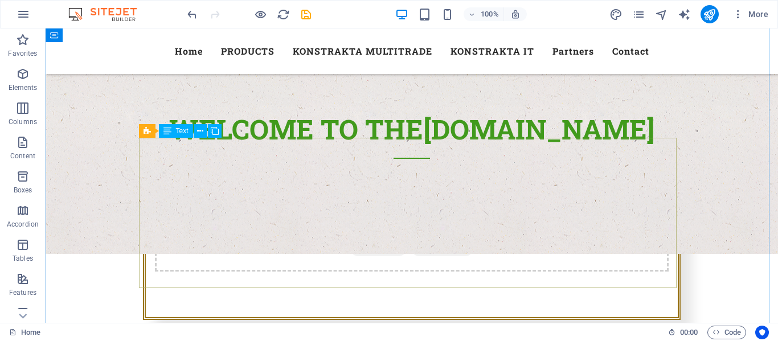
scroll to position [446, 0]
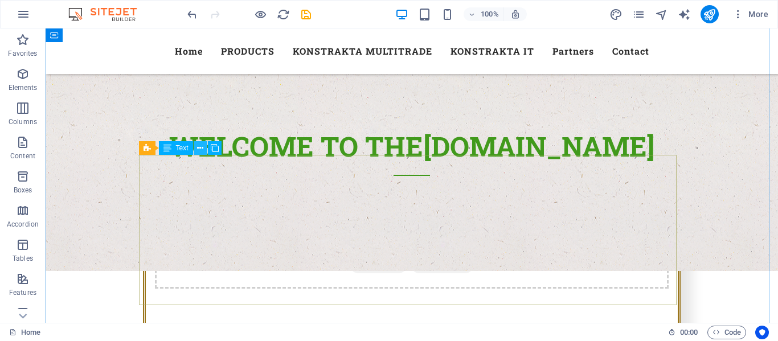
click at [201, 146] on icon at bounding box center [200, 148] width 6 height 12
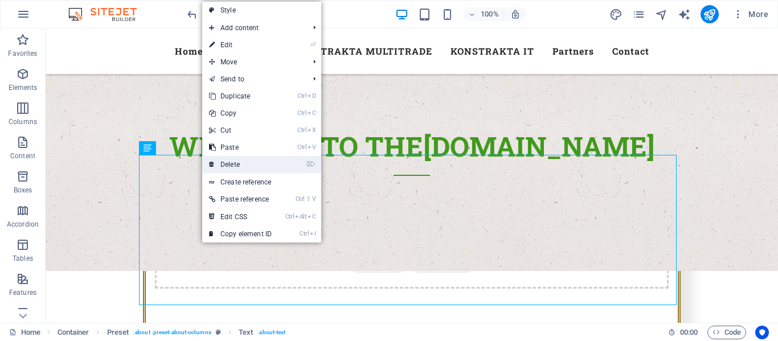
click at [244, 158] on link "⌦ Delete" at bounding box center [240, 164] width 76 height 17
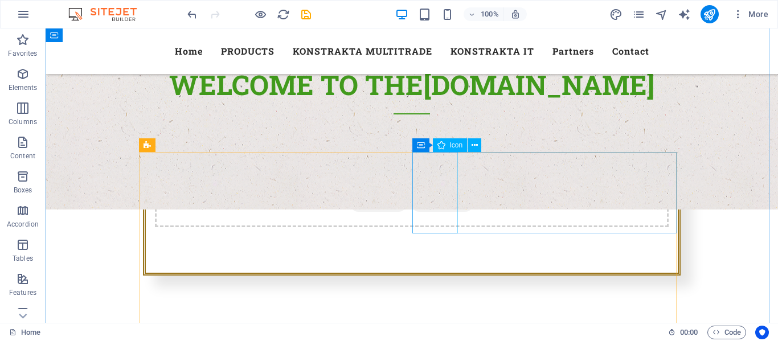
scroll to position [560, 0]
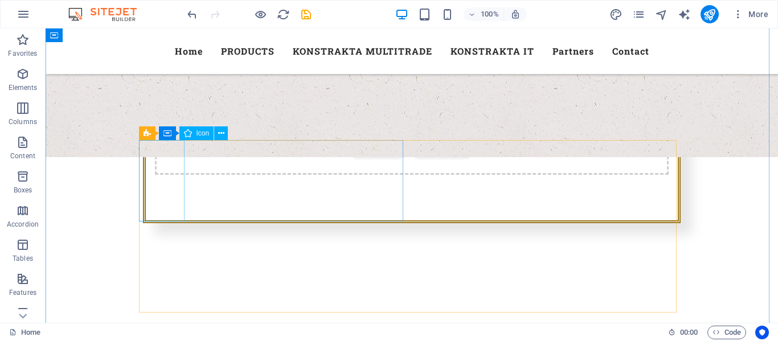
click at [184, 133] on icon at bounding box center [188, 133] width 8 height 14
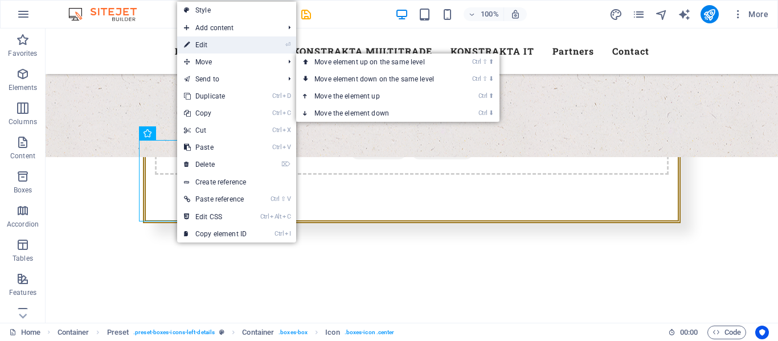
click at [214, 43] on link "⏎ Edit" at bounding box center [215, 44] width 76 height 17
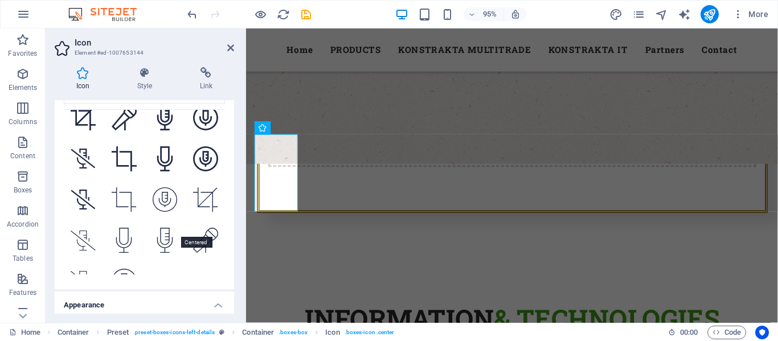
scroll to position [0, 0]
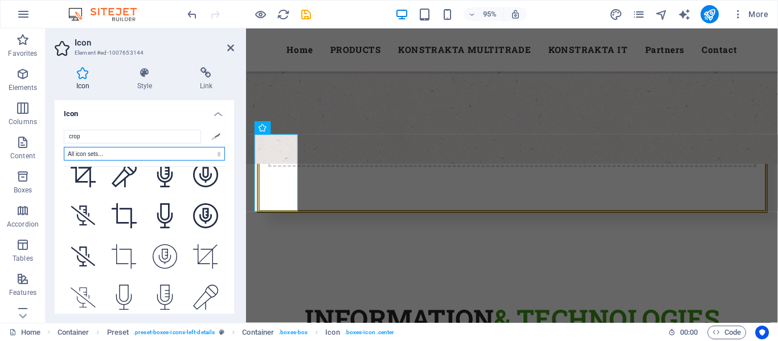
click at [215, 153] on select "All icon sets... IcoFont Ionicons FontAwesome Brands FontAwesome Duotone FontAw…" at bounding box center [144, 154] width 161 height 14
click at [64, 147] on select "All icon sets... IcoFont Ionicons FontAwesome Brands FontAwesome Duotone FontAw…" at bounding box center [144, 154] width 161 height 14
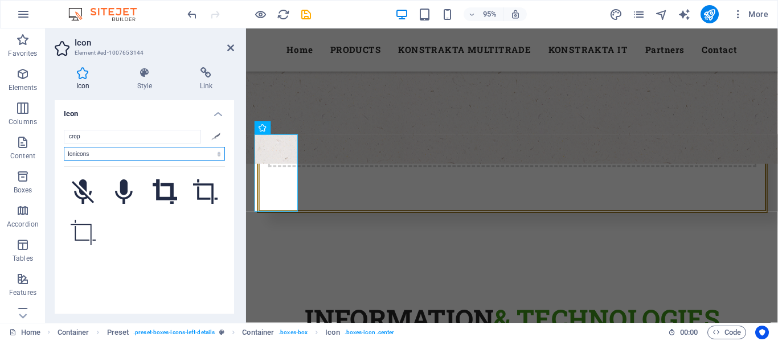
click at [211, 154] on select "All icon sets... IcoFont Ionicons FontAwesome Brands FontAwesome Duotone FontAw…" at bounding box center [144, 154] width 161 height 14
click at [64, 147] on select "All icon sets... IcoFont Ionicons FontAwesome Brands FontAwesome Duotone FontAw…" at bounding box center [144, 154] width 161 height 14
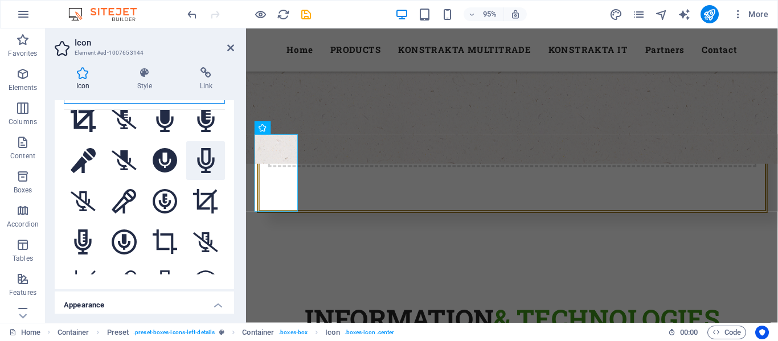
scroll to position [638, 0]
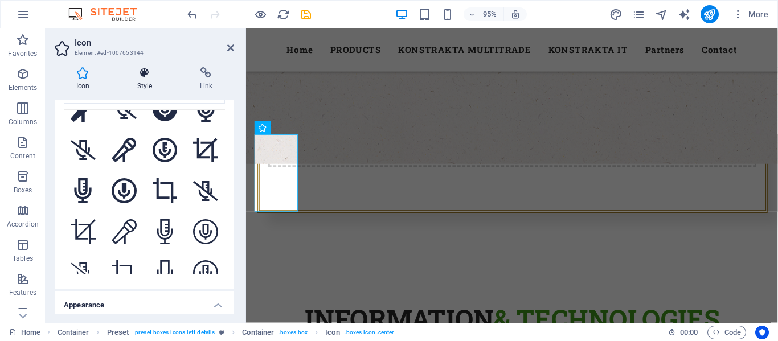
click at [134, 80] on h4 "Style" at bounding box center [147, 79] width 63 height 24
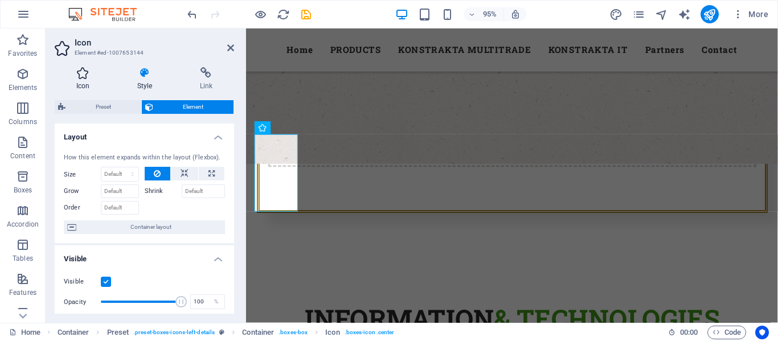
click at [84, 81] on h4 "Icon" at bounding box center [85, 79] width 61 height 24
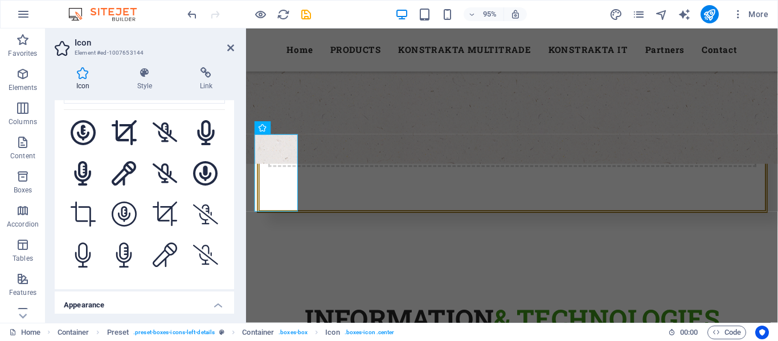
scroll to position [117, 0]
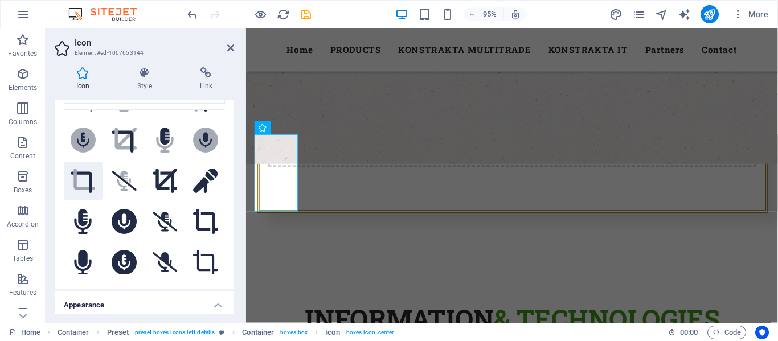
click at [94, 179] on icon ".fa-secondary{opacity:.4}" at bounding box center [83, 181] width 25 height 25
click at [231, 48] on icon at bounding box center [230, 47] width 7 height 9
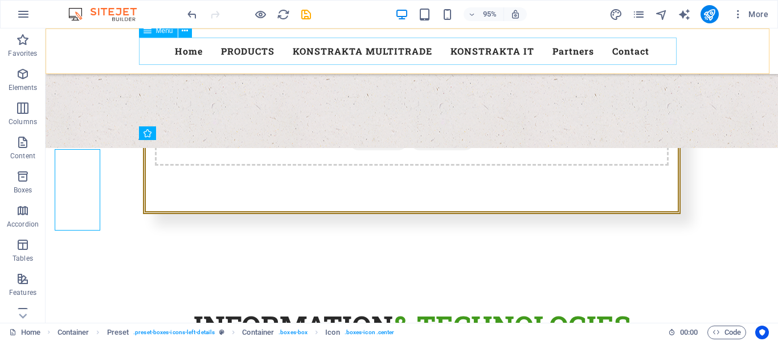
scroll to position [560, 0]
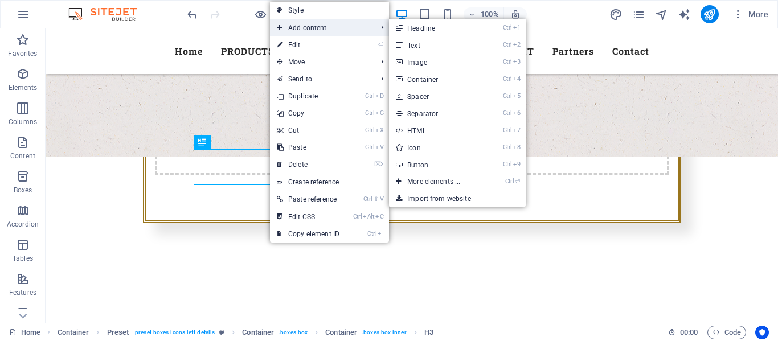
click at [313, 28] on span "Add content" at bounding box center [321, 27] width 102 height 17
click at [419, 61] on link "Ctrl 3 Image" at bounding box center [436, 62] width 94 height 17
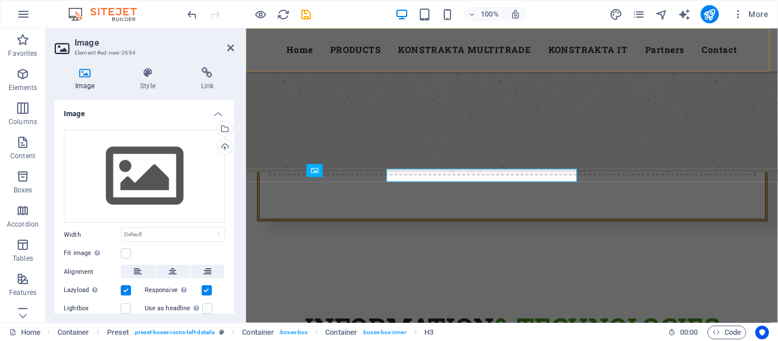
scroll to position [569, 0]
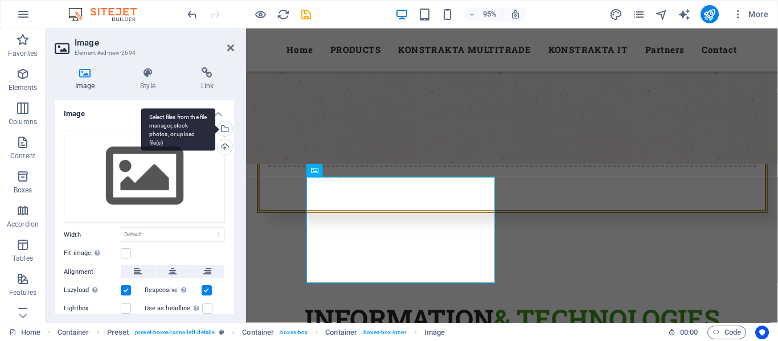
click at [224, 129] on div "Select files from the file manager, stock photos, or upload file(s)" at bounding box center [223, 129] width 17 height 17
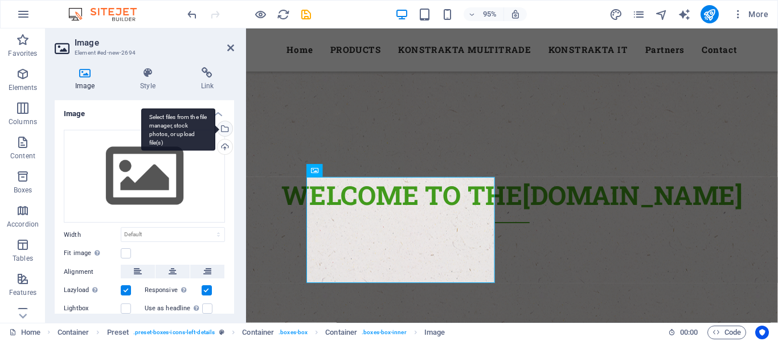
scroll to position [741, 0]
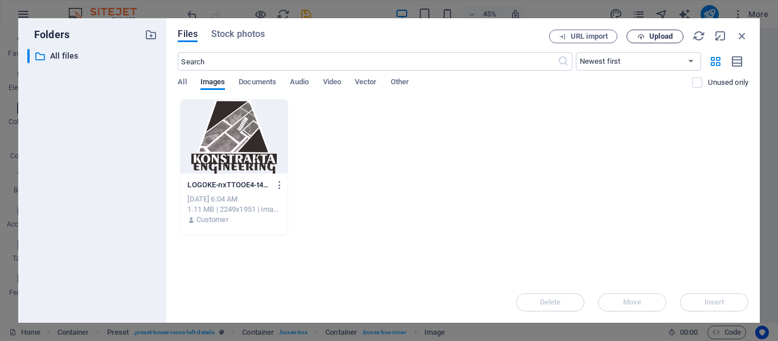
click at [638, 36] on icon "button" at bounding box center [640, 36] width 7 height 7
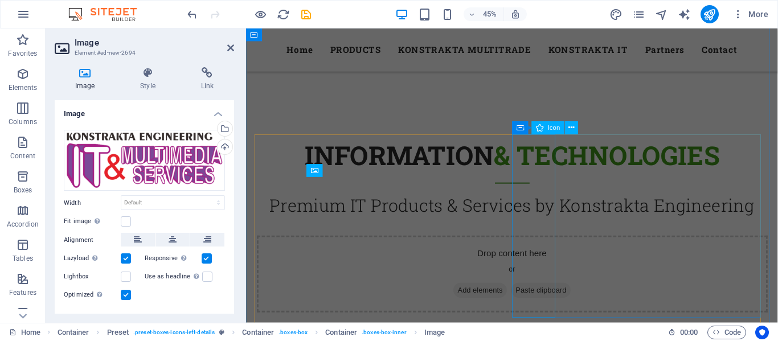
scroll to position [569, 0]
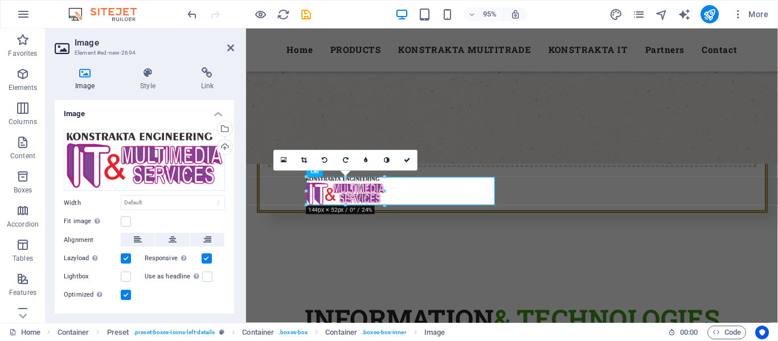
drag, startPoint x: 493, startPoint y: 244, endPoint x: 376, endPoint y: 205, distance: 123.7
click at [231, 46] on icon at bounding box center [230, 47] width 7 height 9
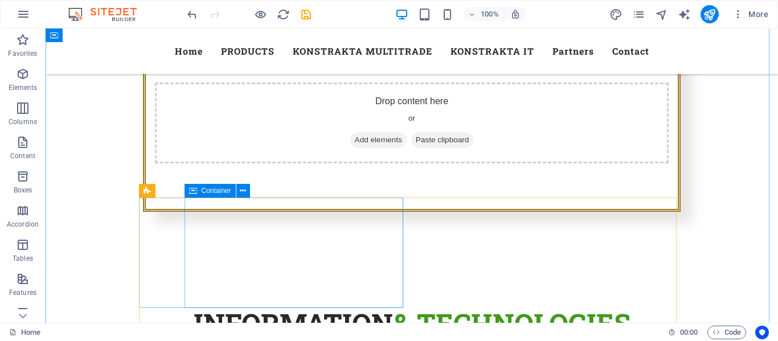
scroll to position [617, 0]
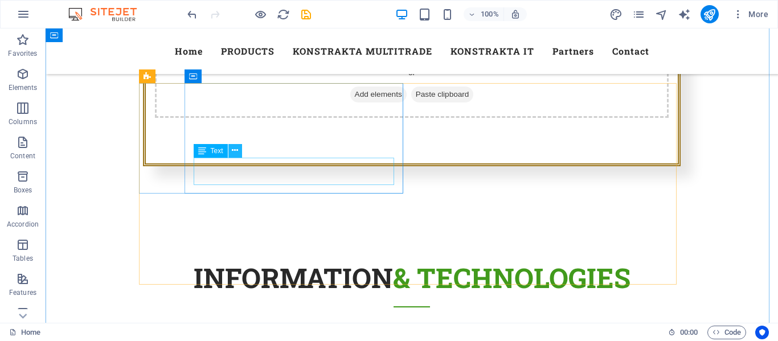
click at [235, 151] on icon at bounding box center [235, 151] width 6 height 12
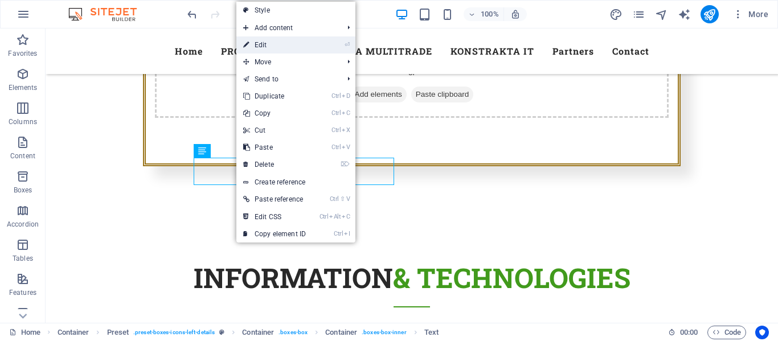
click at [272, 47] on link "⏎ Edit" at bounding box center [274, 44] width 76 height 17
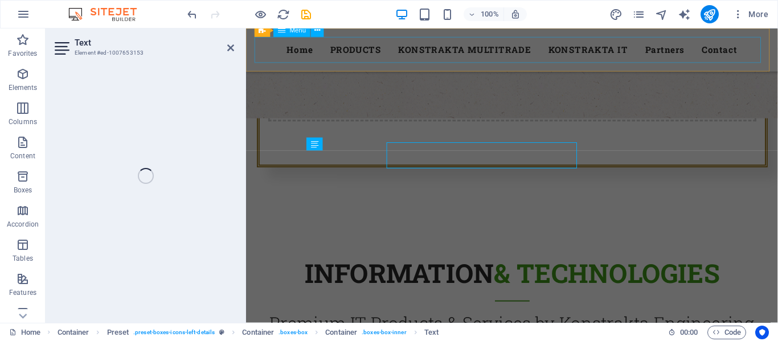
scroll to position [626, 0]
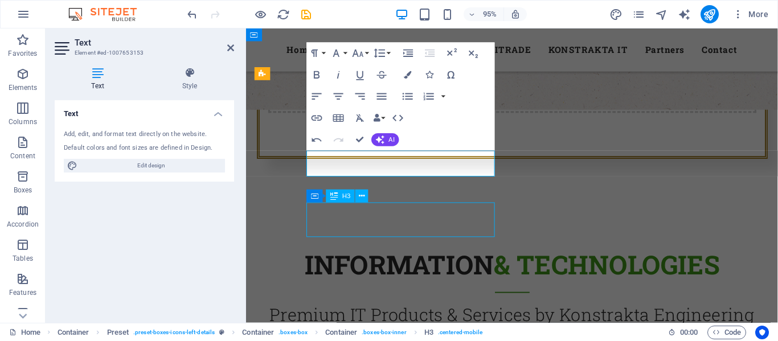
scroll to position [617, 0]
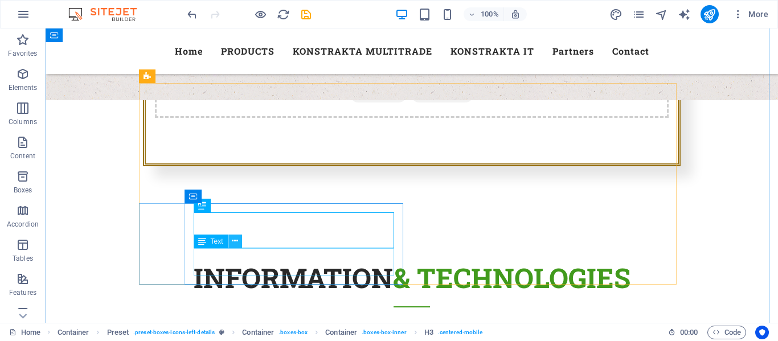
click at [231, 240] on button at bounding box center [235, 242] width 14 height 14
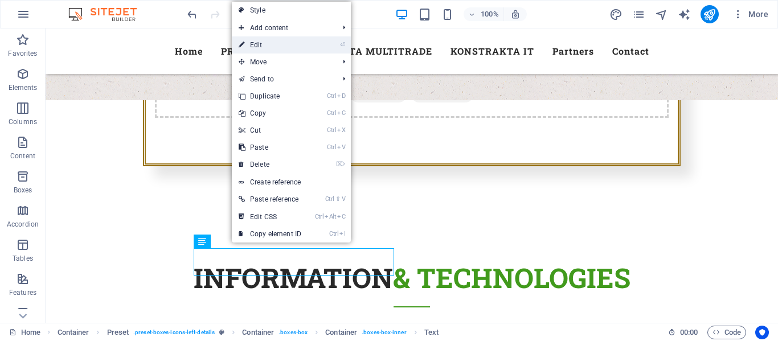
click at [269, 49] on link "⏎ Edit" at bounding box center [270, 44] width 76 height 17
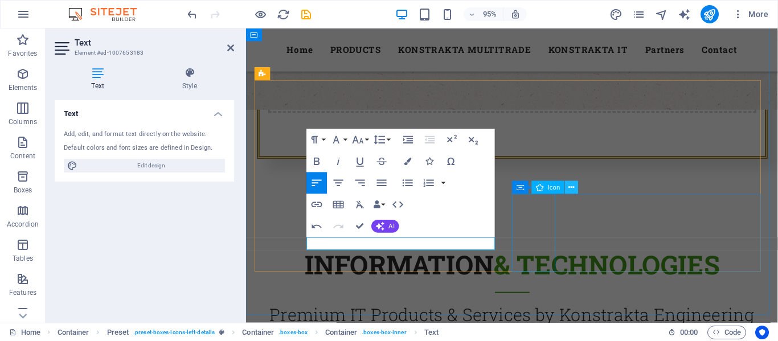
click at [569, 184] on icon at bounding box center [571, 187] width 6 height 11
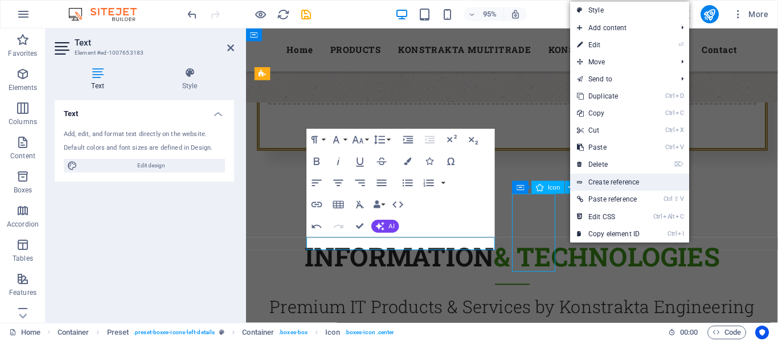
scroll to position [617, 0]
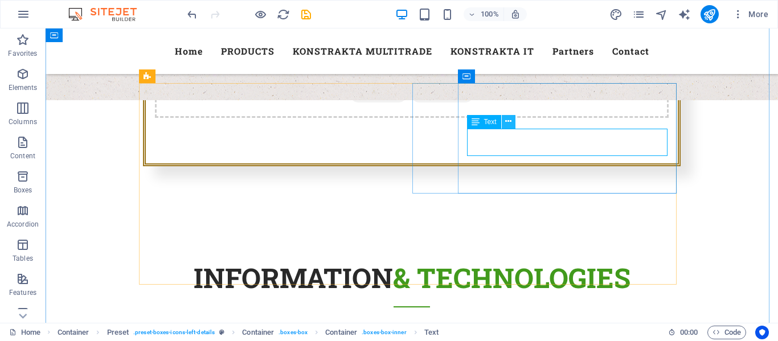
click at [511, 125] on icon at bounding box center [508, 122] width 6 height 12
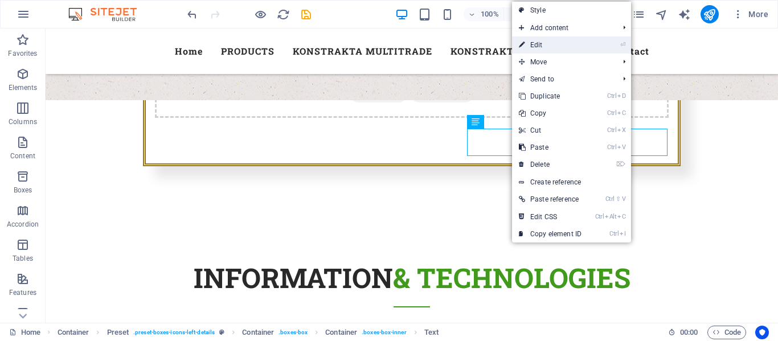
click at [543, 46] on link "⏎ Edit" at bounding box center [550, 44] width 76 height 17
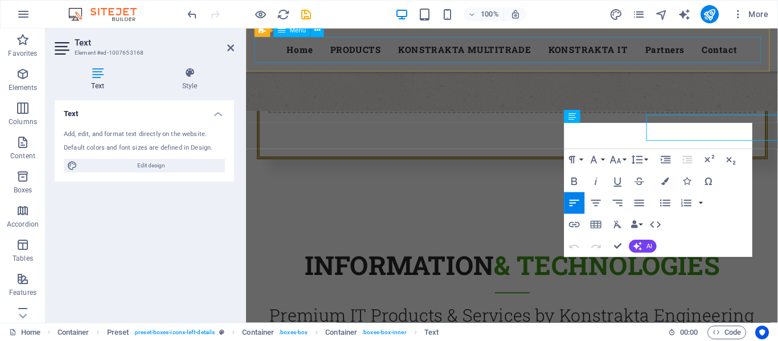
scroll to position [626, 0]
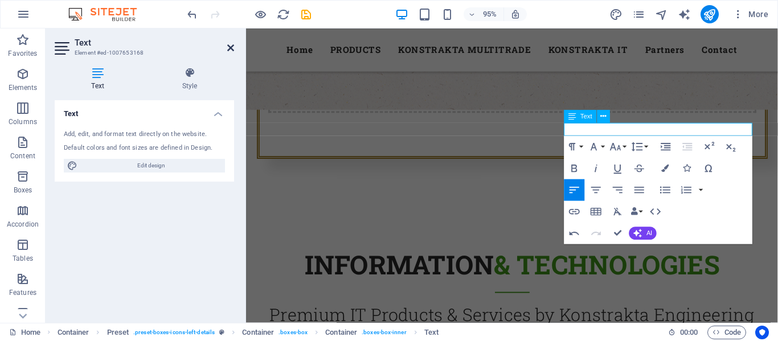
click at [232, 47] on icon at bounding box center [230, 47] width 7 height 9
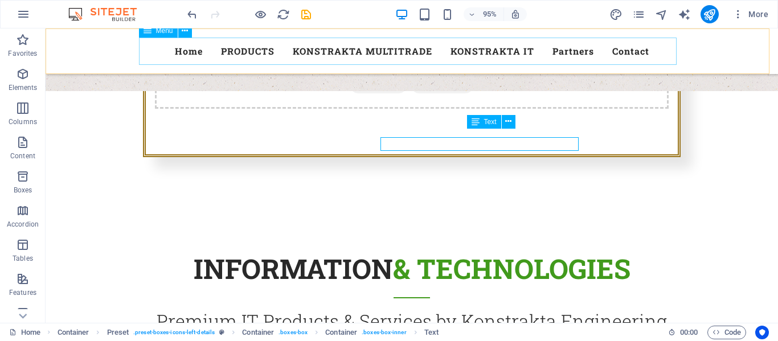
scroll to position [617, 0]
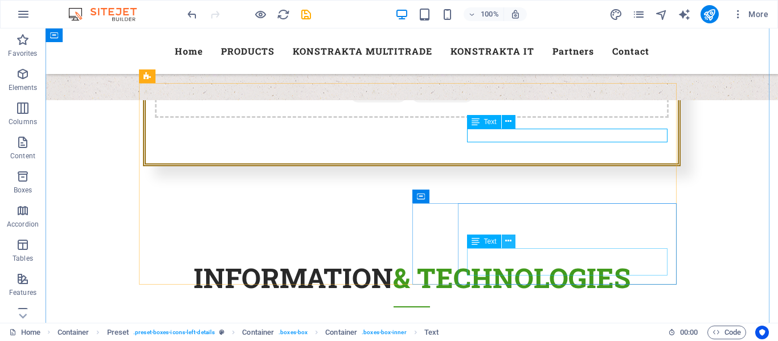
click at [508, 243] on icon at bounding box center [508, 241] width 6 height 12
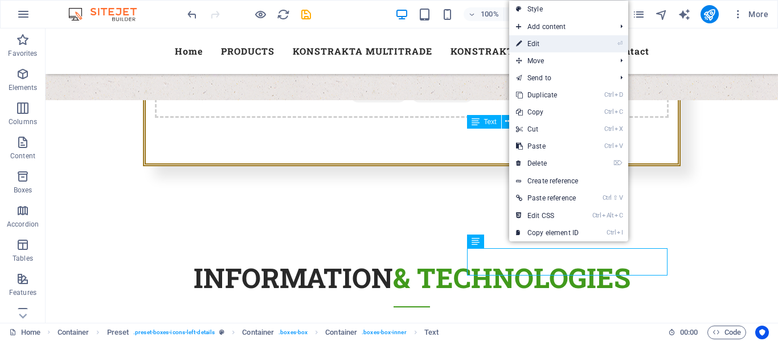
drag, startPoint x: 553, startPoint y: 48, endPoint x: 323, endPoint y: 19, distance: 231.8
click at [553, 48] on link "⏎ Edit" at bounding box center [547, 43] width 76 height 17
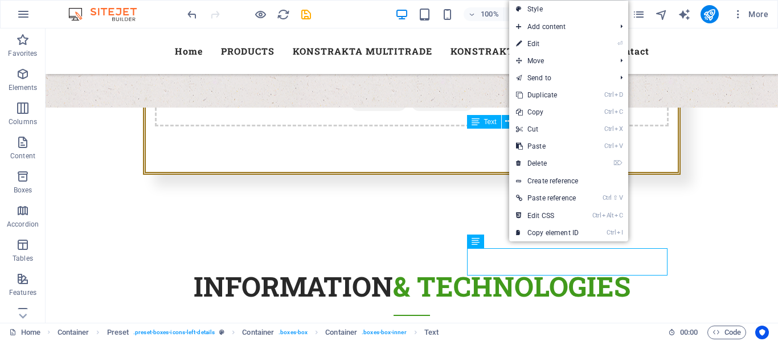
scroll to position [626, 0]
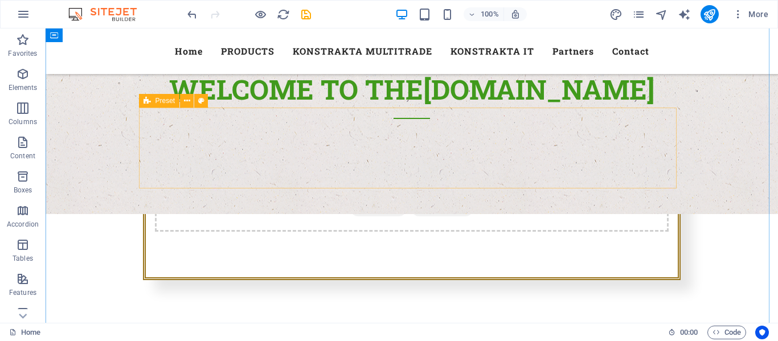
scroll to position [389, 0]
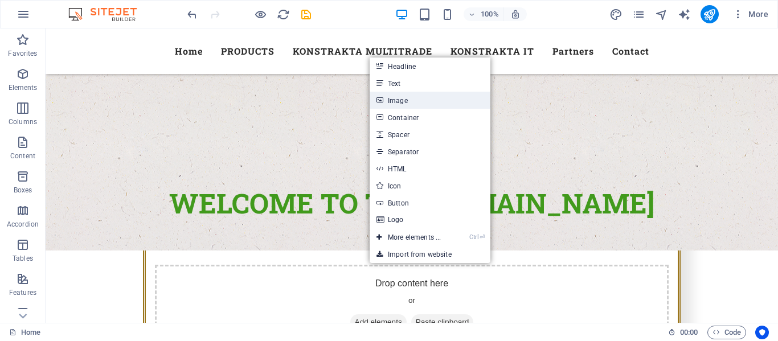
click at [395, 100] on link "Image" at bounding box center [430, 100] width 121 height 17
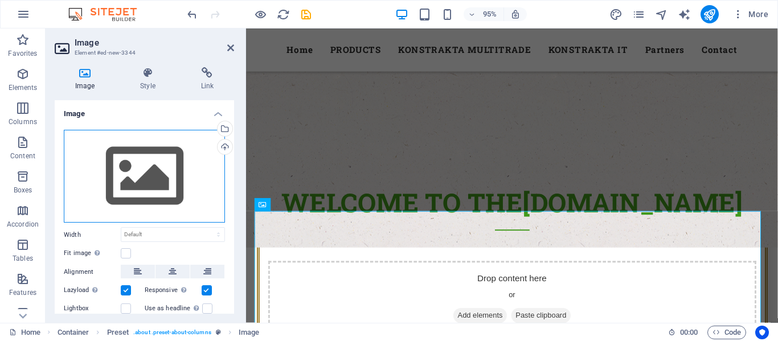
click at [200, 185] on div "Drag files here, click to choose files or select files from Files or our free s…" at bounding box center [144, 176] width 161 height 93
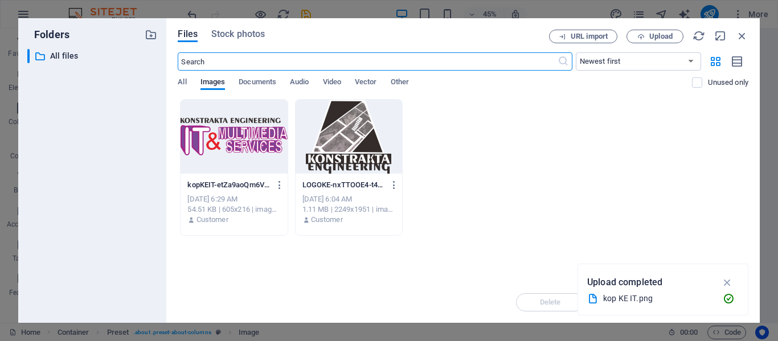
click at [258, 139] on div at bounding box center [233, 137] width 106 height 74
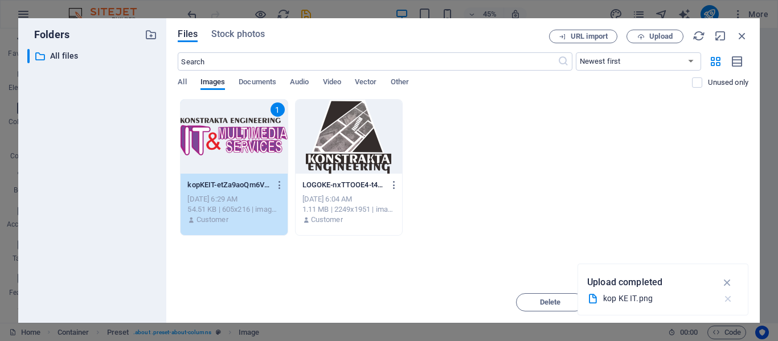
click at [725, 296] on icon "button" at bounding box center [728, 298] width 12 height 11
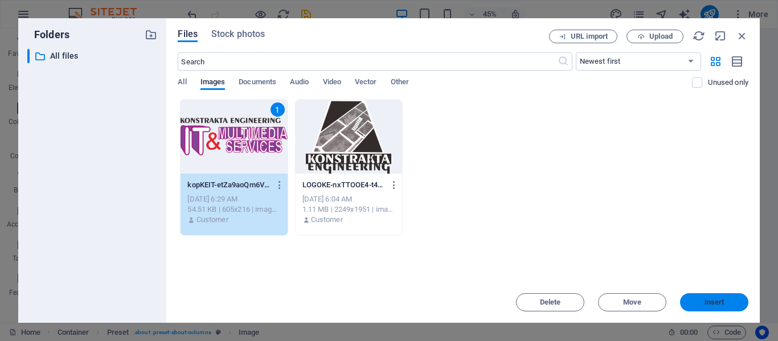
click at [717, 304] on span "Insert" at bounding box center [714, 302] width 20 height 7
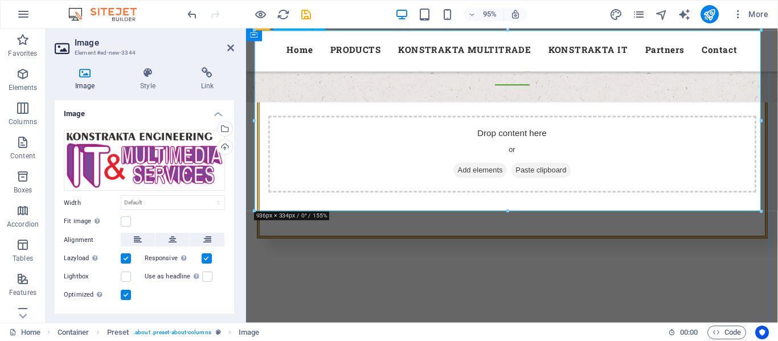
scroll to position [617, 0]
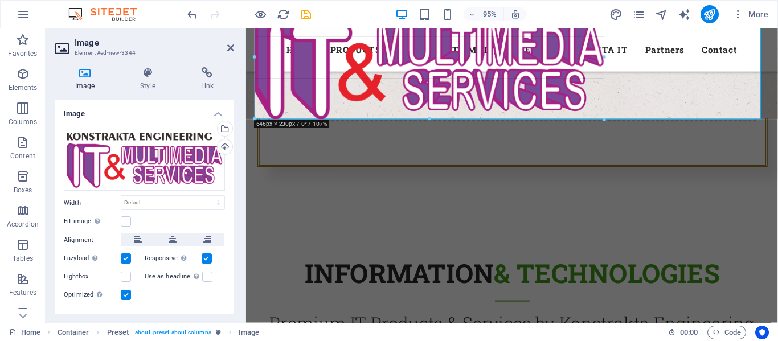
drag, startPoint x: 760, startPoint y: 175, endPoint x: 592, endPoint y: 109, distance: 180.7
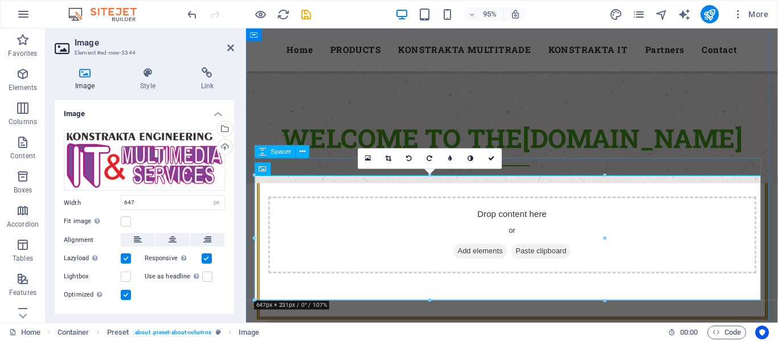
scroll to position [389, 0]
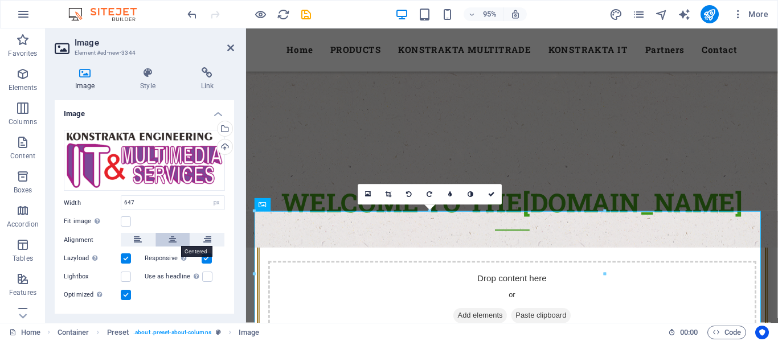
click at [170, 240] on icon at bounding box center [173, 240] width 8 height 14
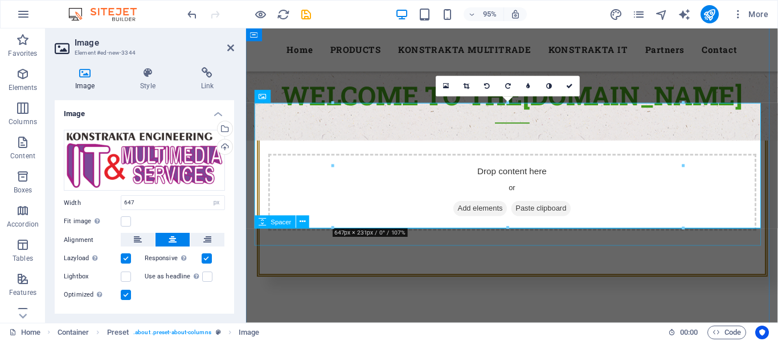
scroll to position [503, 0]
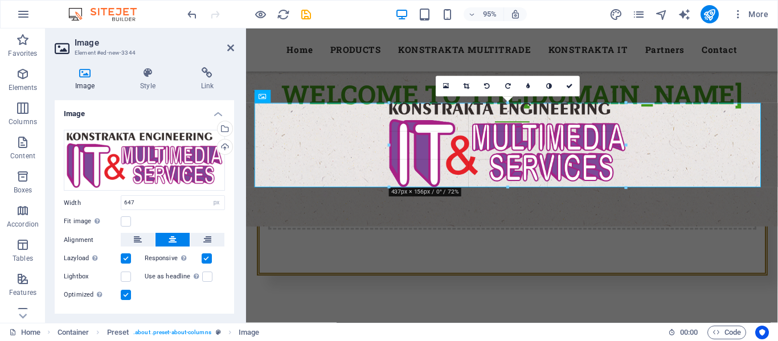
drag, startPoint x: 680, startPoint y: 227, endPoint x: 617, endPoint y: 181, distance: 78.7
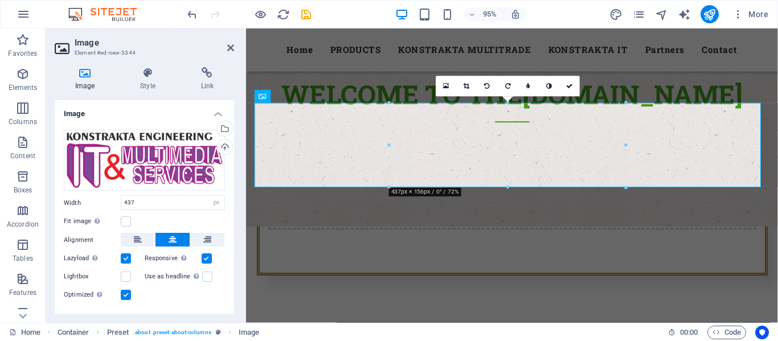
click at [234, 46] on aside "Image Element #ed-new-3344 Image Style Link Image Drag files here, click to cho…" at bounding box center [146, 175] width 200 height 294
click at [230, 51] on icon at bounding box center [230, 47] width 7 height 9
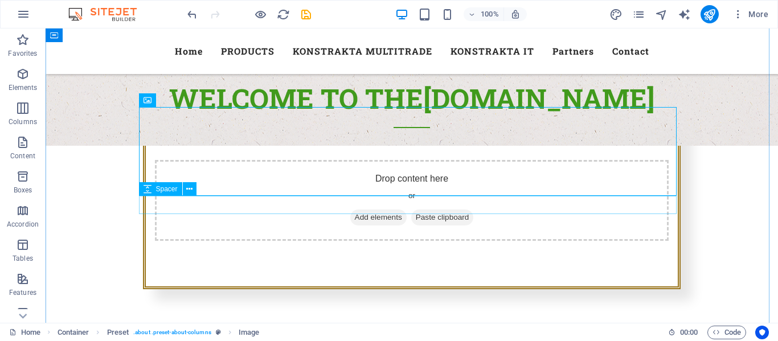
scroll to position [551, 0]
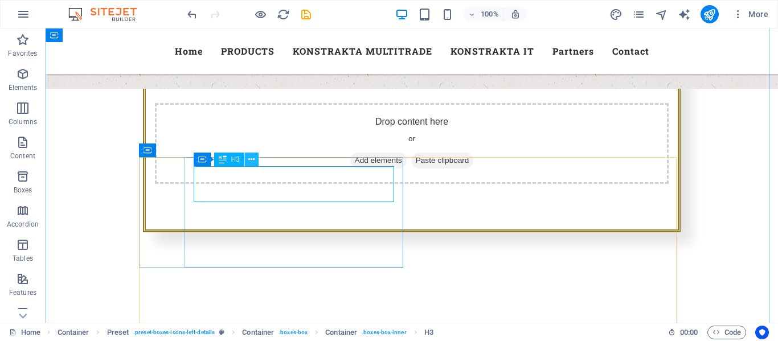
click at [250, 161] on icon at bounding box center [251, 160] width 6 height 12
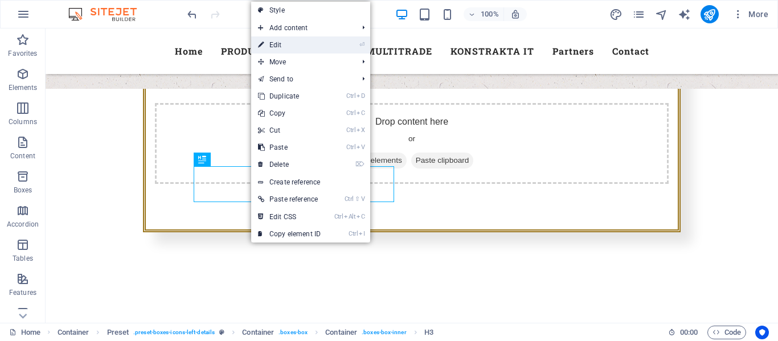
click at [282, 46] on link "⏎ Edit" at bounding box center [289, 44] width 76 height 17
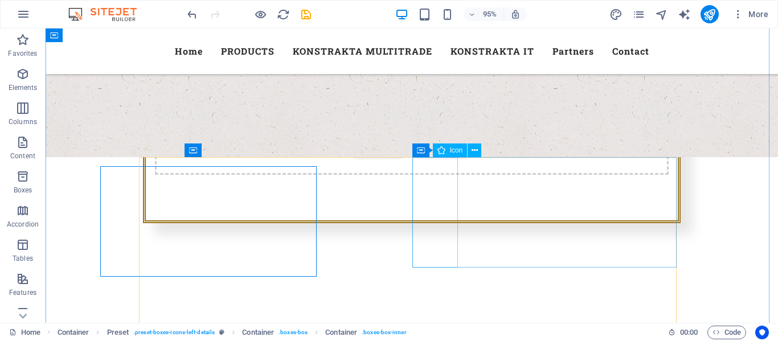
scroll to position [551, 0]
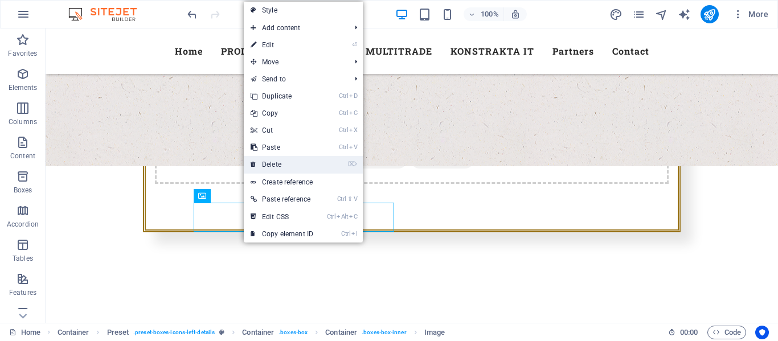
click at [275, 165] on link "⌦ Delete" at bounding box center [282, 164] width 76 height 17
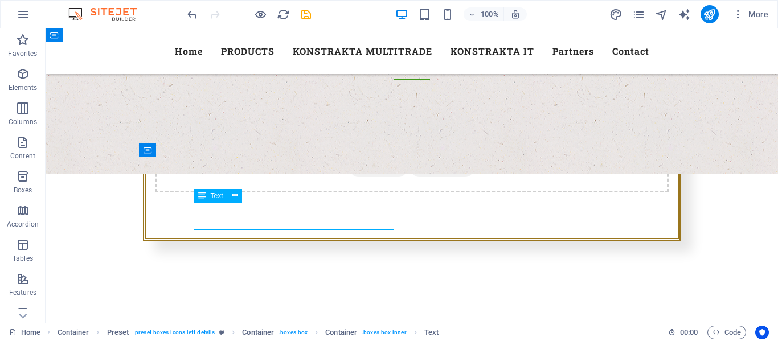
scroll to position [560, 0]
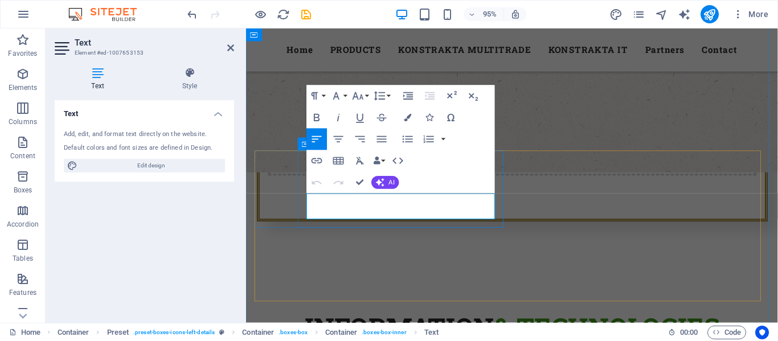
drag, startPoint x: 379, startPoint y: 224, endPoint x: 449, endPoint y: 210, distance: 71.6
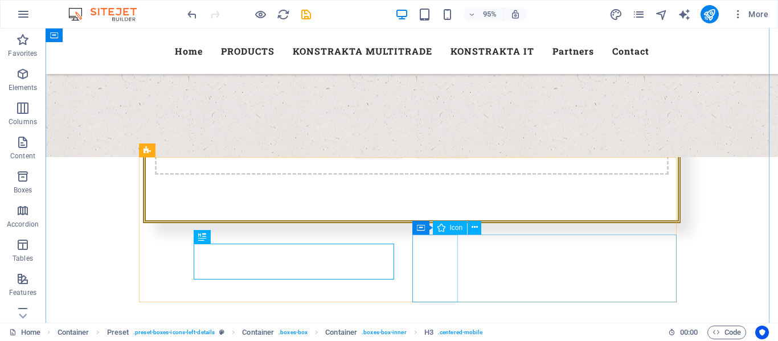
scroll to position [551, 0]
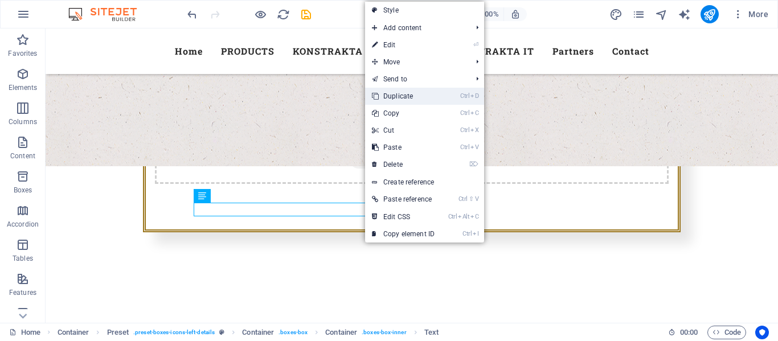
click at [396, 94] on link "Ctrl D Duplicate" at bounding box center [403, 96] width 76 height 17
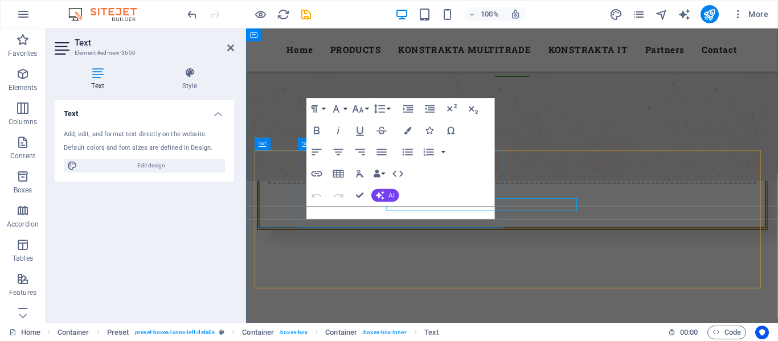
scroll to position [560, 0]
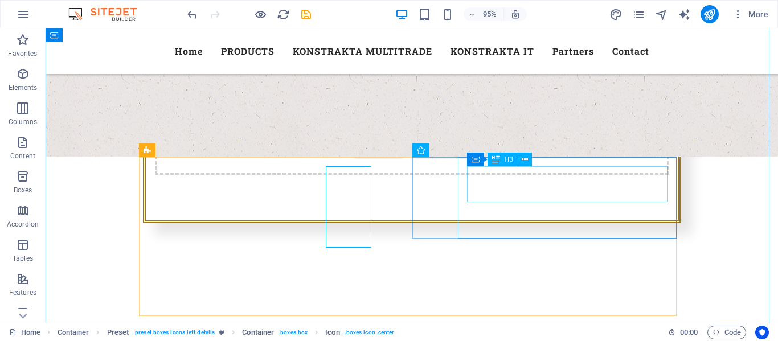
scroll to position [551, 0]
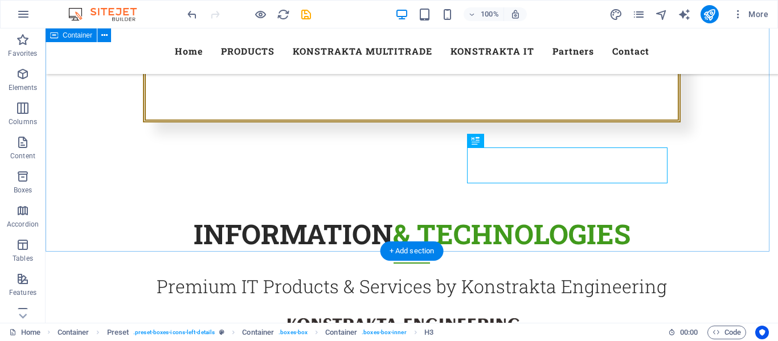
scroll to position [665, 0]
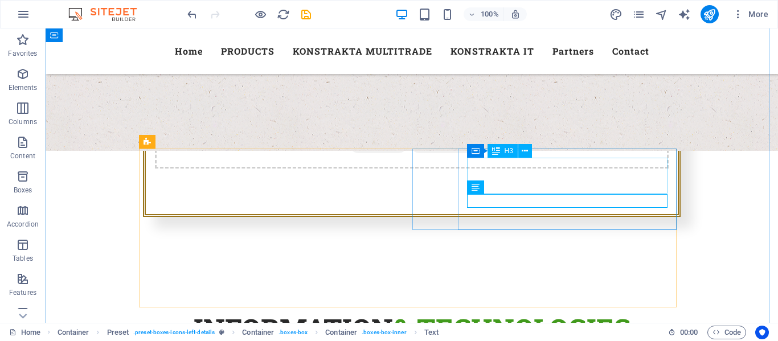
scroll to position [551, 0]
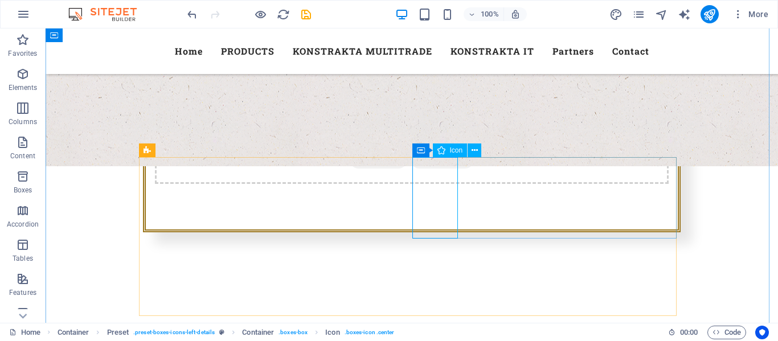
click at [448, 153] on div "Icon" at bounding box center [450, 150] width 35 height 14
click at [474, 152] on icon at bounding box center [474, 151] width 6 height 12
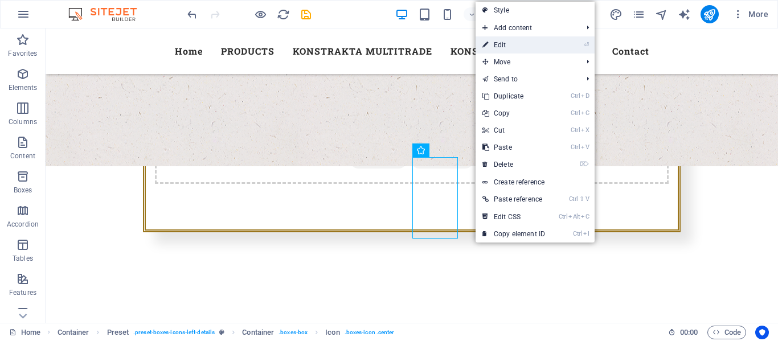
click at [526, 51] on link "⏎ Edit" at bounding box center [513, 44] width 76 height 17
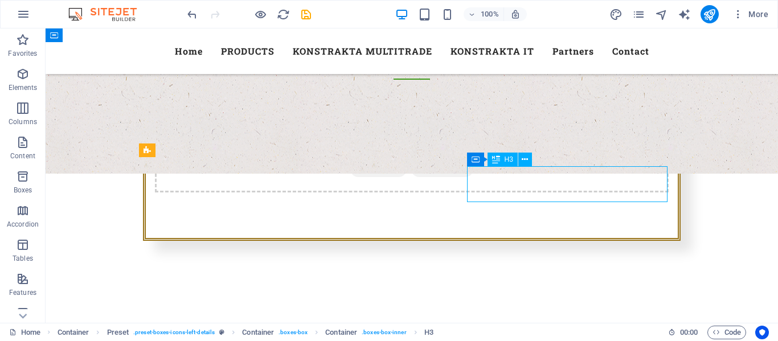
scroll to position [560, 0]
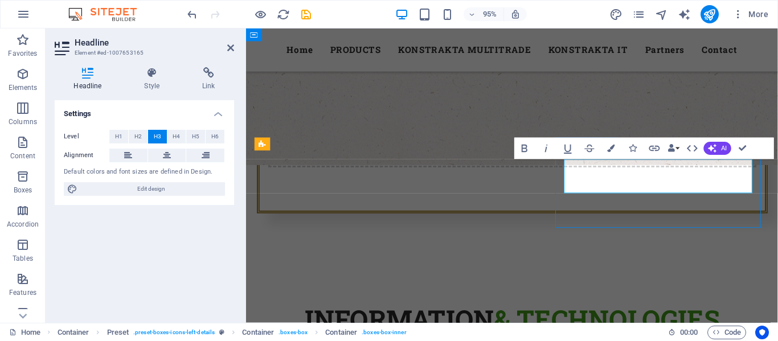
scroll to position [551, 0]
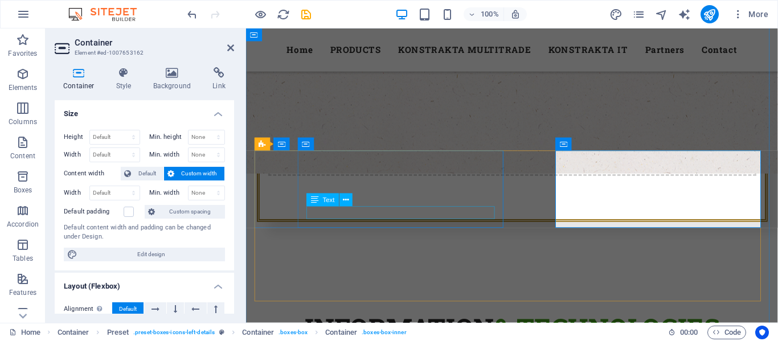
scroll to position [560, 0]
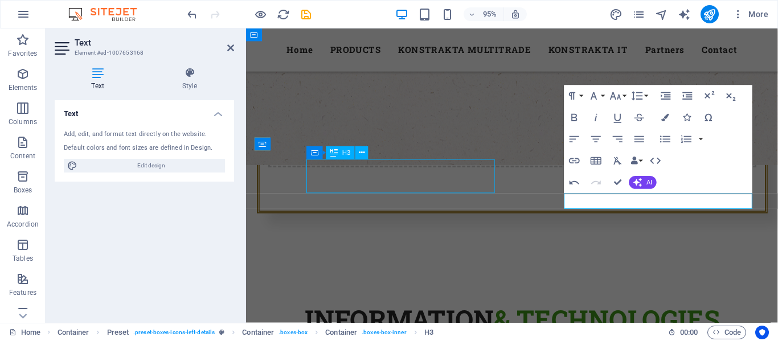
scroll to position [551, 0]
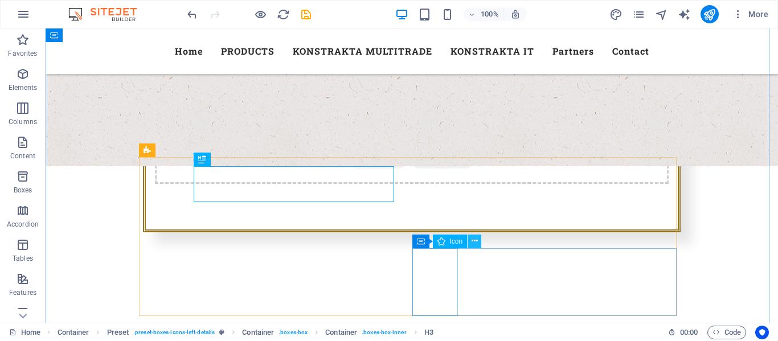
click at [476, 239] on icon at bounding box center [474, 241] width 6 height 12
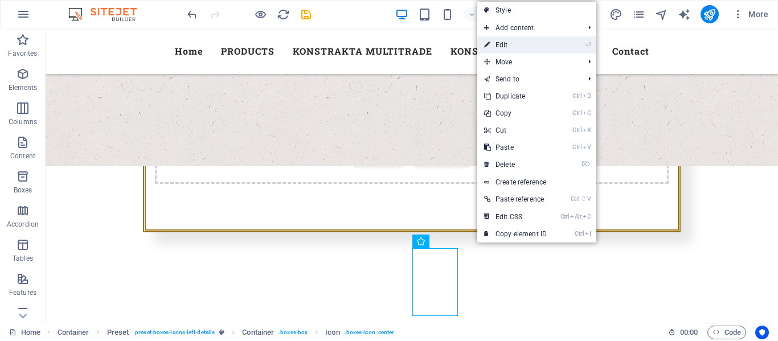
click at [534, 40] on link "⏎ Edit" at bounding box center [515, 44] width 76 height 17
select select "xMidYMid"
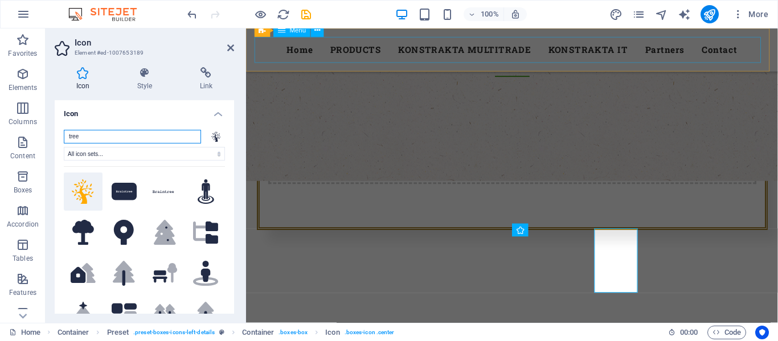
scroll to position [560, 0]
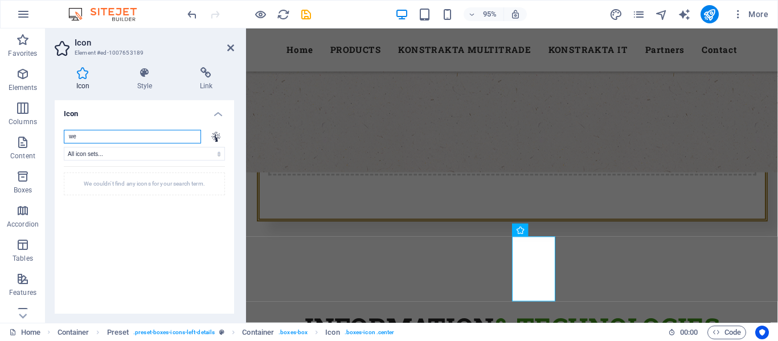
type input "w"
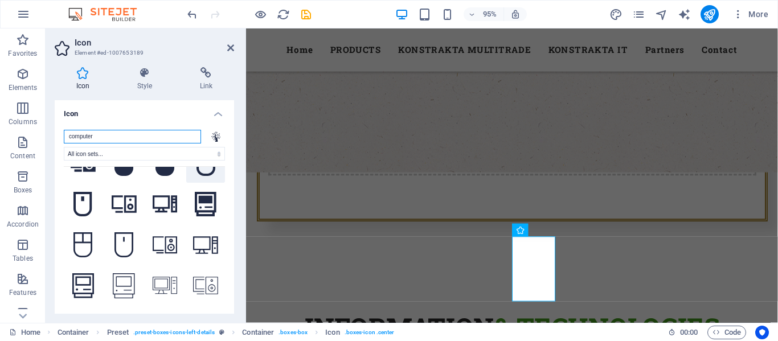
scroll to position [315, 0]
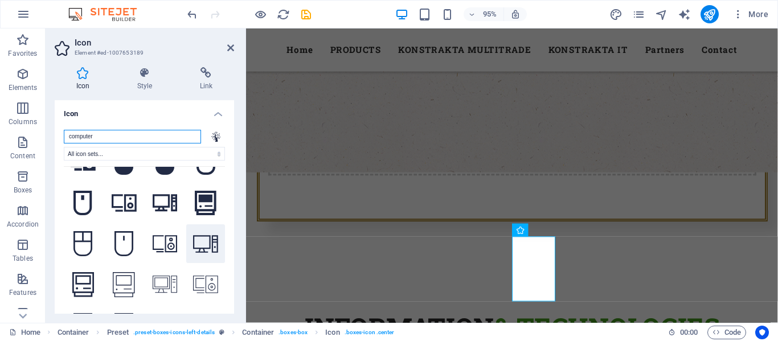
type input "computer"
click at [201, 237] on icon at bounding box center [205, 244] width 25 height 18
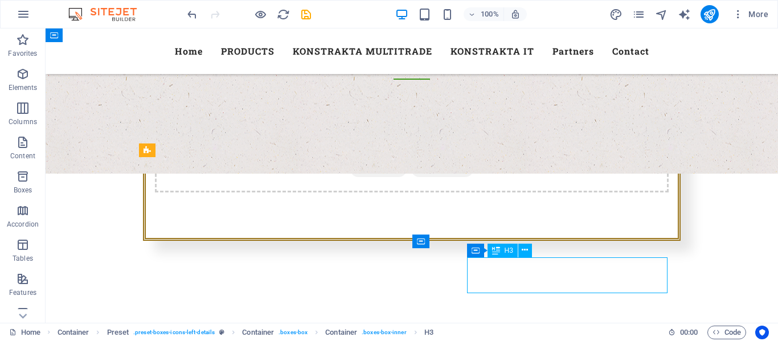
scroll to position [560, 0]
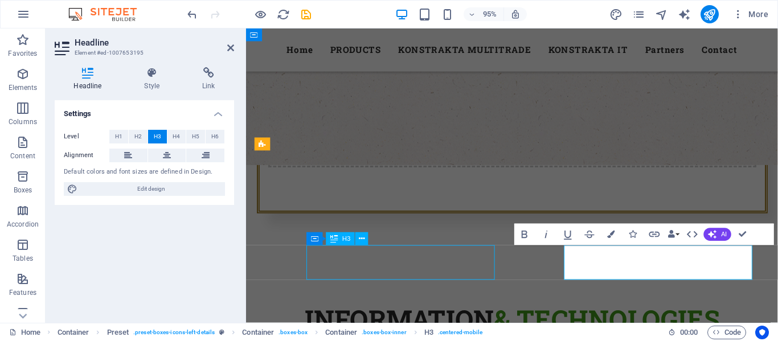
scroll to position [551, 0]
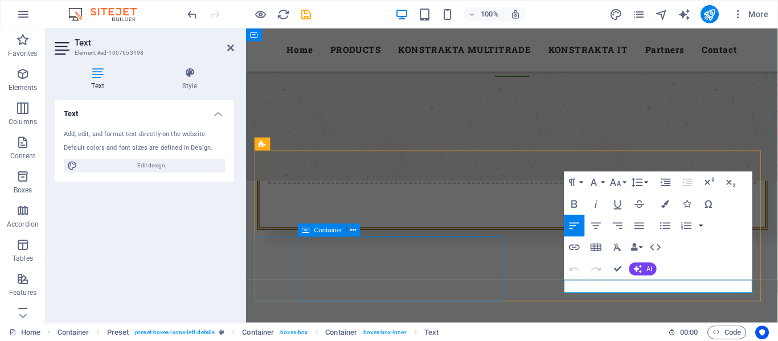
scroll to position [560, 0]
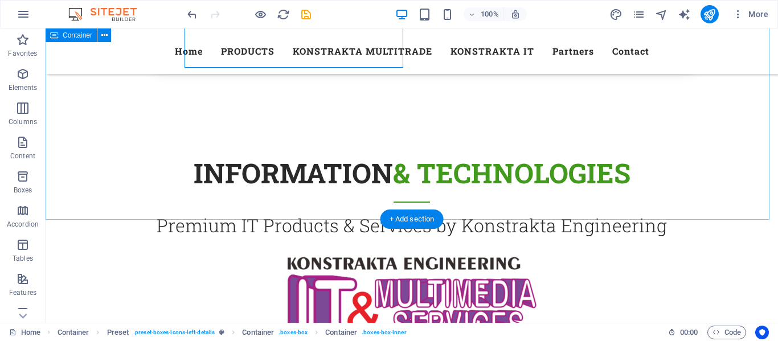
scroll to position [665, 0]
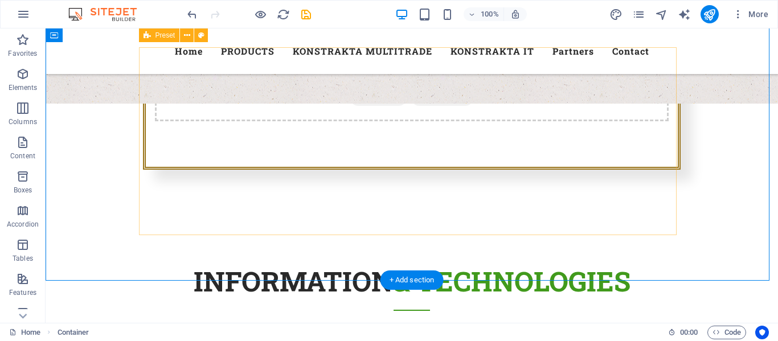
scroll to position [608, 0]
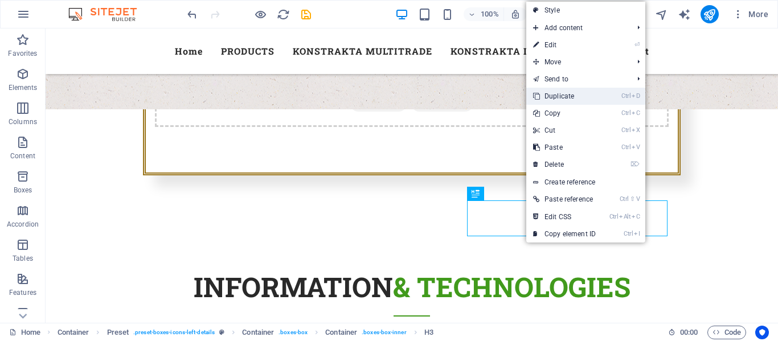
click at [555, 95] on link "Ctrl D Duplicate" at bounding box center [564, 96] width 76 height 17
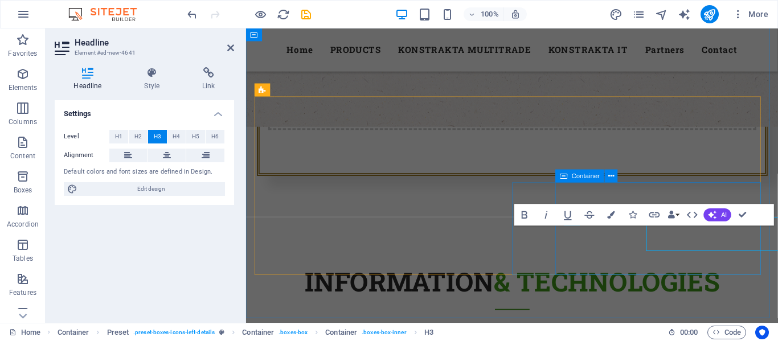
scroll to position [617, 0]
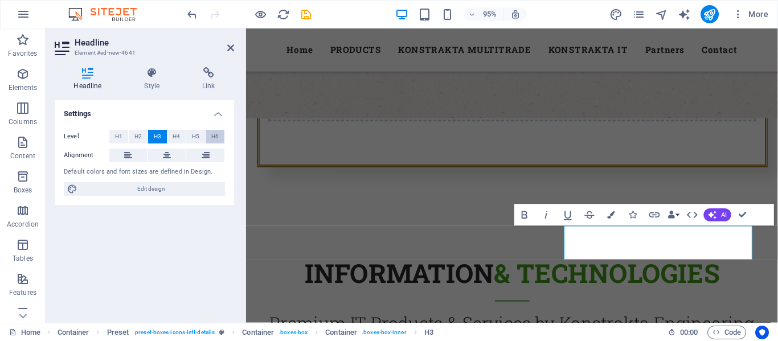
click at [216, 136] on span "H6" at bounding box center [214, 137] width 7 height 14
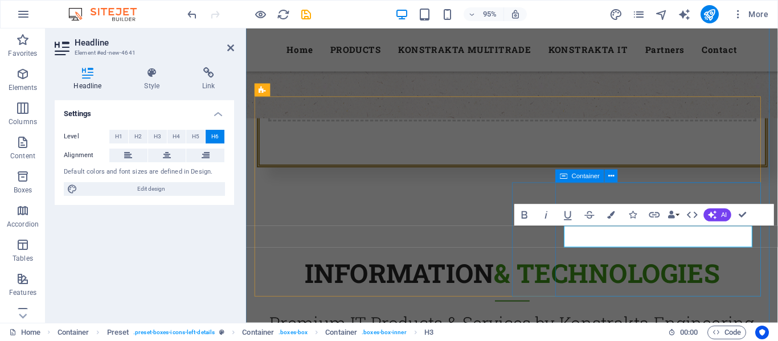
drag, startPoint x: 674, startPoint y: 244, endPoint x: 577, endPoint y: 244, distance: 96.2
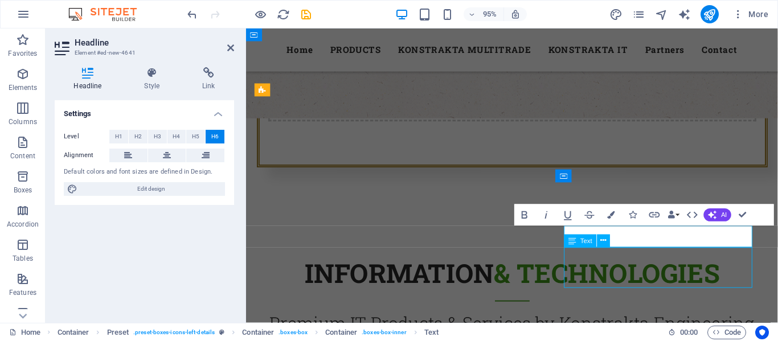
scroll to position [608, 0]
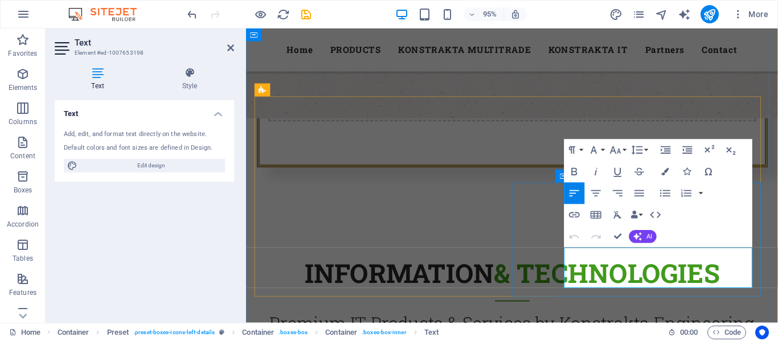
drag, startPoint x: 686, startPoint y: 295, endPoint x: 675, endPoint y: 296, distance: 11.4
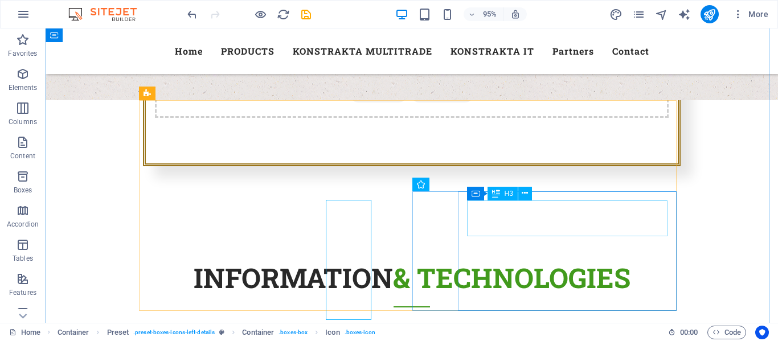
scroll to position [608, 0]
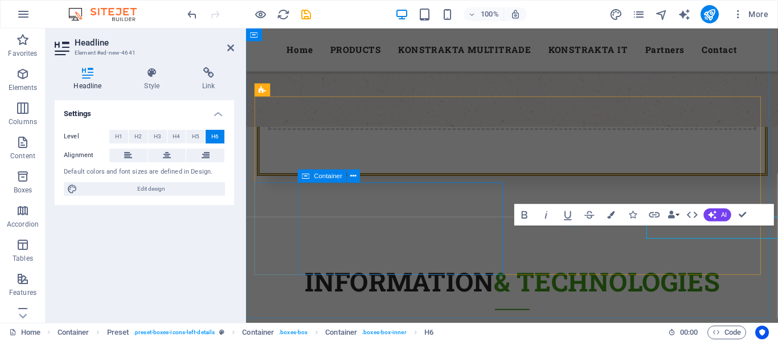
scroll to position [617, 0]
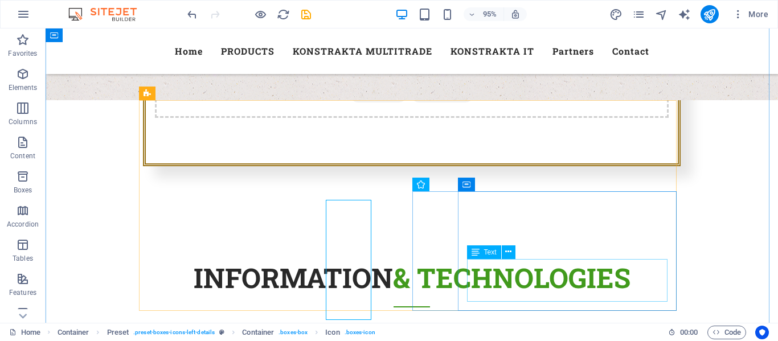
scroll to position [608, 0]
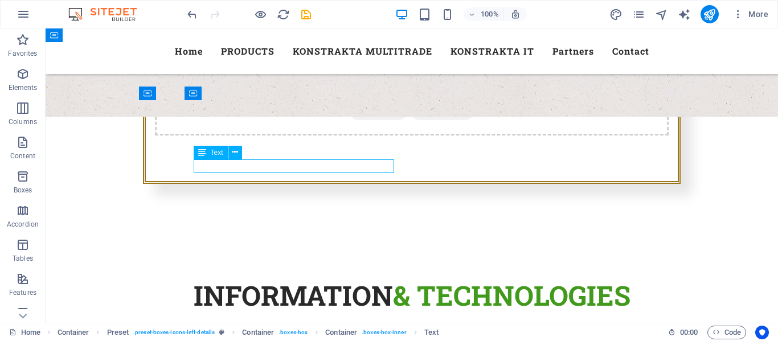
scroll to position [617, 0]
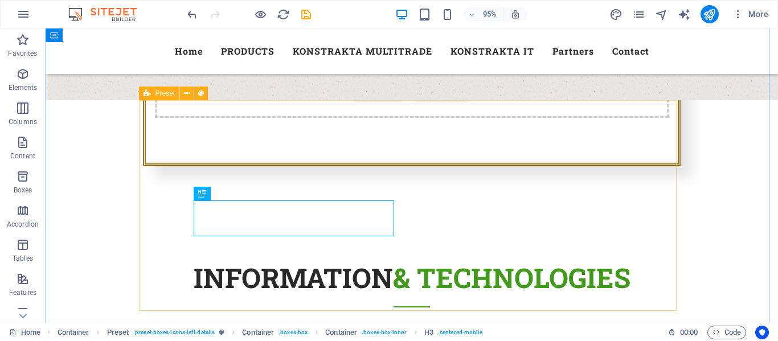
scroll to position [608, 0]
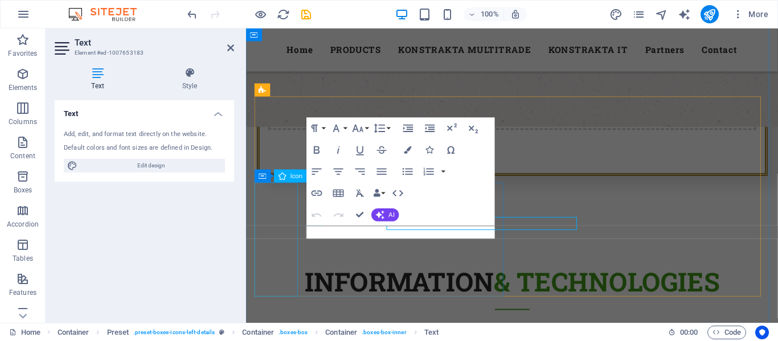
scroll to position [617, 0]
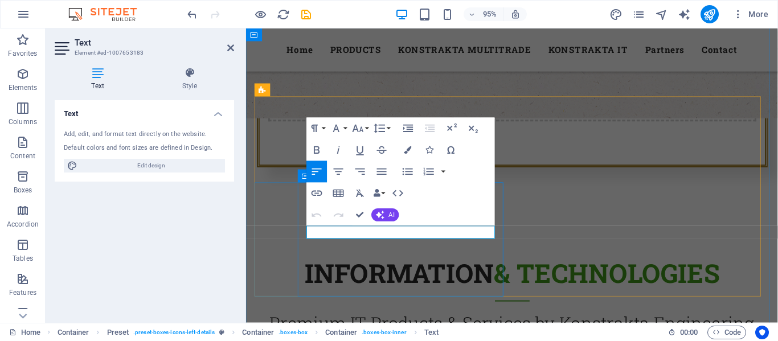
drag, startPoint x: 389, startPoint y: 240, endPoint x: 378, endPoint y: 241, distance: 11.4
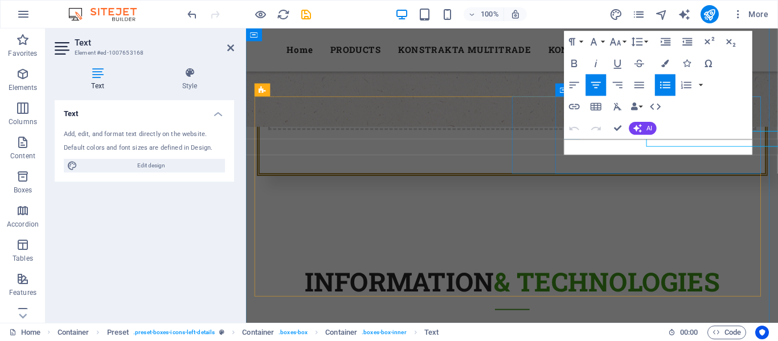
scroll to position [617, 0]
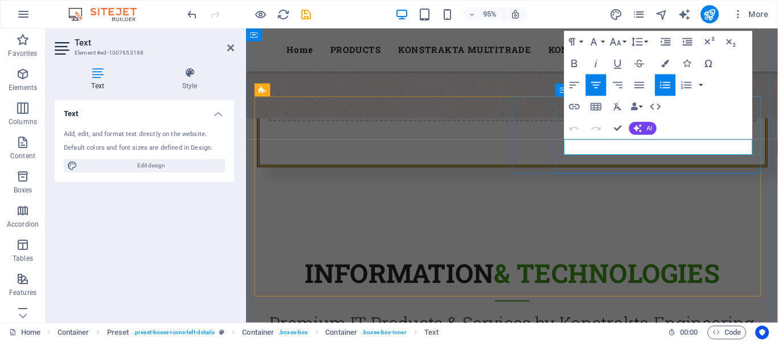
drag, startPoint x: 711, startPoint y: 157, endPoint x: 699, endPoint y: 157, distance: 12.0
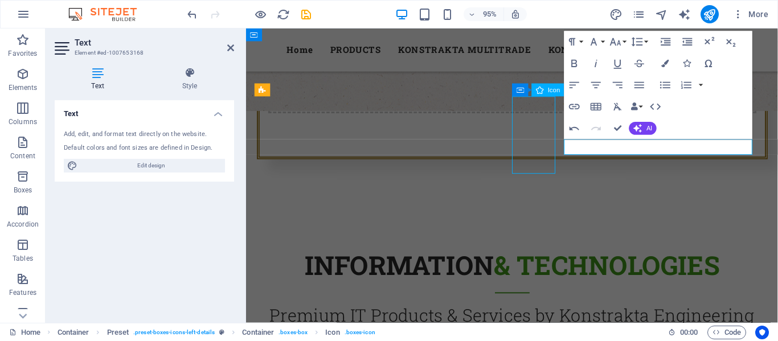
scroll to position [608, 0]
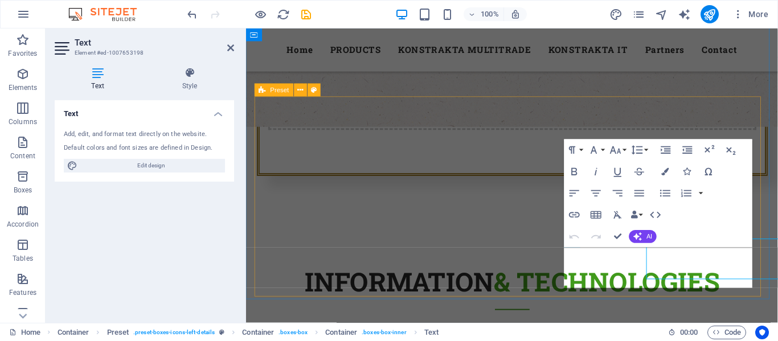
scroll to position [617, 0]
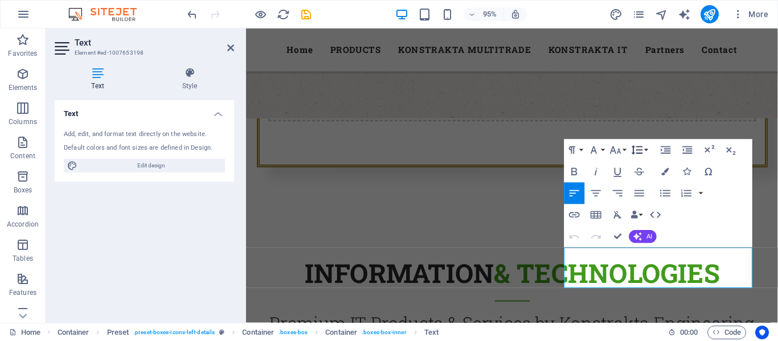
click at [637, 153] on icon "button" at bounding box center [636, 149] width 11 height 9
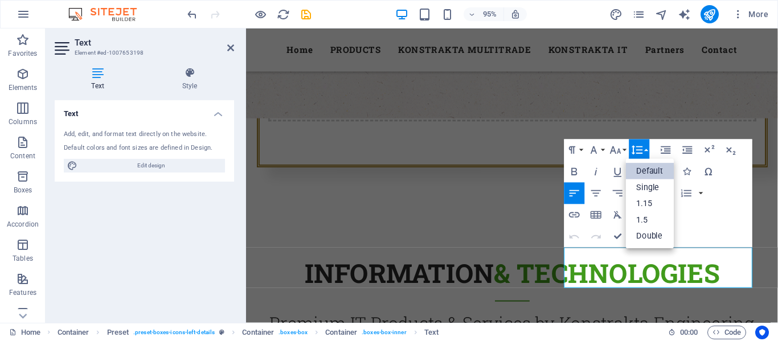
scroll to position [0, 0]
click at [688, 192] on icon "button" at bounding box center [686, 193] width 13 height 13
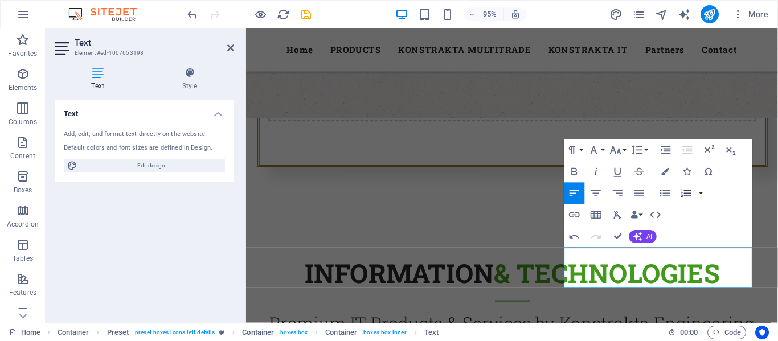
click at [686, 192] on icon "button" at bounding box center [686, 193] width 13 height 13
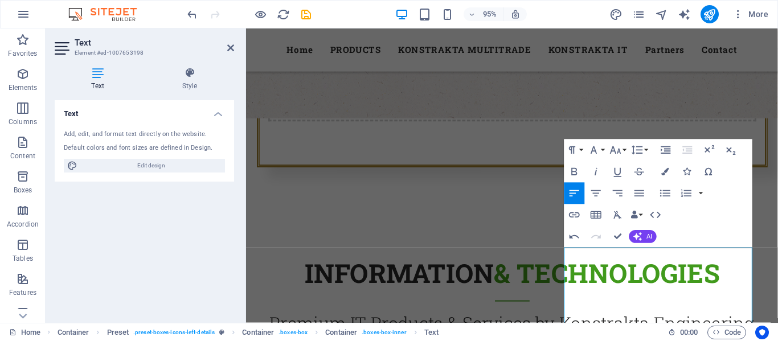
scroll to position [621, 0]
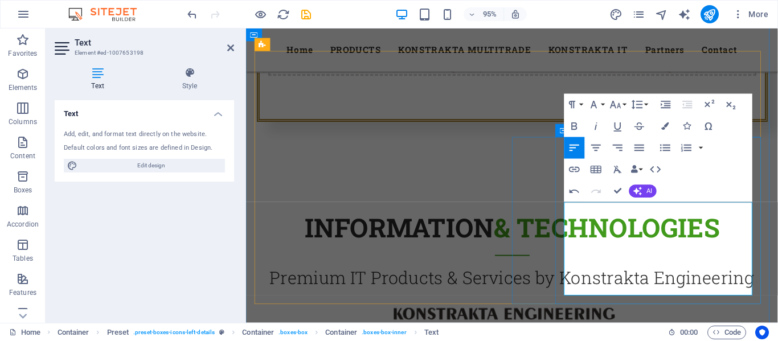
scroll to position [734, 0]
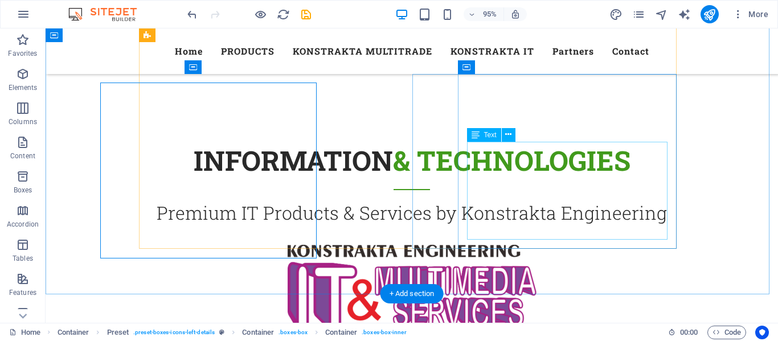
scroll to position [725, 0]
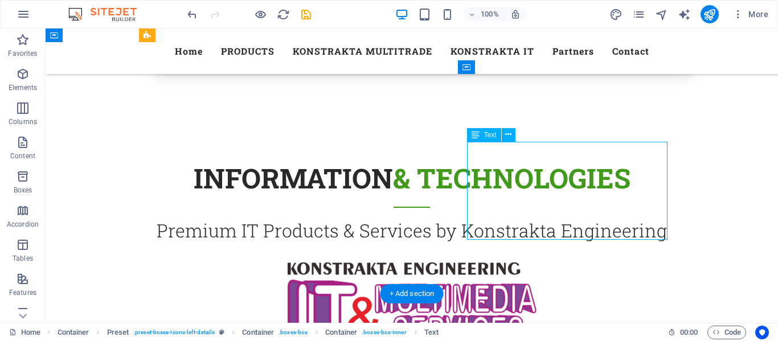
scroll to position [734, 0]
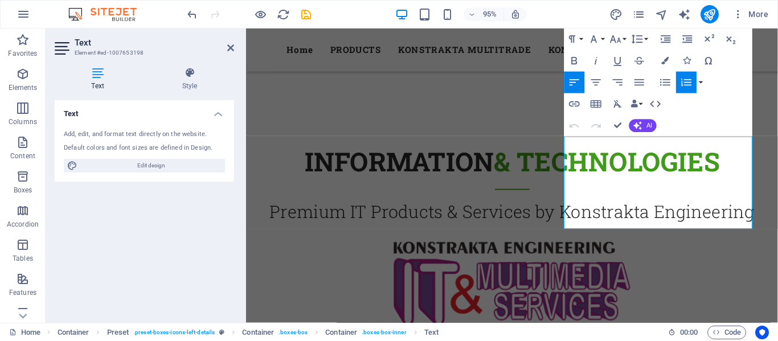
click at [700, 84] on button "button" at bounding box center [700, 83] width 9 height 22
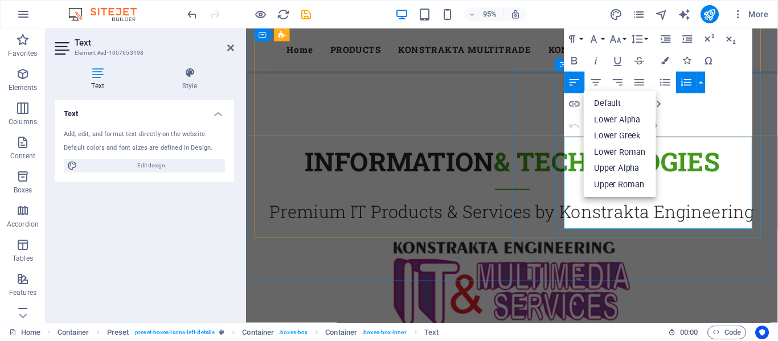
click at [680, 85] on icon "button" at bounding box center [686, 82] width 13 height 13
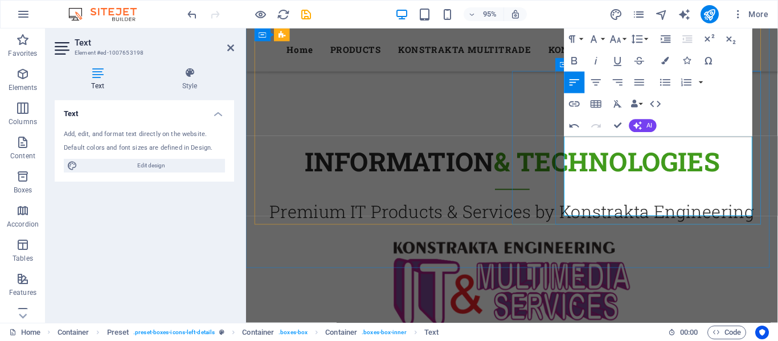
drag, startPoint x: 617, startPoint y: 162, endPoint x: 898, endPoint y: 151, distance: 280.9
click at [680, 85] on icon "button" at bounding box center [686, 82] width 13 height 13
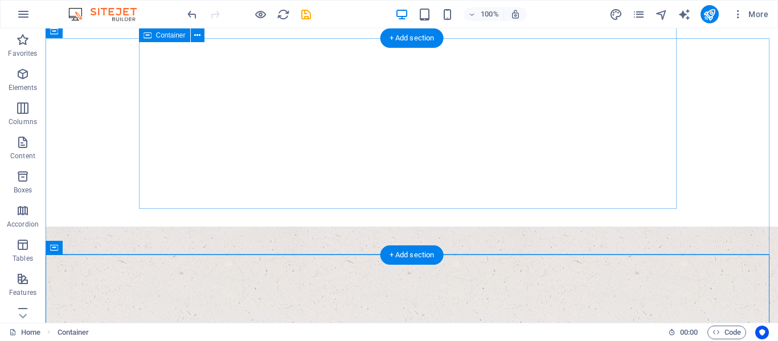
scroll to position [0, 0]
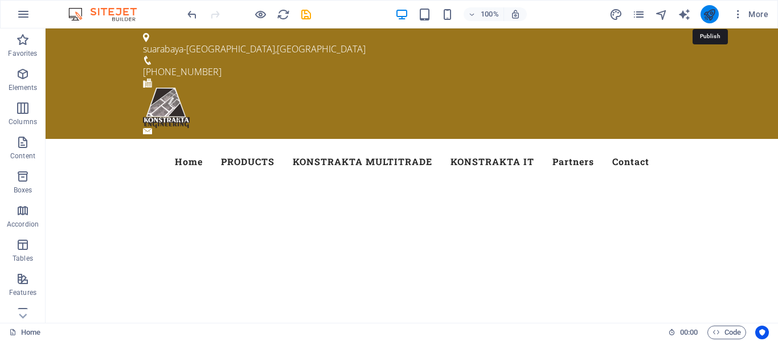
click at [707, 15] on icon "publish" at bounding box center [709, 14] width 13 height 13
checkbox input "false"
